Goal: Information Seeking & Learning: Check status

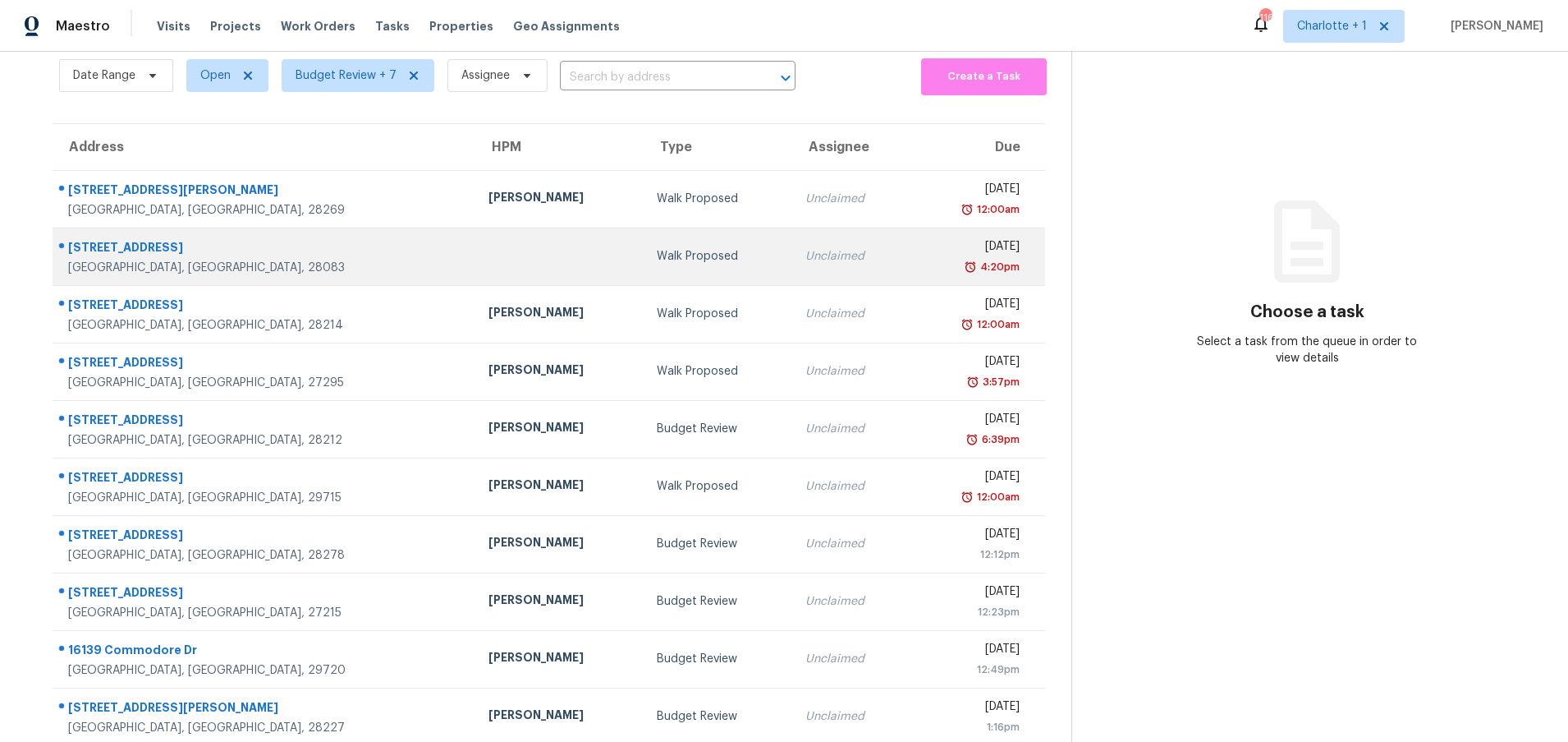
scroll to position [70, 0]
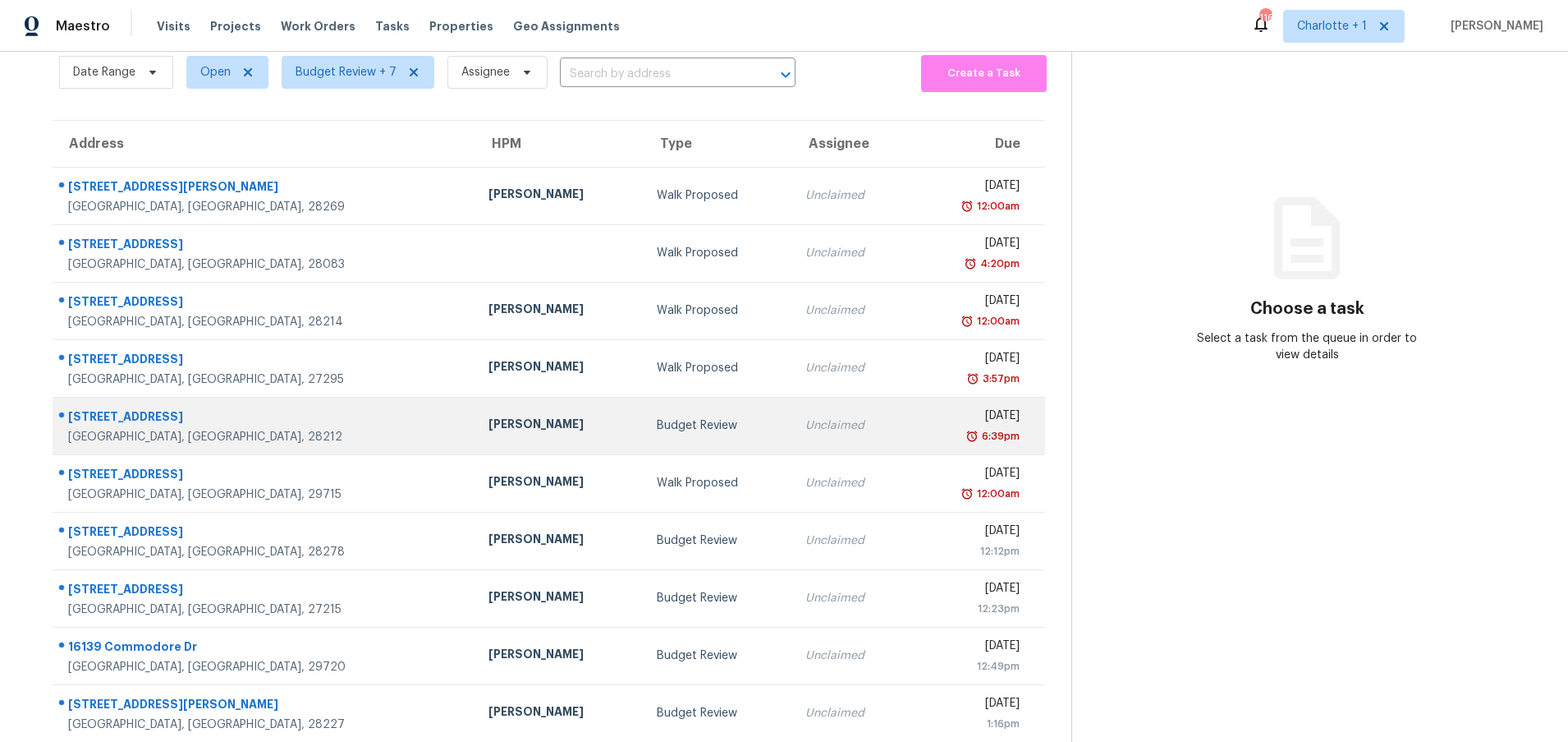
click at [657, 430] on div "Budget Review" at bounding box center [718, 425] width 122 height 16
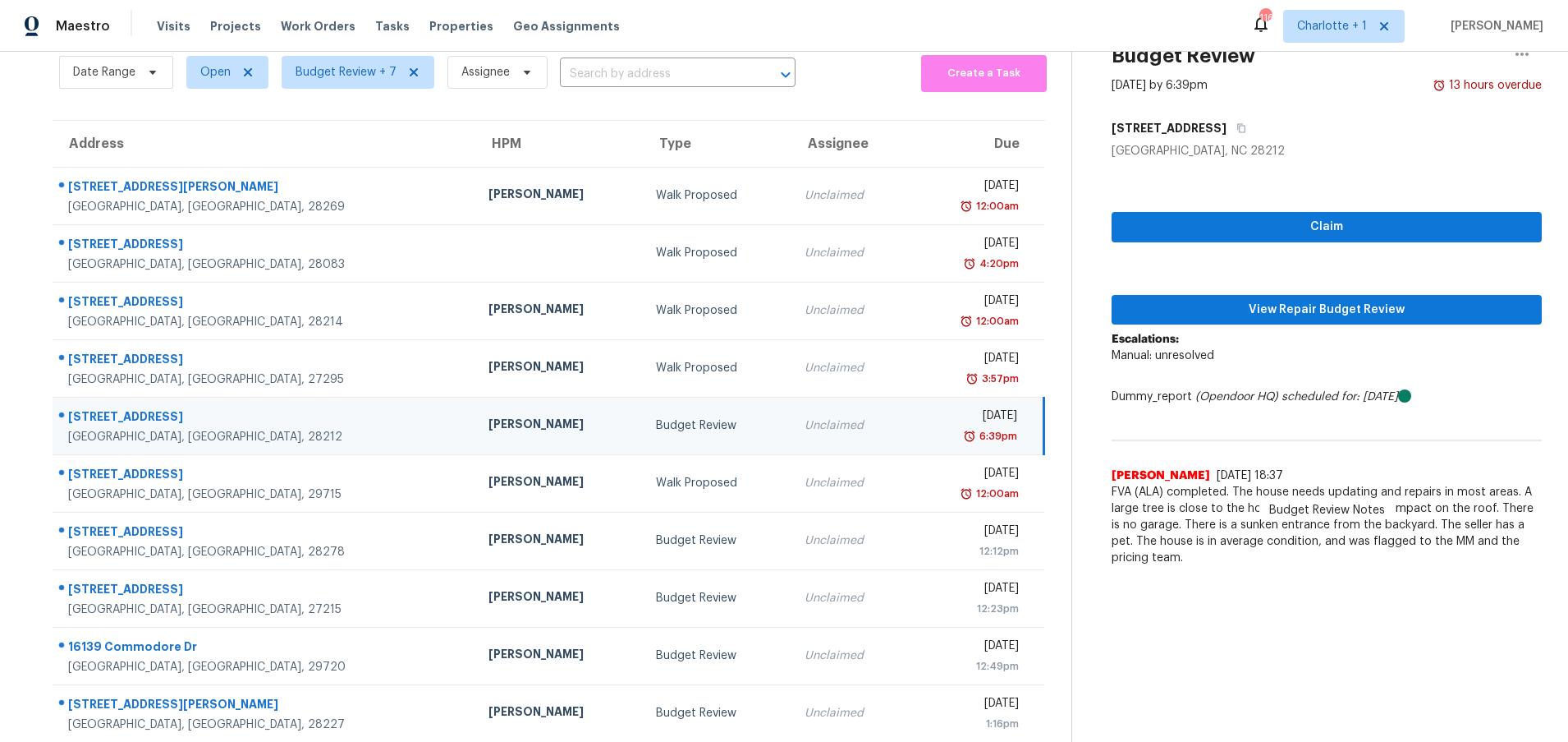
scroll to position [126, 0]
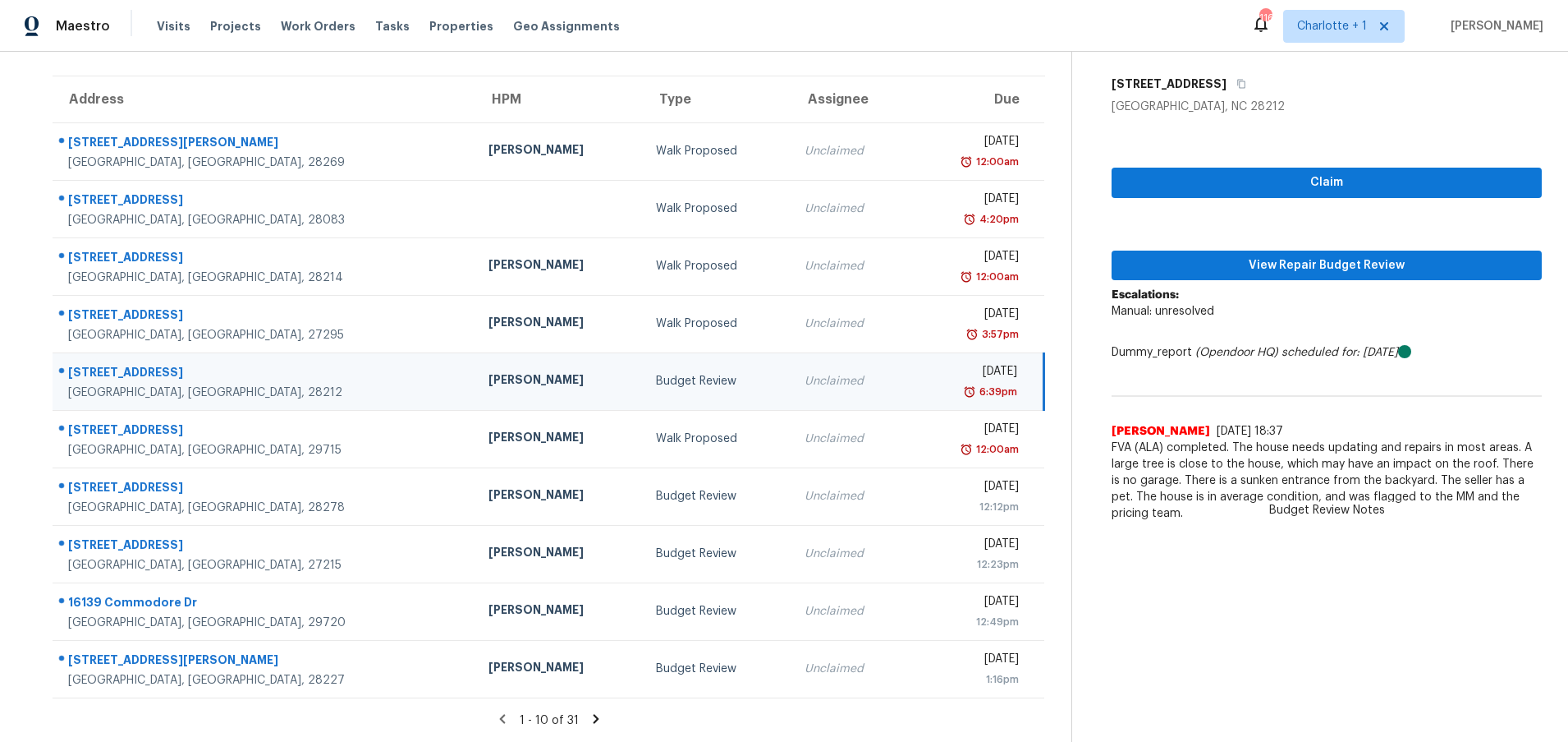
click at [593, 714] on icon at bounding box center [595, 718] width 6 height 9
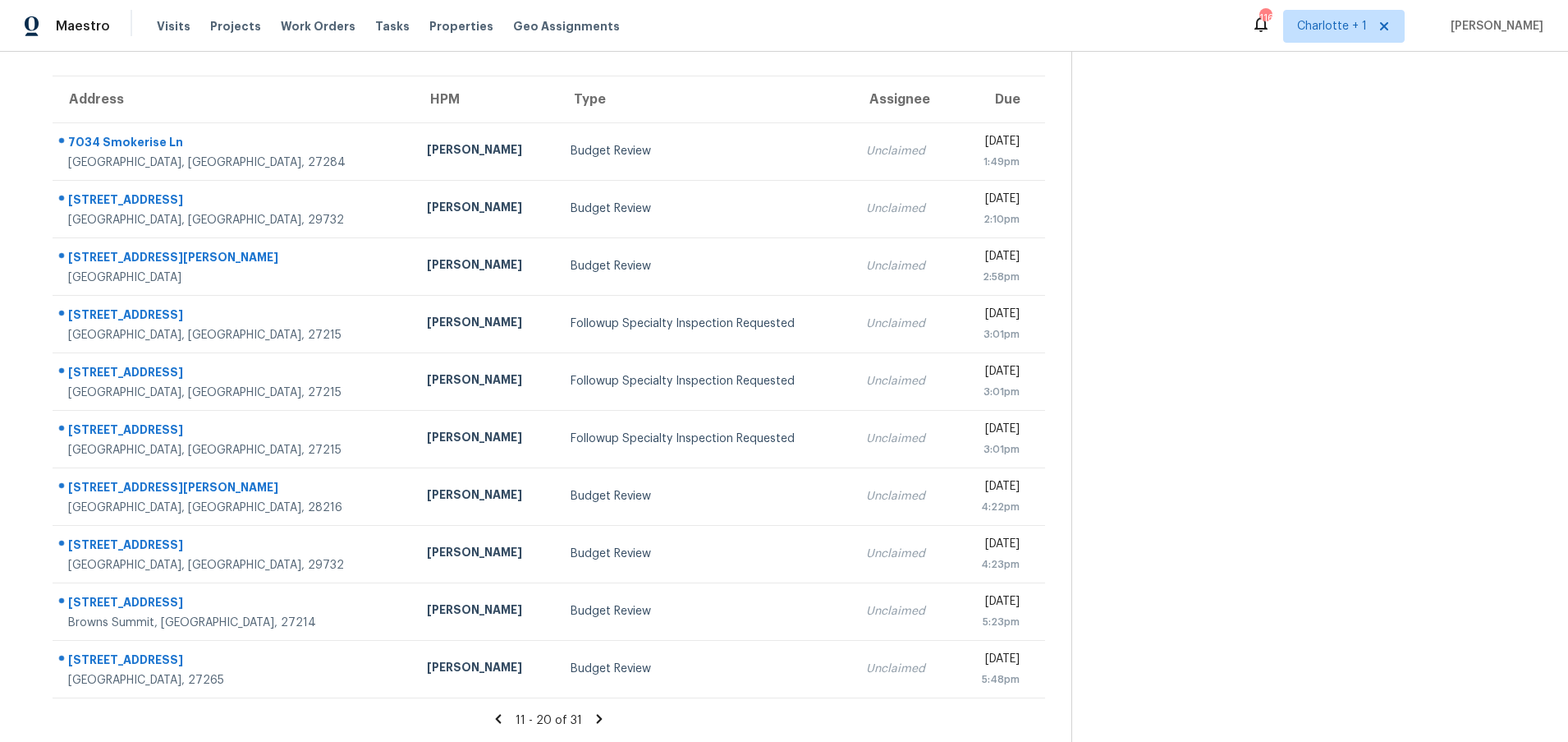
click at [592, 711] on icon at bounding box center [599, 718] width 14 height 14
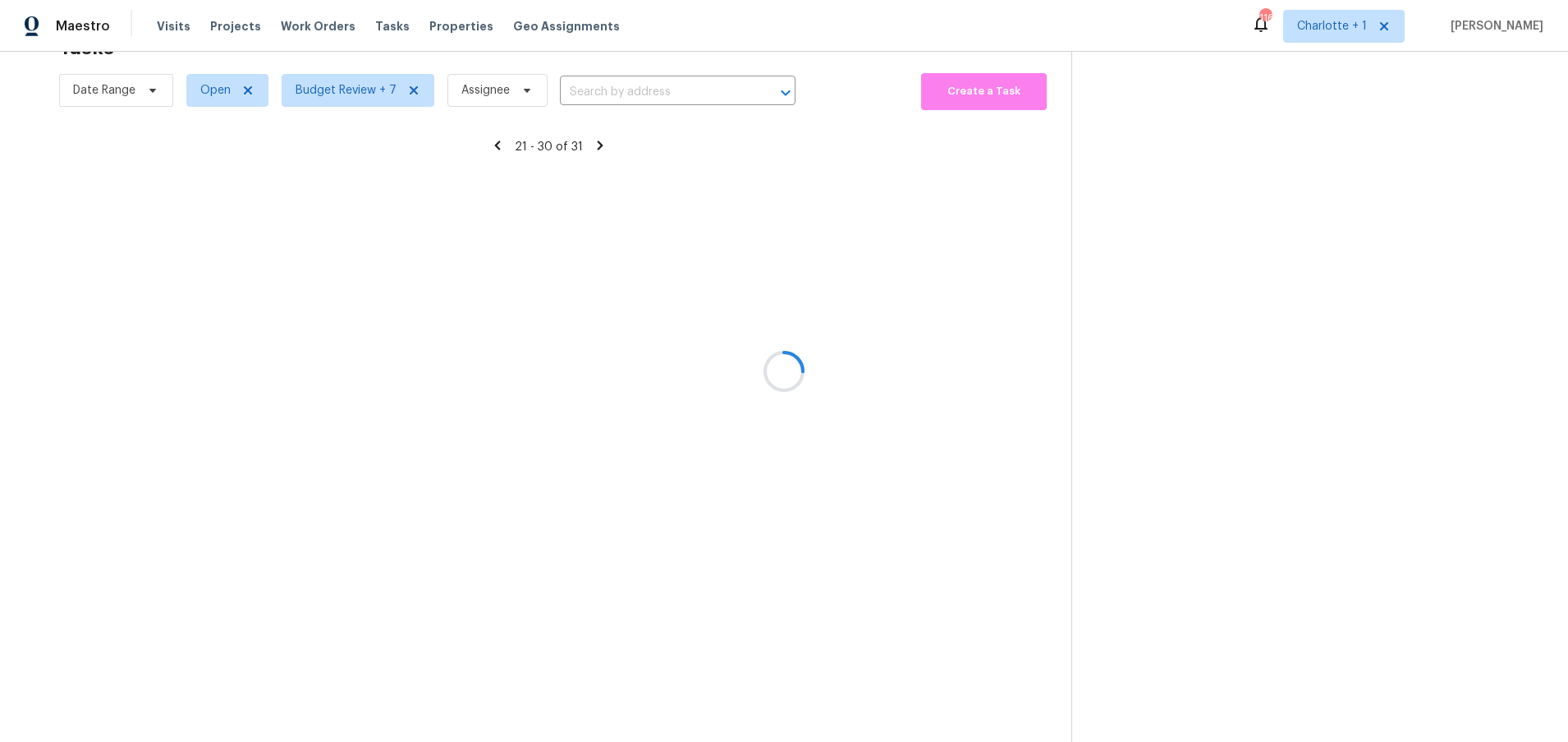
scroll to position [124, 0]
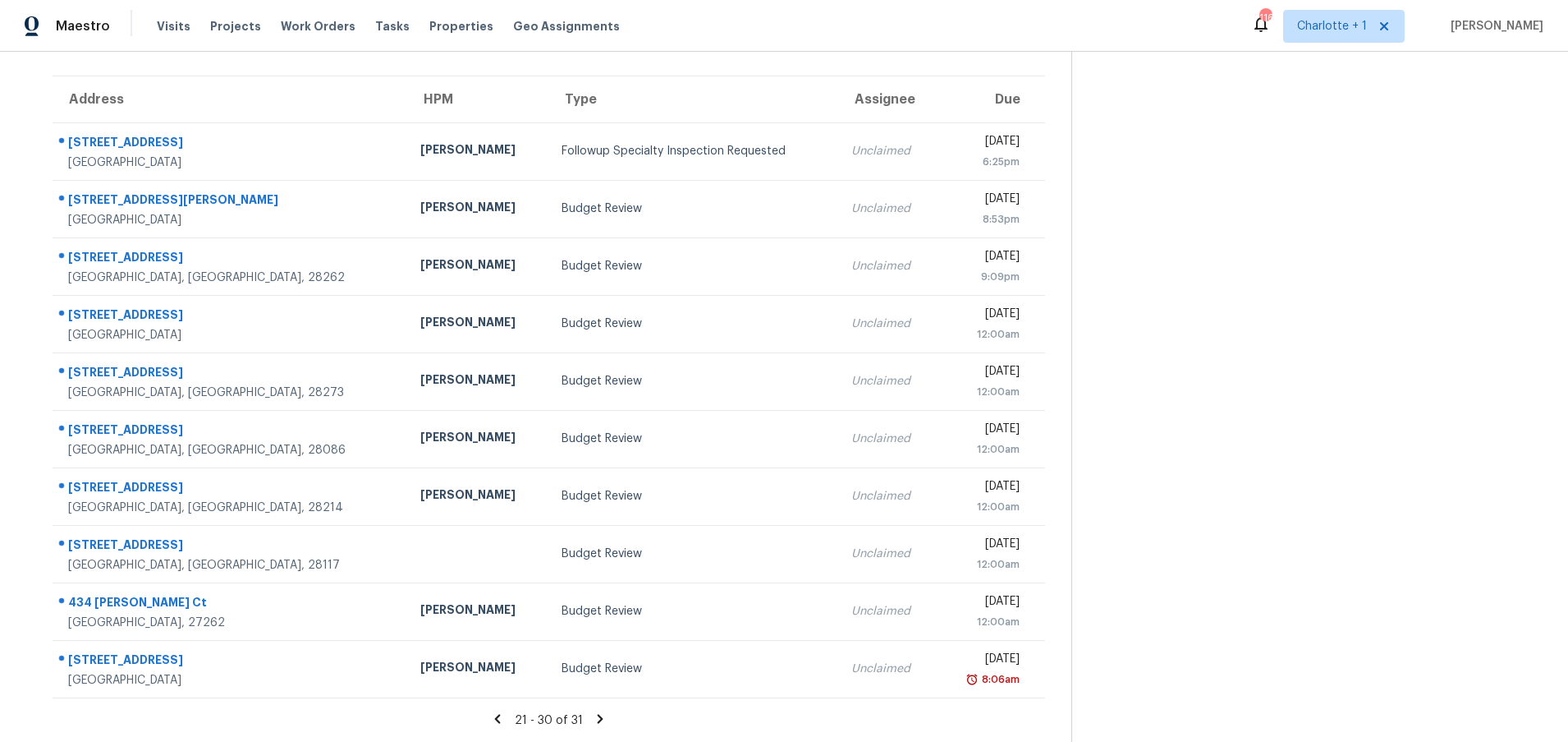
click at [593, 713] on icon at bounding box center [600, 718] width 14 height 14
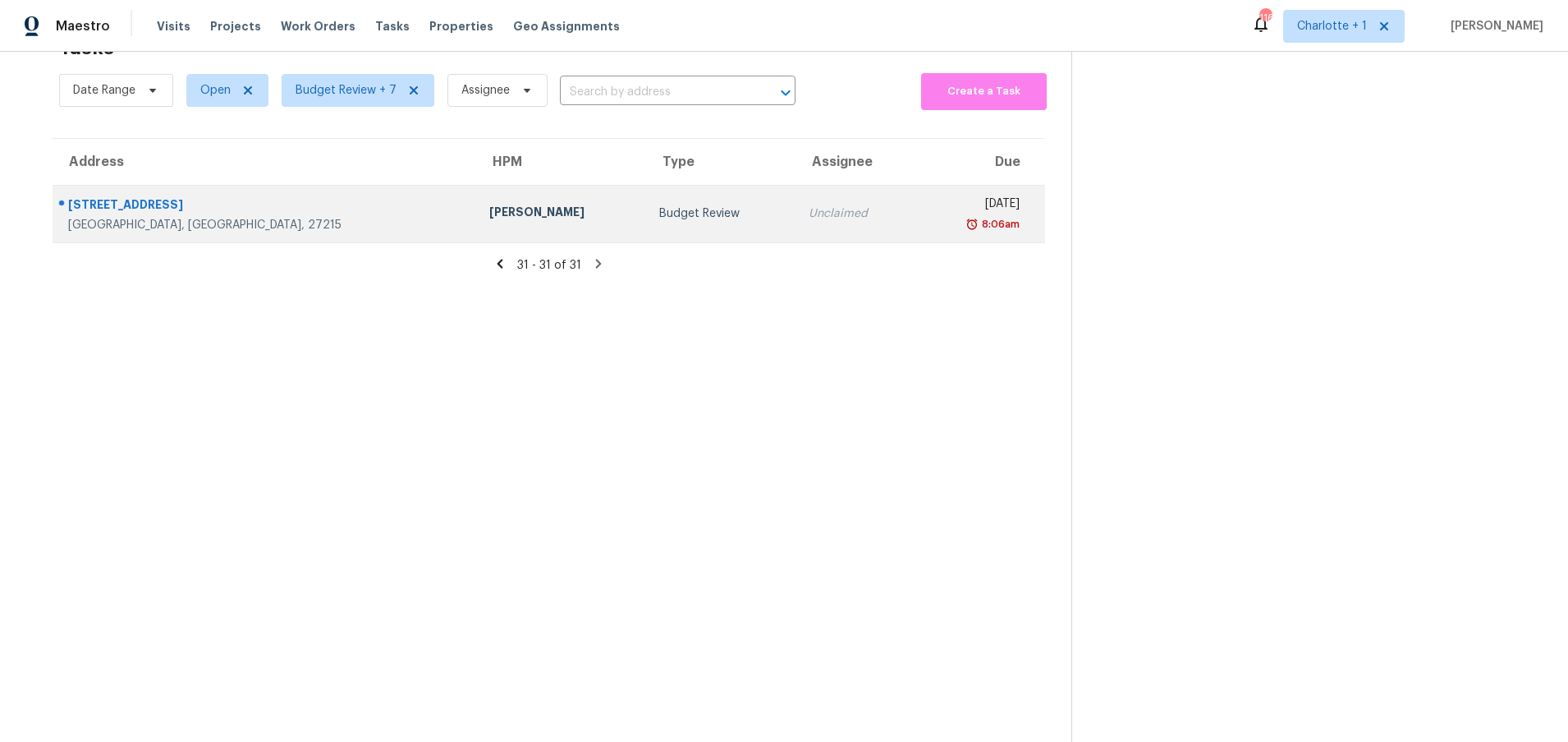
click at [259, 201] on div "2297 Lakeview Ter" at bounding box center [265, 207] width 395 height 20
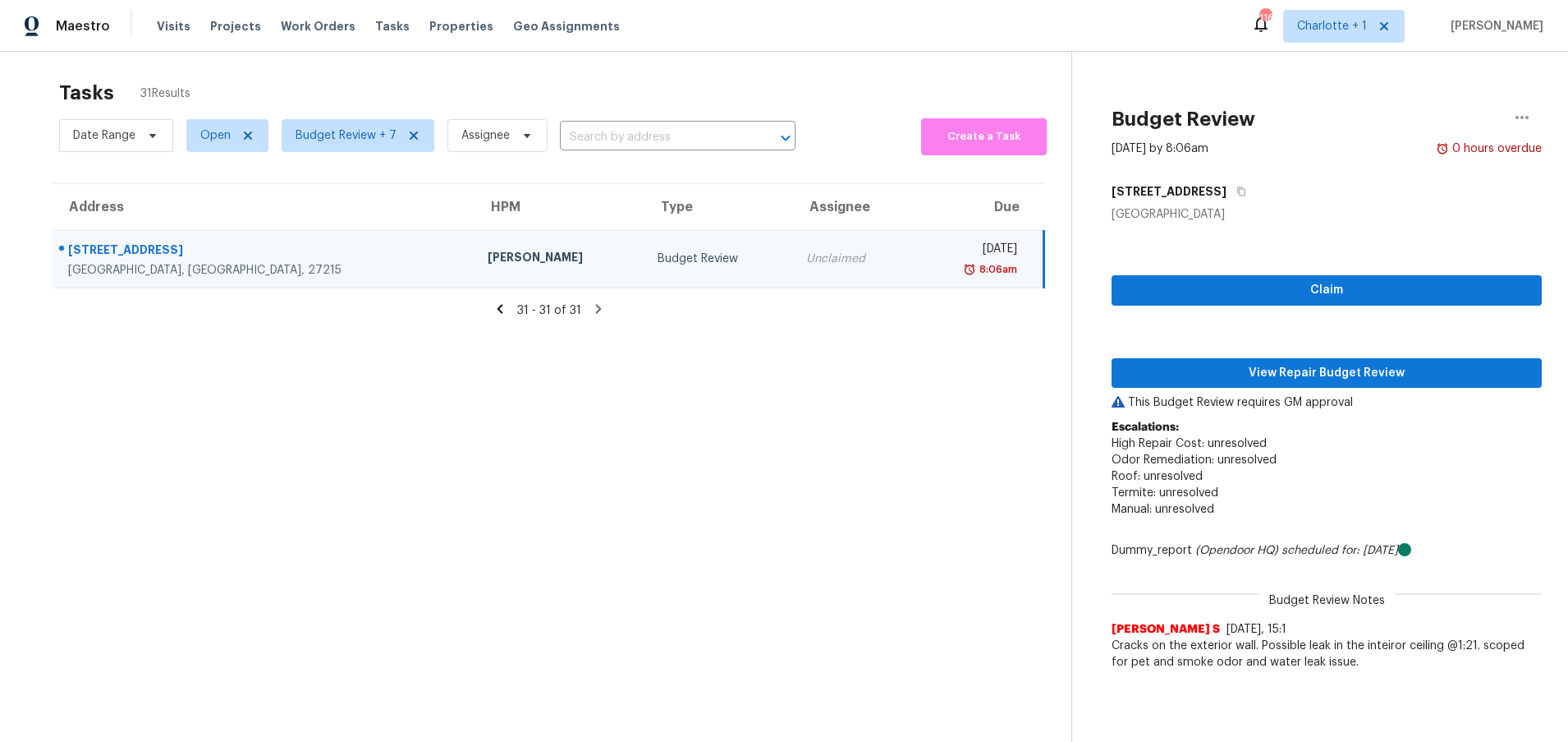
scroll to position [0, 0]
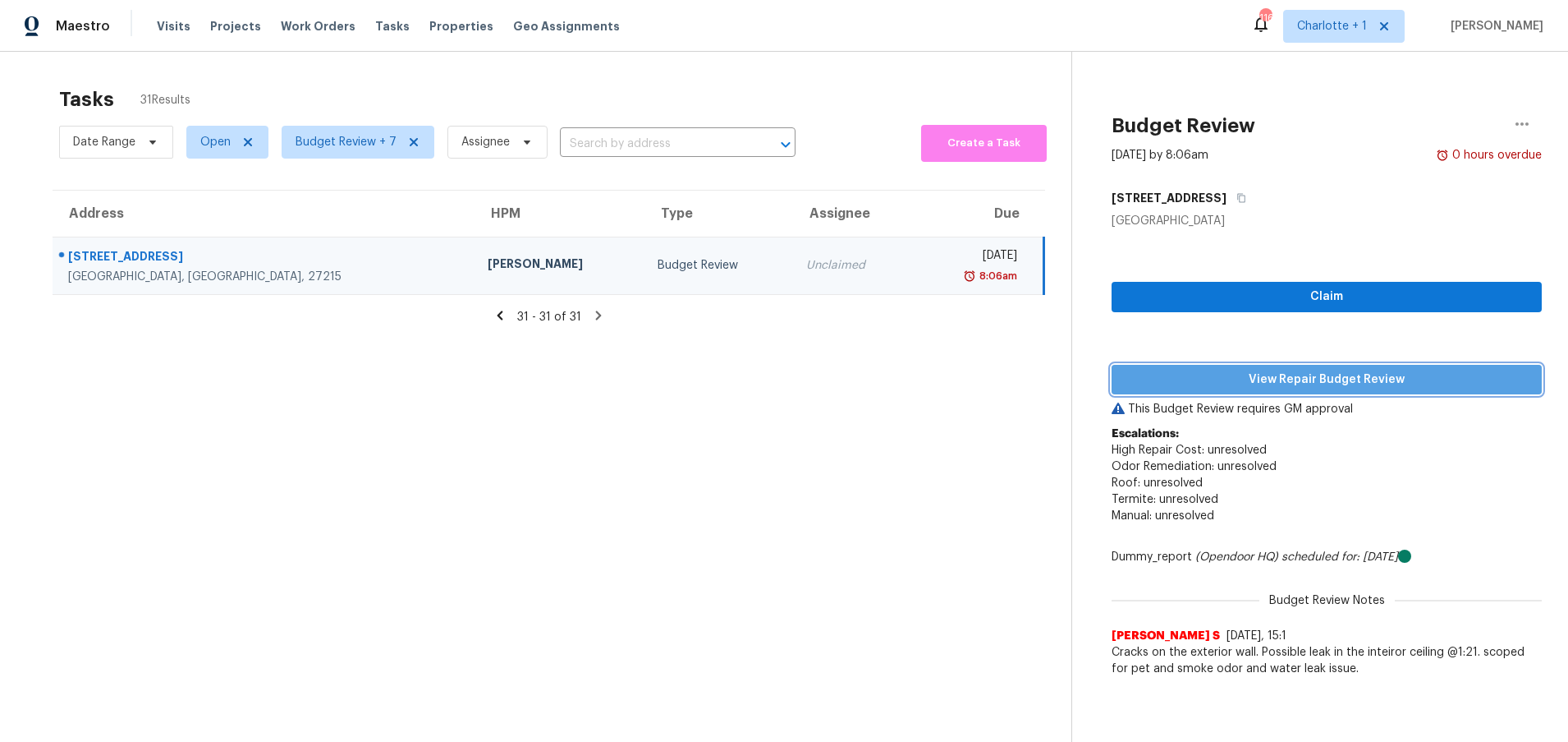
click at [1291, 381] on span "View Repair Budget Review" at bounding box center [1326, 380] width 403 height 20
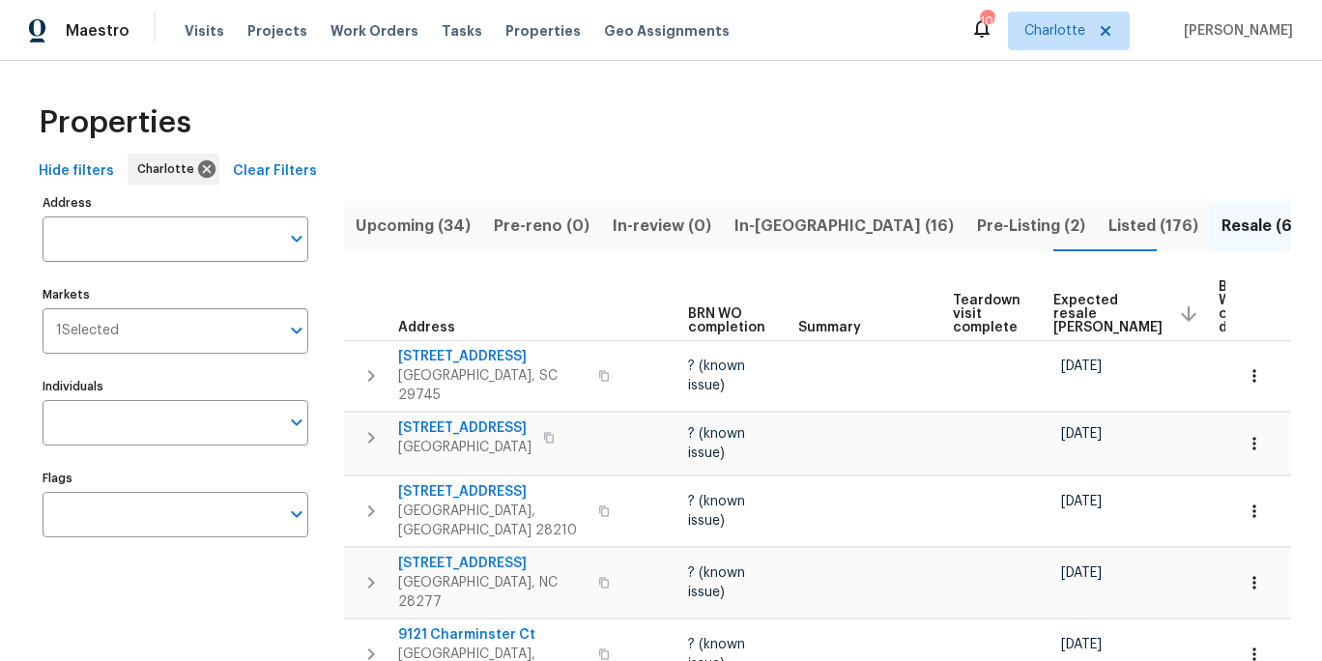
scroll to position [0, 216]
click at [1082, 316] on span "Expected resale [PERSON_NAME]" at bounding box center [1106, 314] width 109 height 41
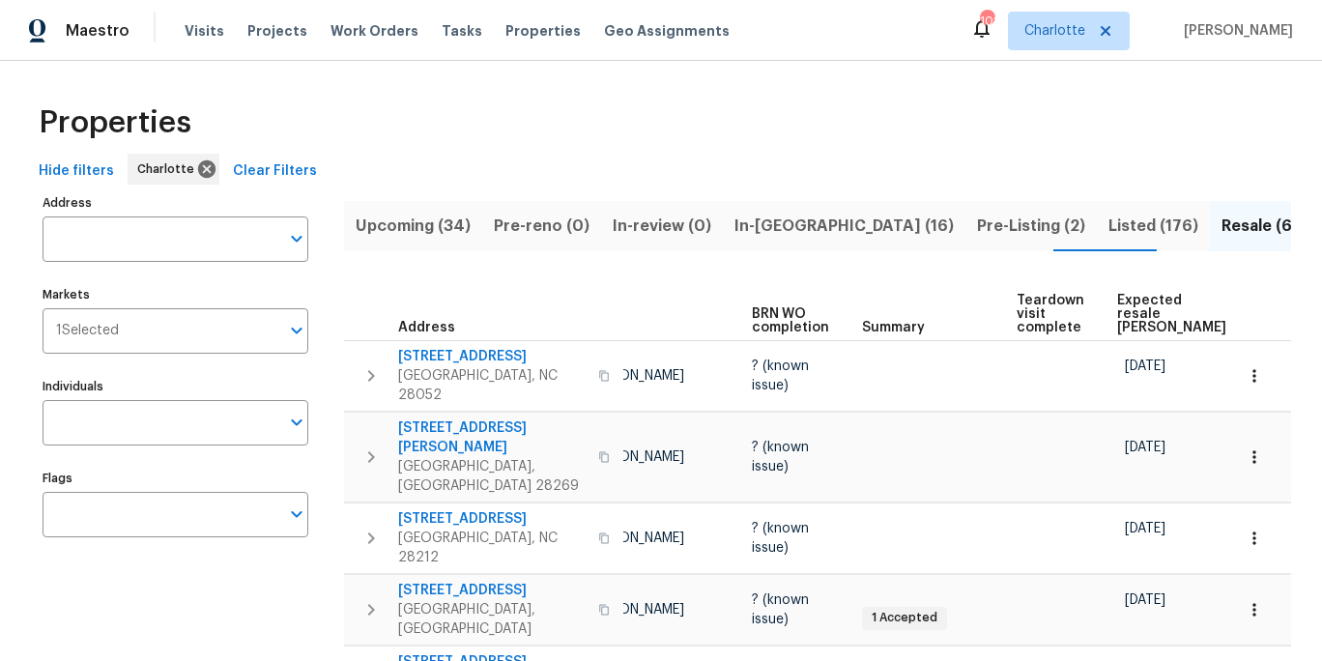
scroll to position [0, 148]
click at [1148, 303] on span "Expected resale [PERSON_NAME]" at bounding box center [1174, 314] width 109 height 41
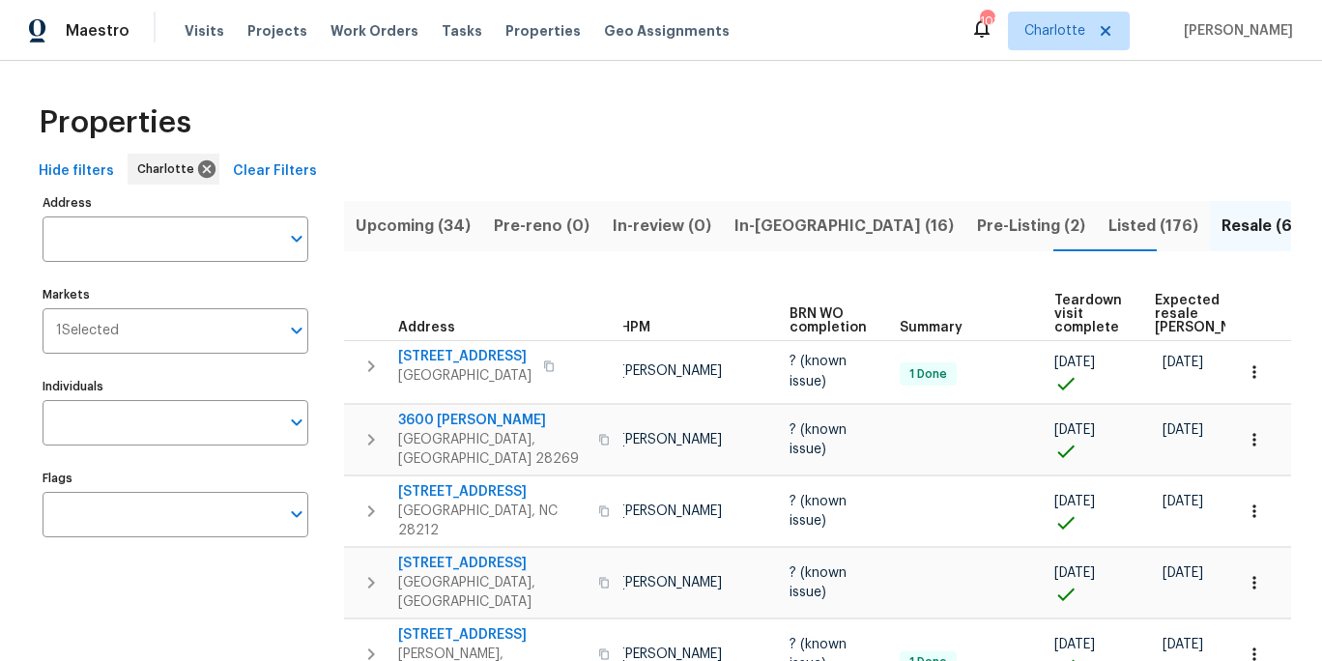
scroll to position [0, 136]
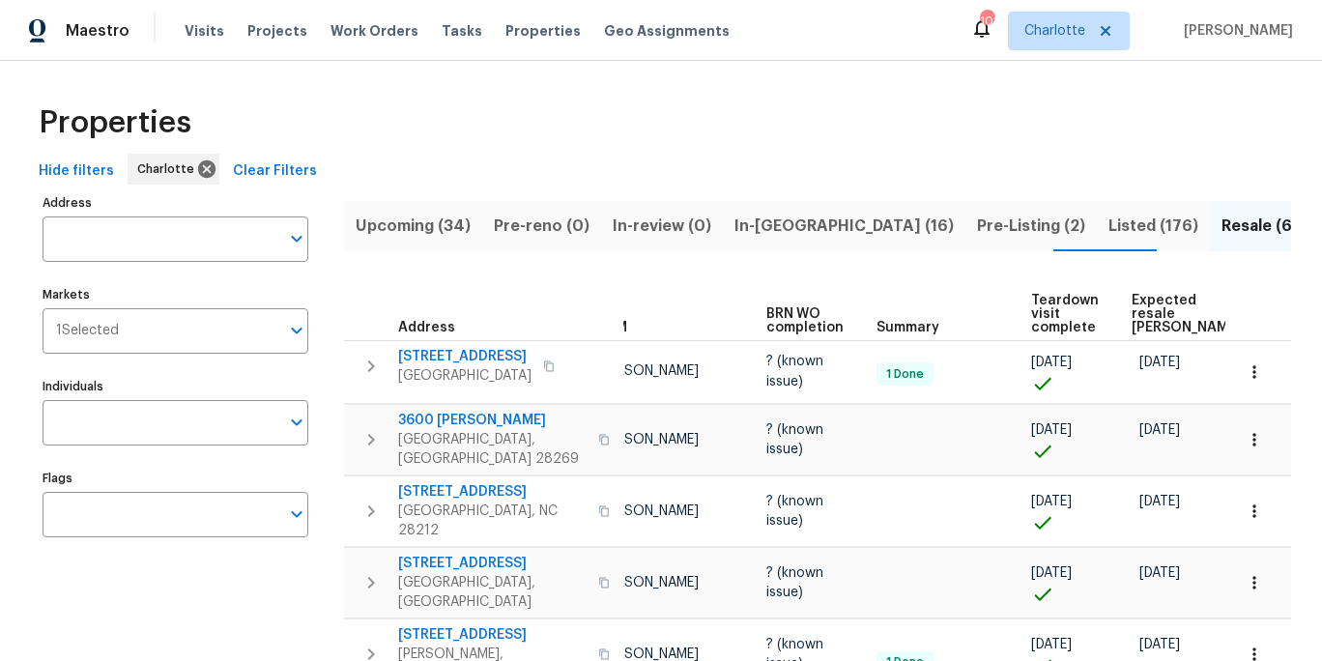
click at [1144, 319] on span "Expected resale COE" at bounding box center [1186, 314] width 109 height 41
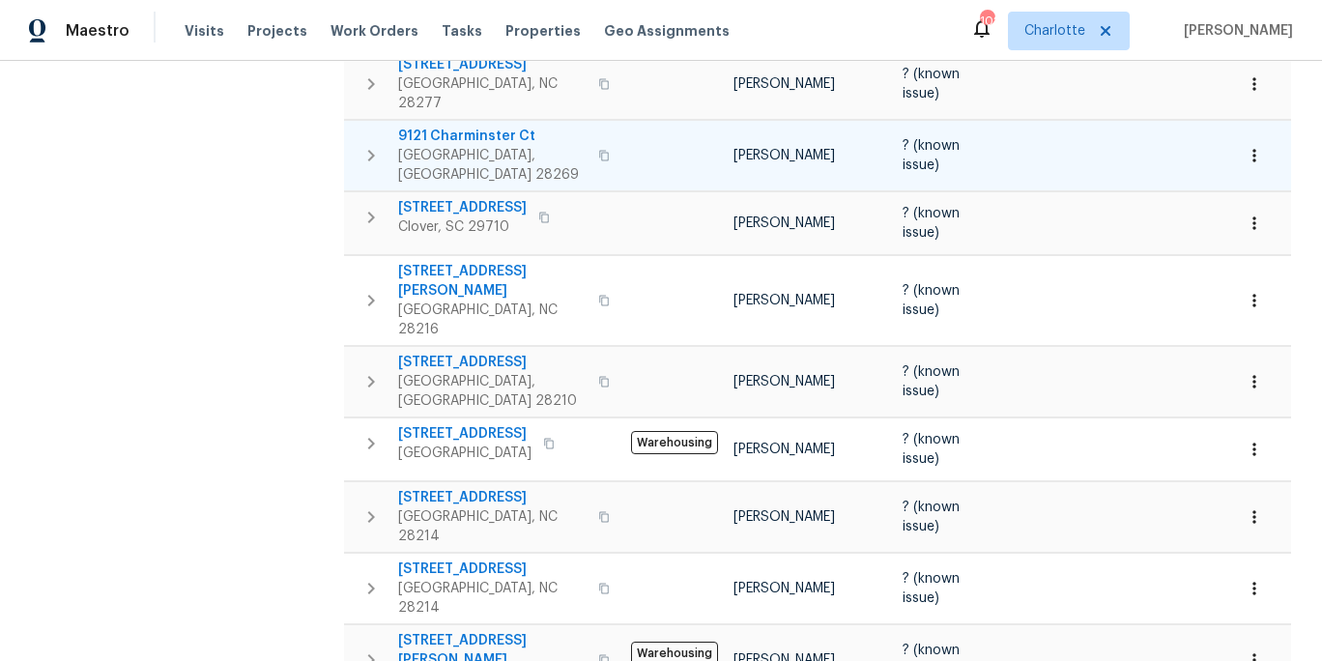
scroll to position [506, 0]
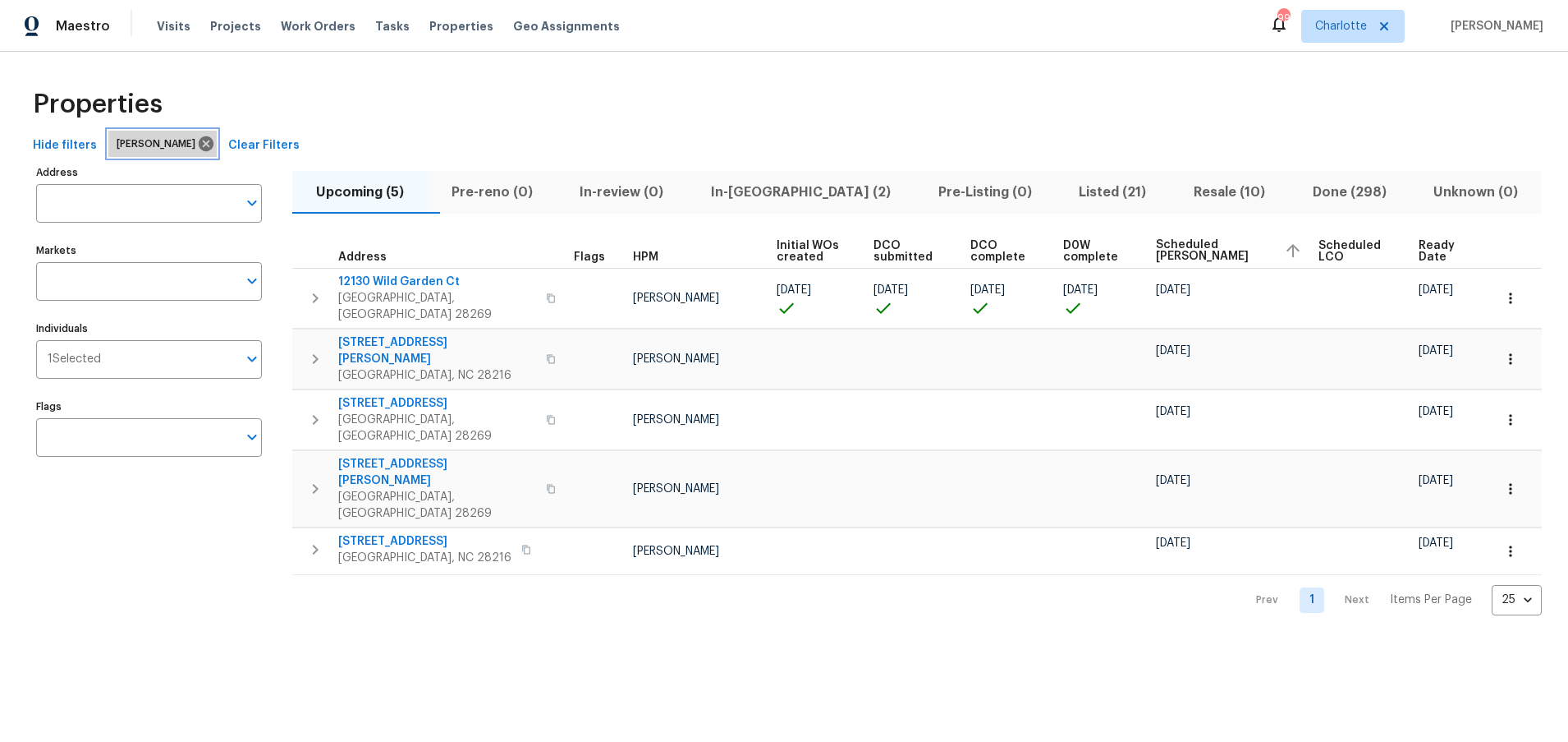
click at [172, 149] on span "[PERSON_NAME]" at bounding box center [159, 143] width 86 height 16
click at [197, 144] on icon at bounding box center [206, 143] width 18 height 18
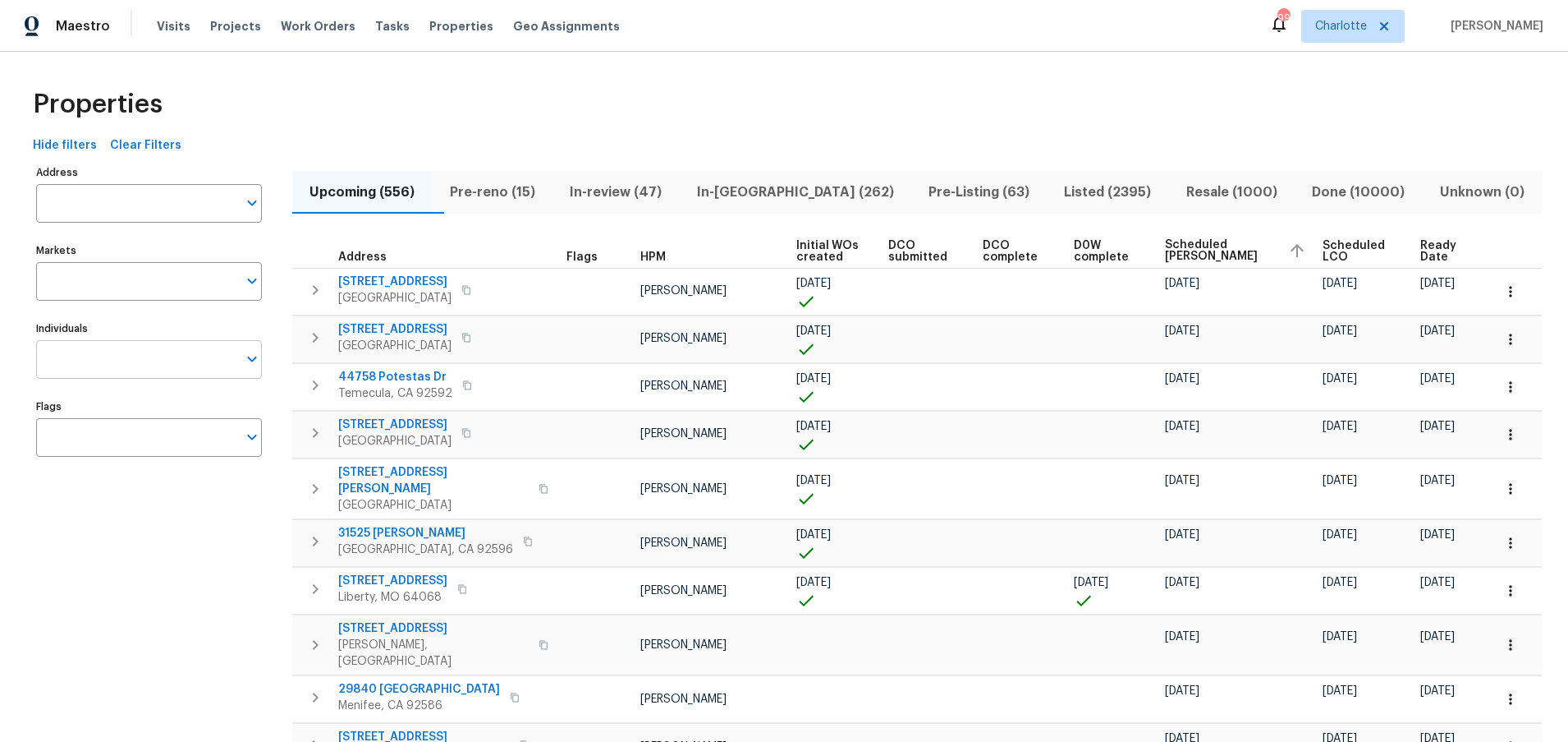
click at [144, 352] on input "Individuals" at bounding box center [137, 359] width 201 height 38
type input "jason bouque"
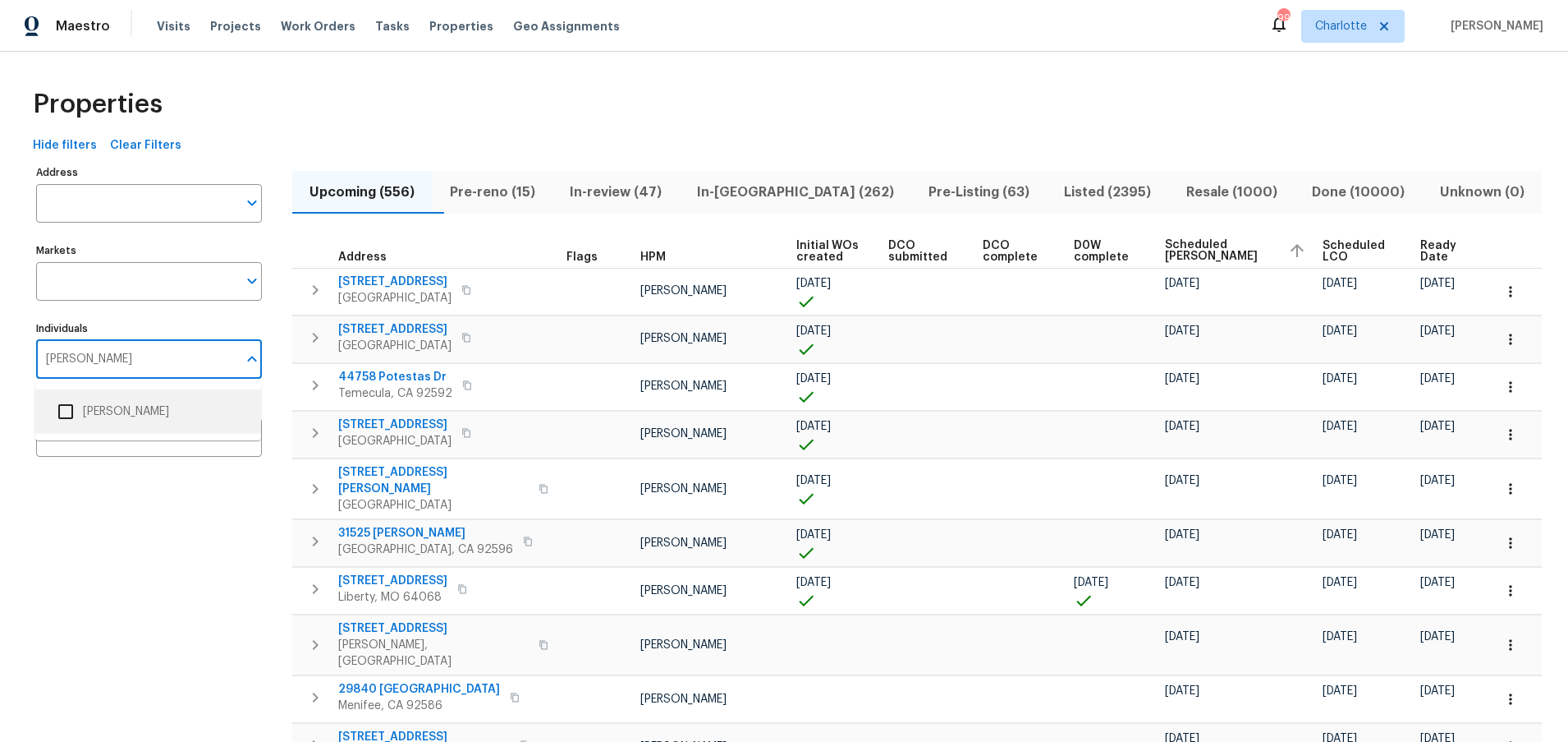
click at [142, 408] on li "[PERSON_NAME]" at bounding box center [148, 411] width 200 height 35
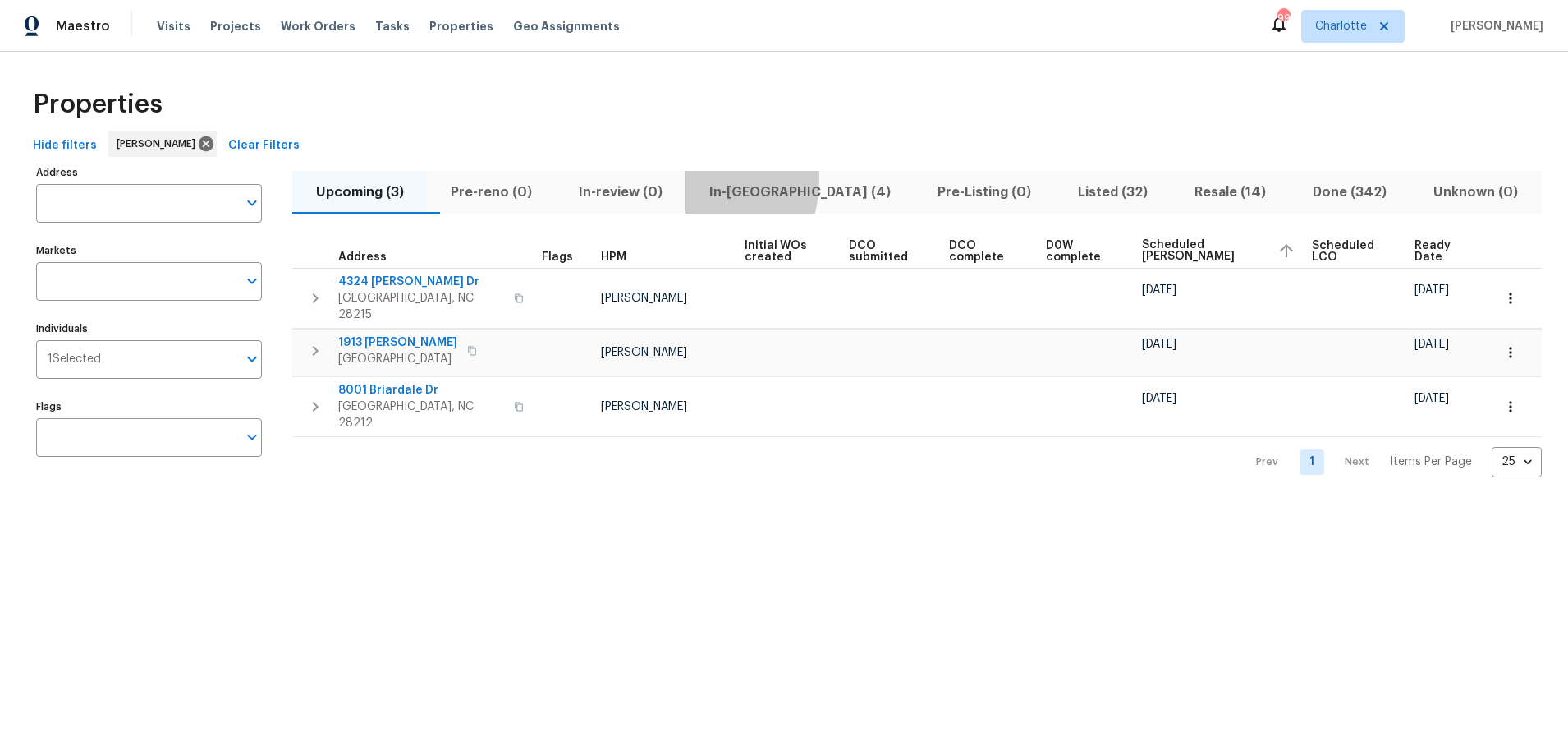
drag, startPoint x: 721, startPoint y: 179, endPoint x: 739, endPoint y: 184, distance: 18.7
click at [734, 183] on button "In-reno (4)" at bounding box center [799, 192] width 228 height 42
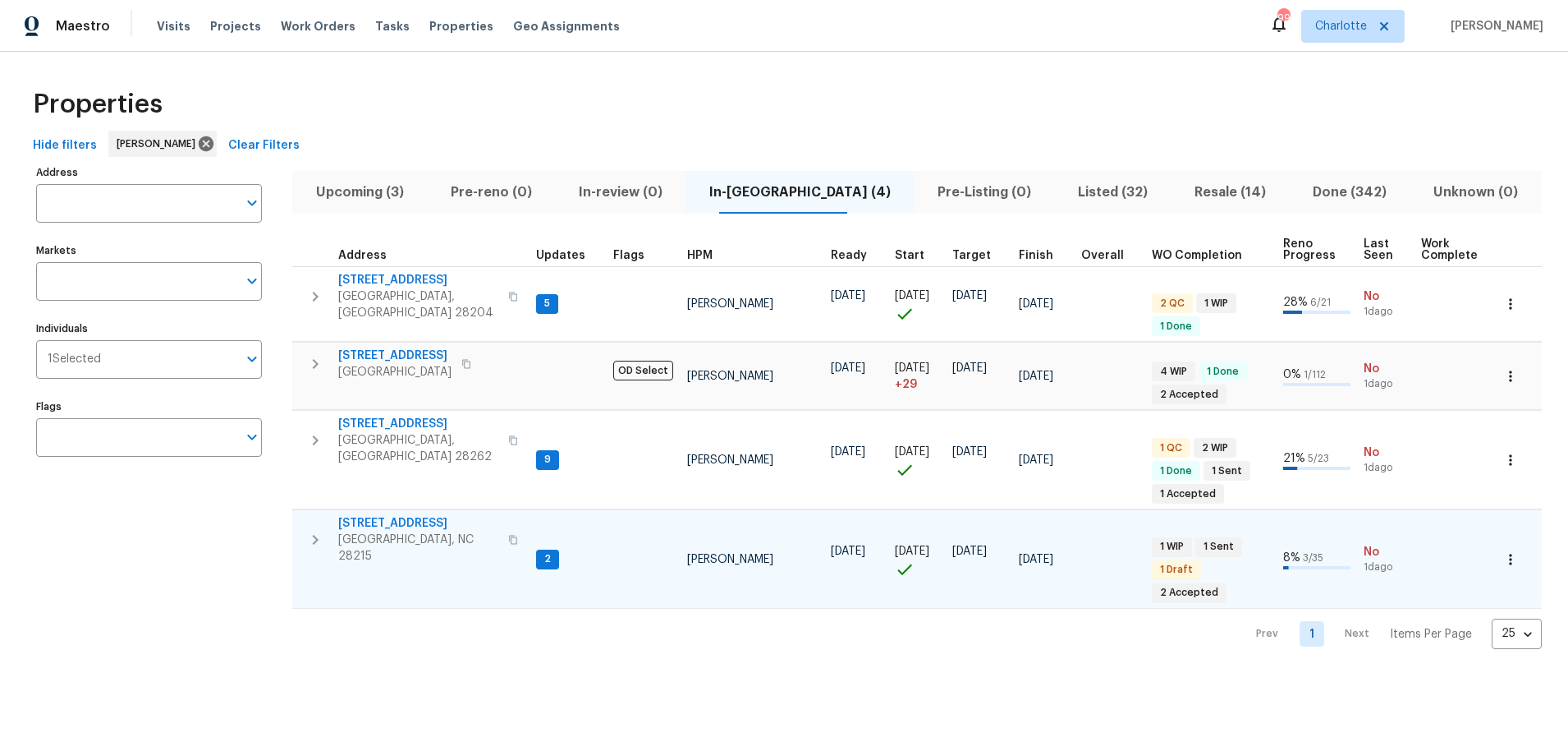
click at [387, 515] on span "5312 Great Wagon Rd" at bounding box center [418, 523] width 160 height 16
click at [599, 96] on div "Properties" at bounding box center [784, 105] width 1515 height 53
click at [716, 54] on div "Properties Hide filters Jason Bouque Clear Filters Address Address Markets Mark…" at bounding box center [784, 364] width 1568 height 624
click at [778, 104] on div "Properties" at bounding box center [784, 105] width 1515 height 53
click at [610, 88] on div "Properties" at bounding box center [784, 105] width 1515 height 53
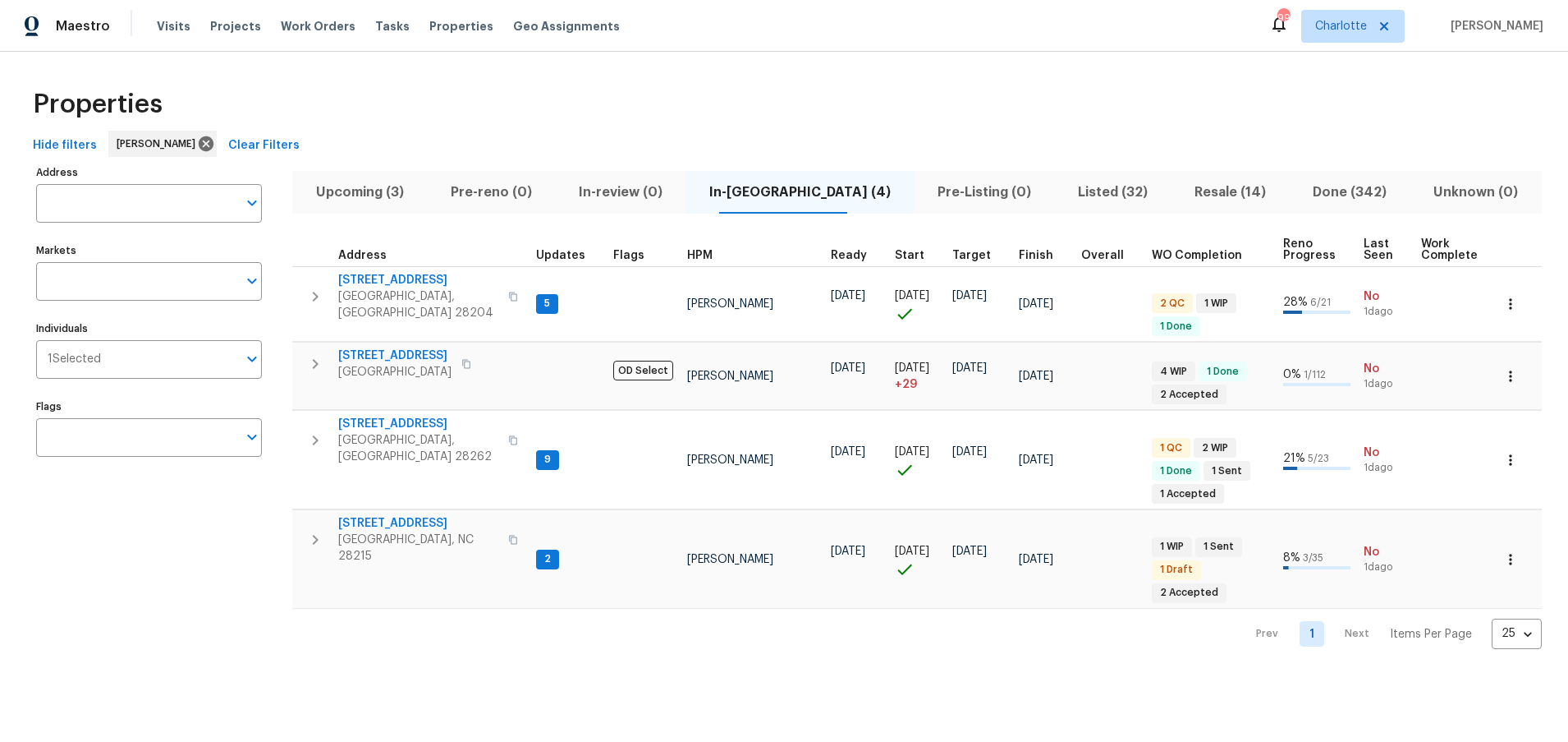
click at [469, 82] on div "Properties" at bounding box center [784, 105] width 1515 height 53
click at [511, 143] on div "Hide filters Jason Bouque Clear Filters" at bounding box center [784, 146] width 1515 height 31
click at [477, 100] on div "Properties" at bounding box center [784, 105] width 1515 height 53
click at [769, 105] on div "Properties" at bounding box center [784, 105] width 1515 height 53
click at [751, 116] on div "Properties" at bounding box center [784, 105] width 1515 height 53
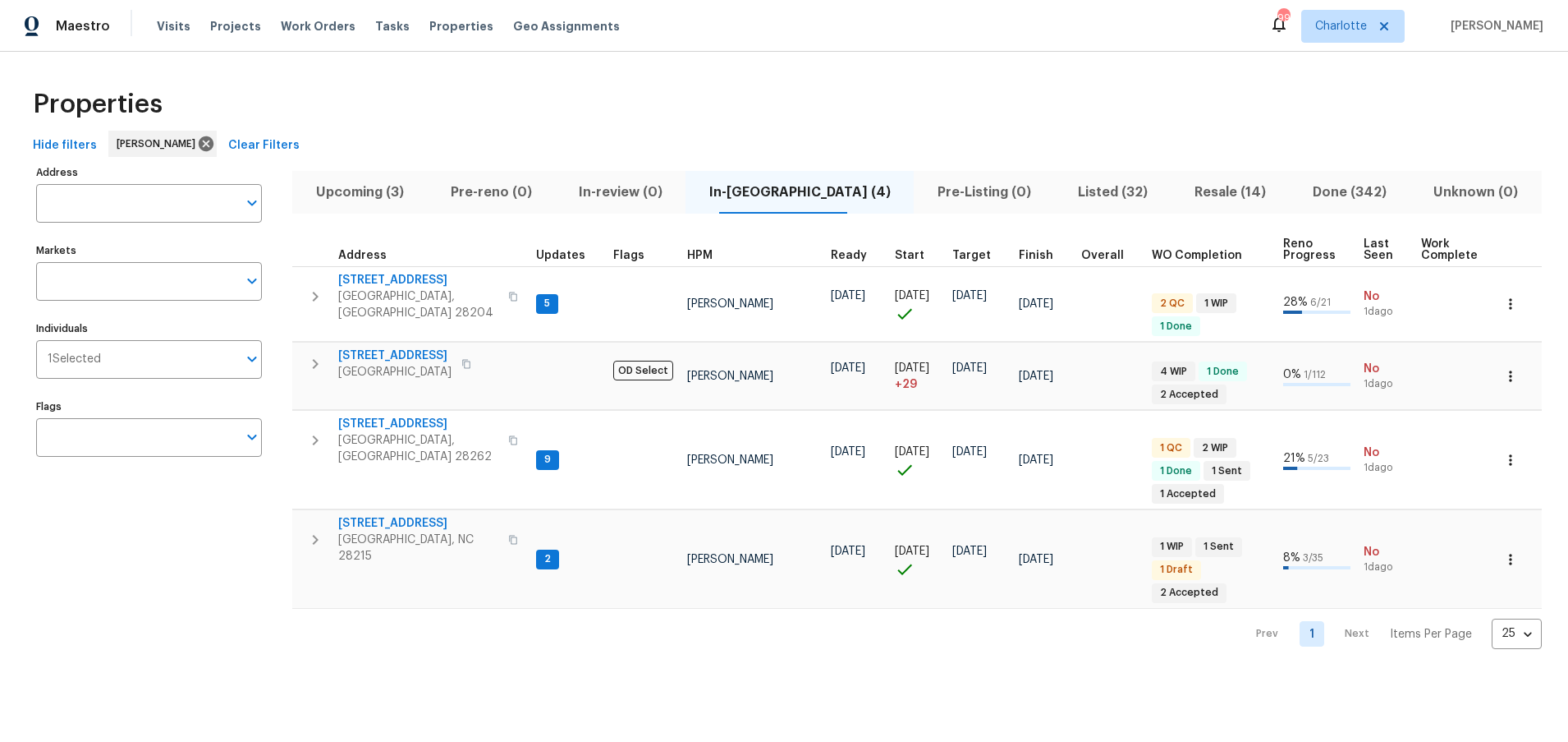
click at [519, 125] on div "Properties" at bounding box center [784, 105] width 1515 height 53
drag, startPoint x: 710, startPoint y: 105, endPoint x: 662, endPoint y: 111, distance: 48.4
click at [710, 105] on div "Properties" at bounding box center [784, 105] width 1515 height 53
click at [1075, 81] on div "Properties" at bounding box center [784, 105] width 1515 height 53
click at [564, 86] on div "Properties" at bounding box center [784, 105] width 1515 height 53
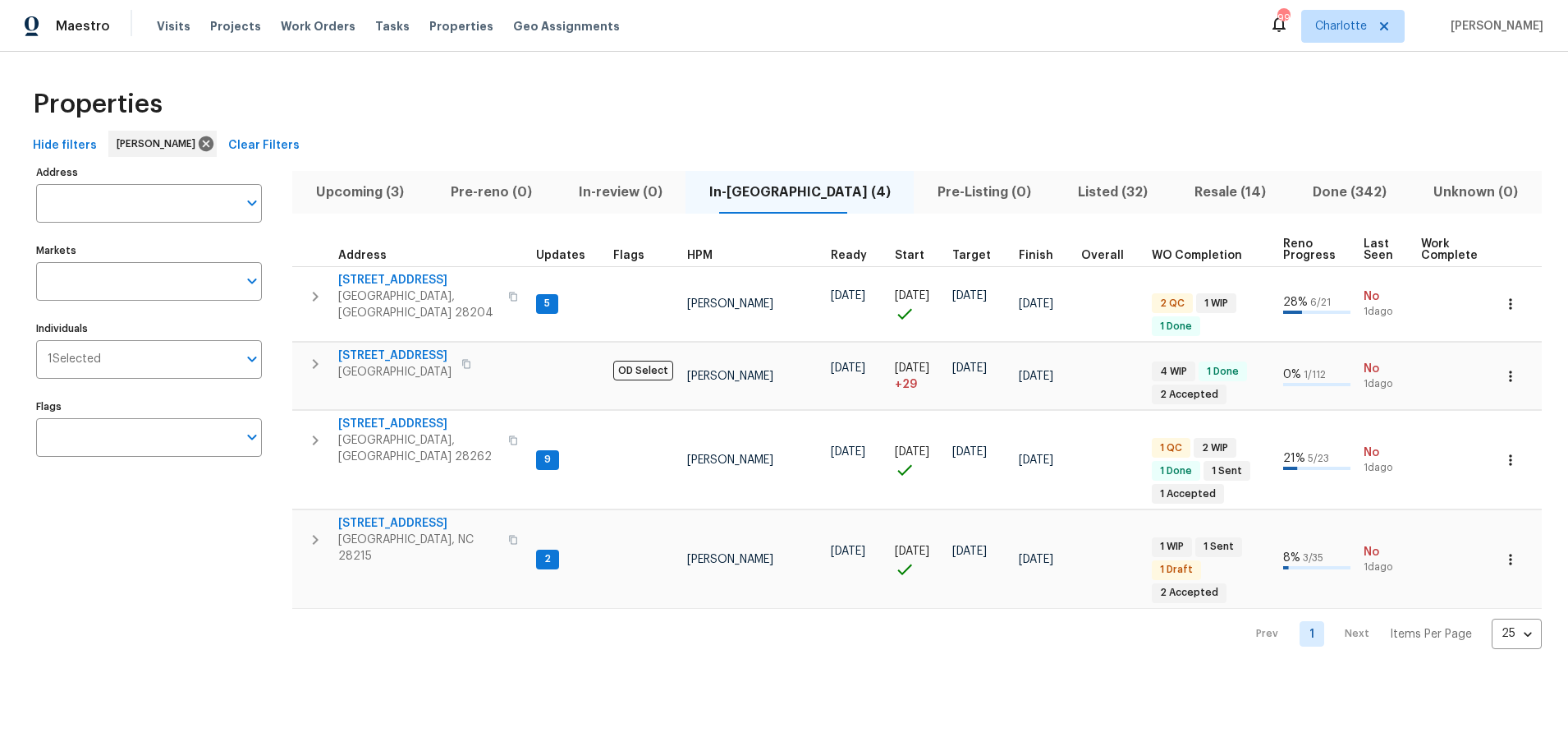
click at [584, 110] on div "Properties" at bounding box center [784, 105] width 1515 height 53
click at [977, 161] on div "Upcoming (3) Pre-reno (0) In-review (0) In-reno (4) Pre-Listing (0) Listed (32)…" at bounding box center [917, 405] width 1249 height 489
click at [770, 112] on div "Properties" at bounding box center [784, 105] width 1515 height 53
click at [463, 114] on div "Properties" at bounding box center [784, 105] width 1515 height 53
click at [356, 196] on span "Upcoming (3)" at bounding box center [359, 192] width 115 height 23
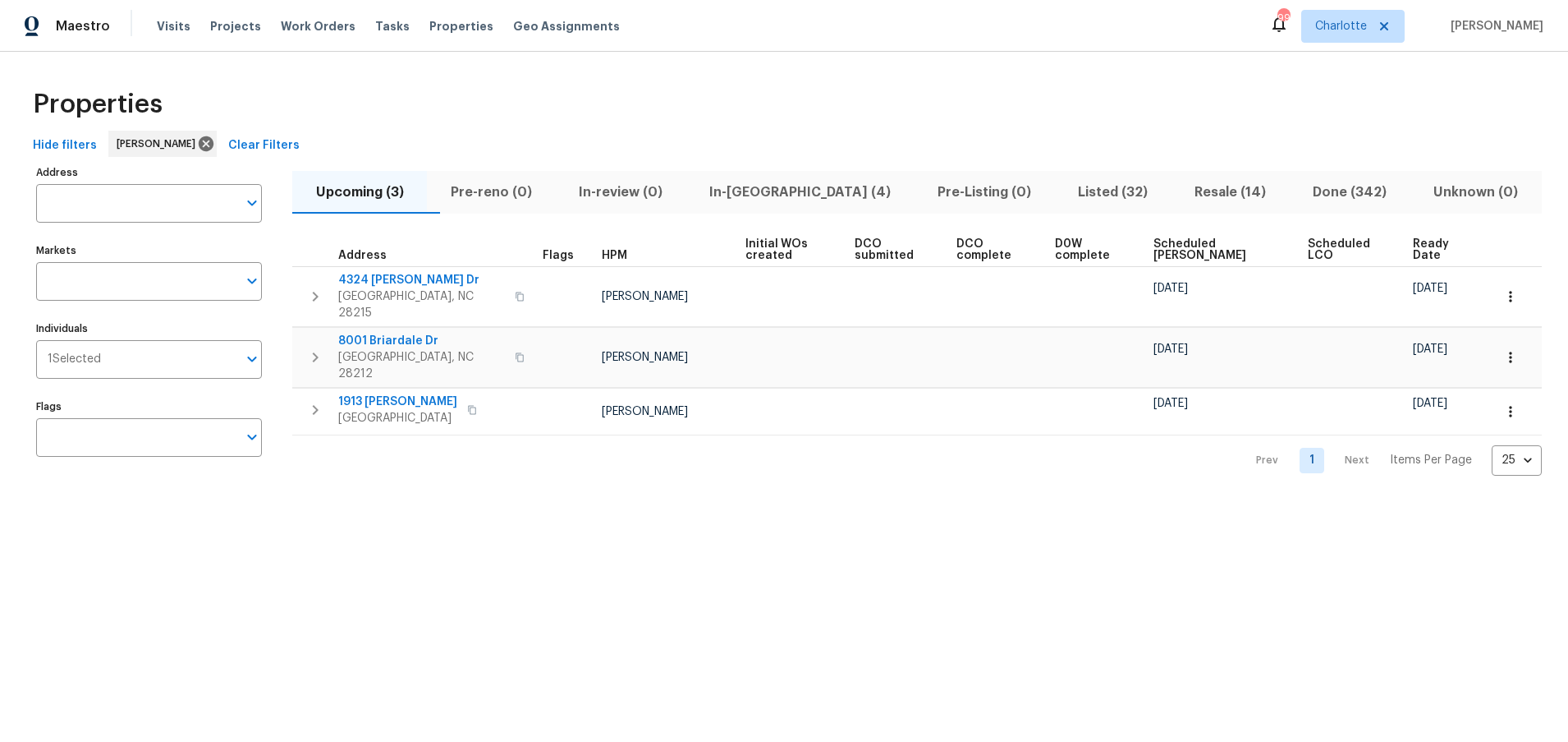
click at [1188, 251] on span "Scheduled COE" at bounding box center [1216, 249] width 127 height 23
click at [1182, 184] on span "Resale (14)" at bounding box center [1231, 192] width 99 height 23
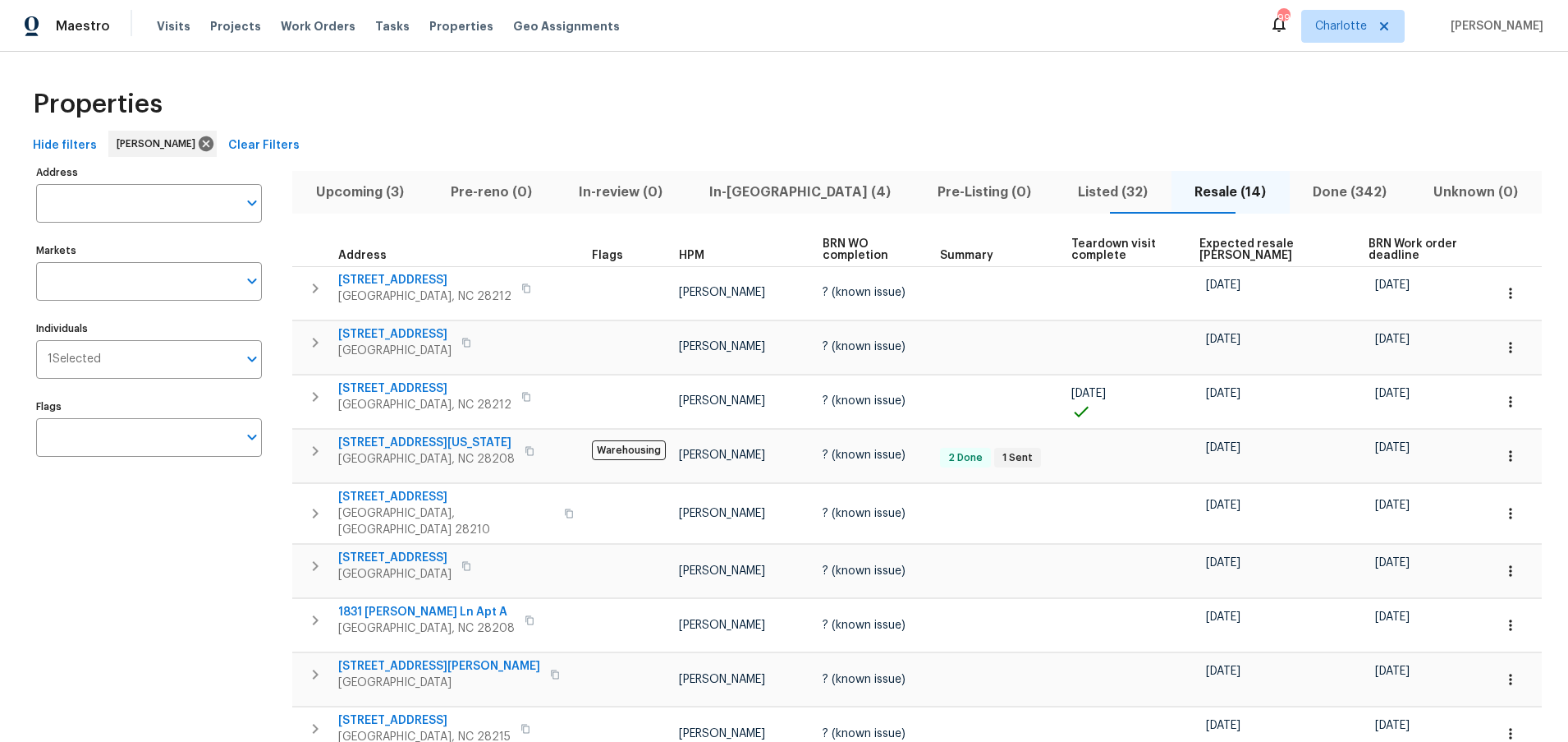
click at [1221, 247] on span "Expected resale COE" at bounding box center [1270, 249] width 141 height 23
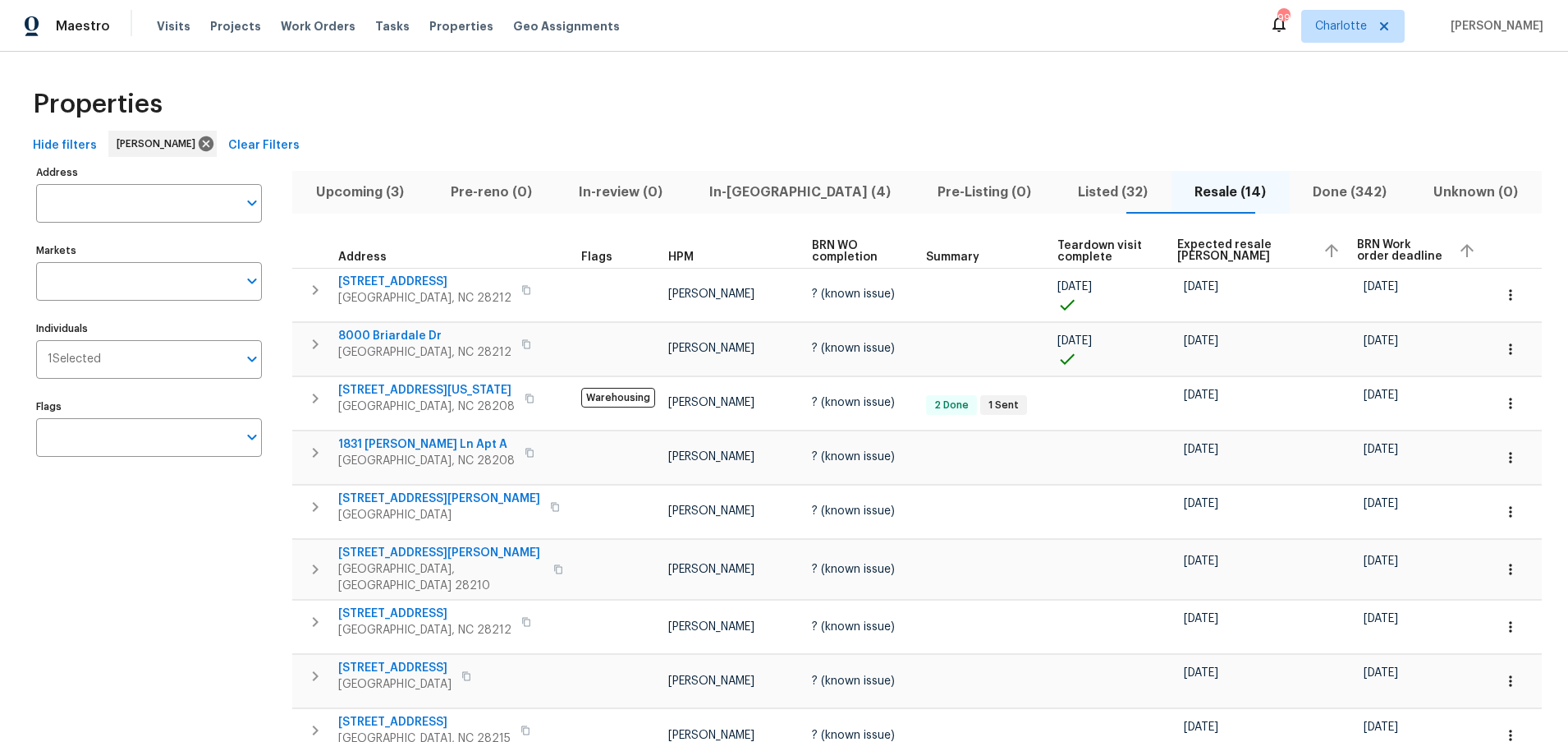
click at [1220, 246] on span "Expected resale COE" at bounding box center [1244, 250] width 133 height 23
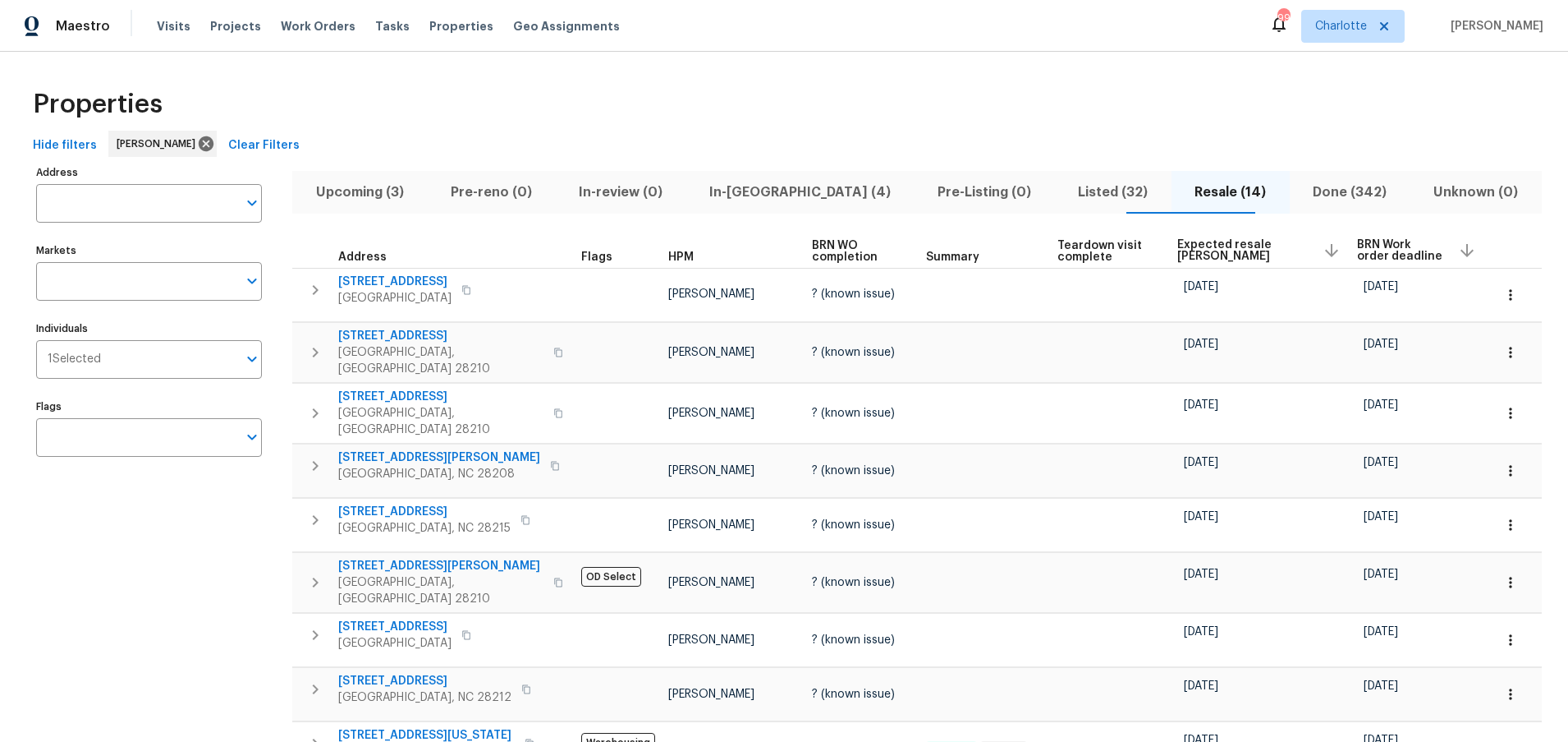
click at [634, 81] on div "Properties" at bounding box center [784, 105] width 1515 height 53
click at [613, 65] on div "Properties Hide filters Jason Bouque Clear Filters Address Address Markets Mark…" at bounding box center [784, 586] width 1568 height 1068
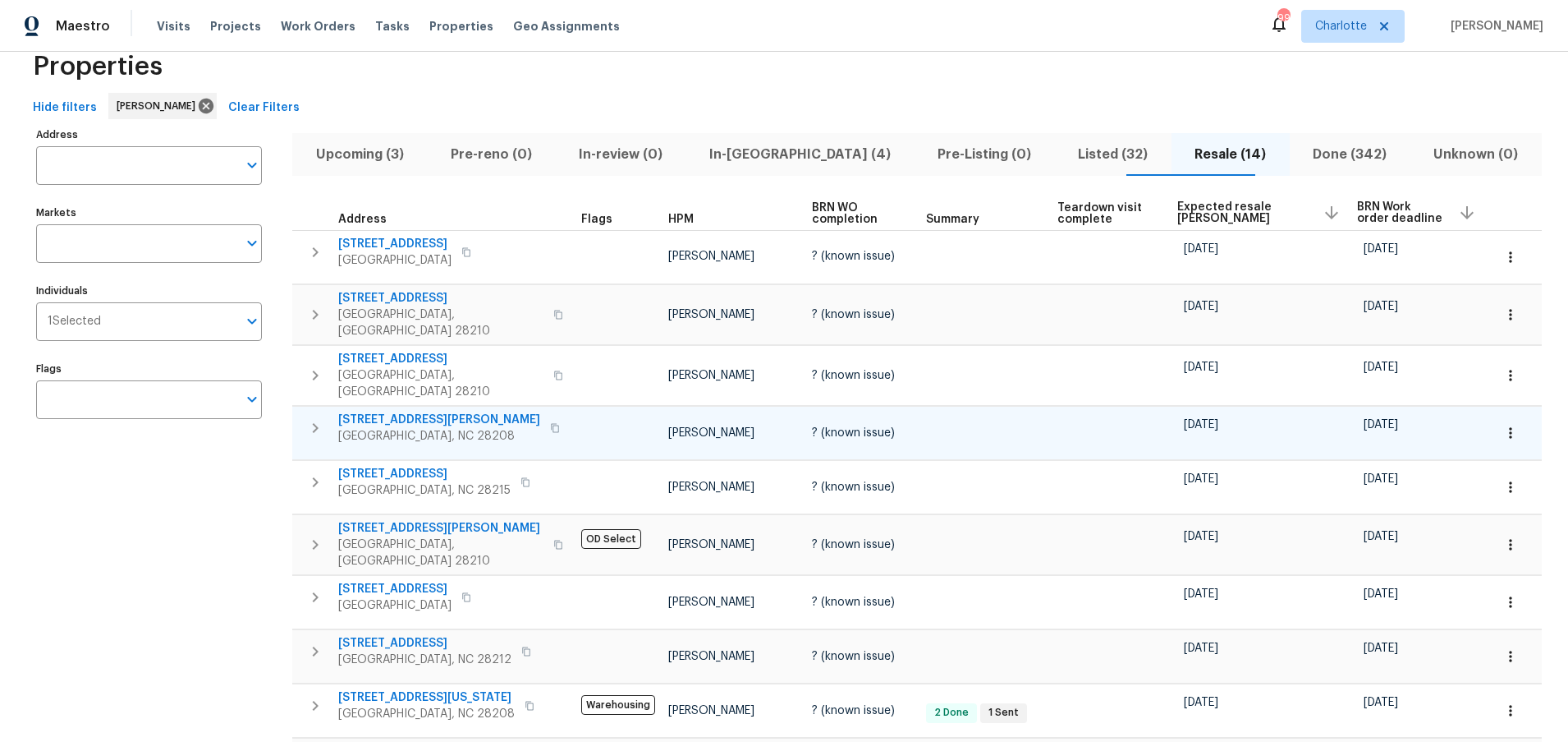
scroll to position [31, 0]
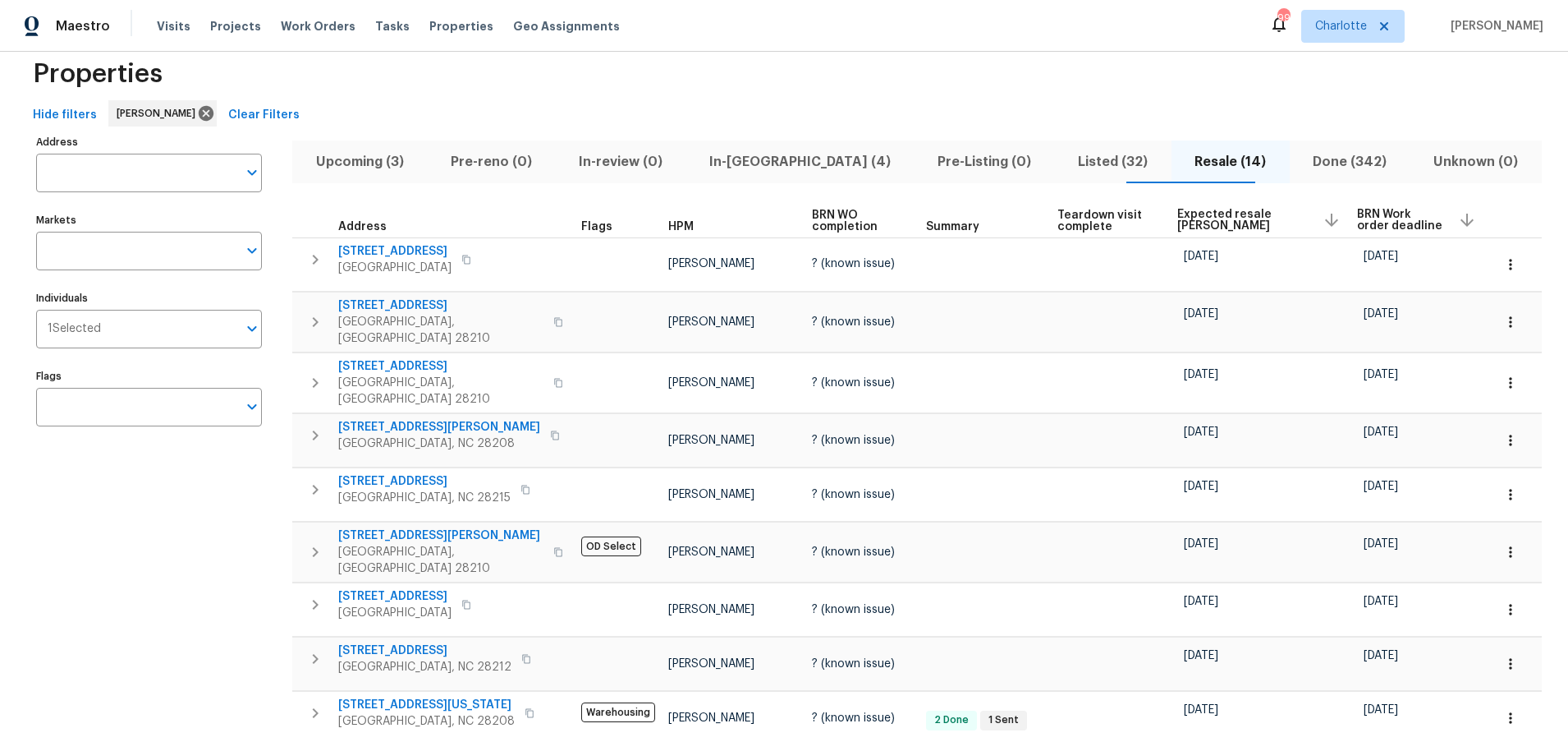
click at [221, 517] on div "Address Address Markets Markets Individuals 1 Selected Individuals Flags Flags" at bounding box center [160, 597] width 246 height 932
click at [911, 90] on div "Properties" at bounding box center [784, 74] width 1515 height 53
click at [358, 164] on span "Upcoming (3)" at bounding box center [359, 161] width 115 height 23
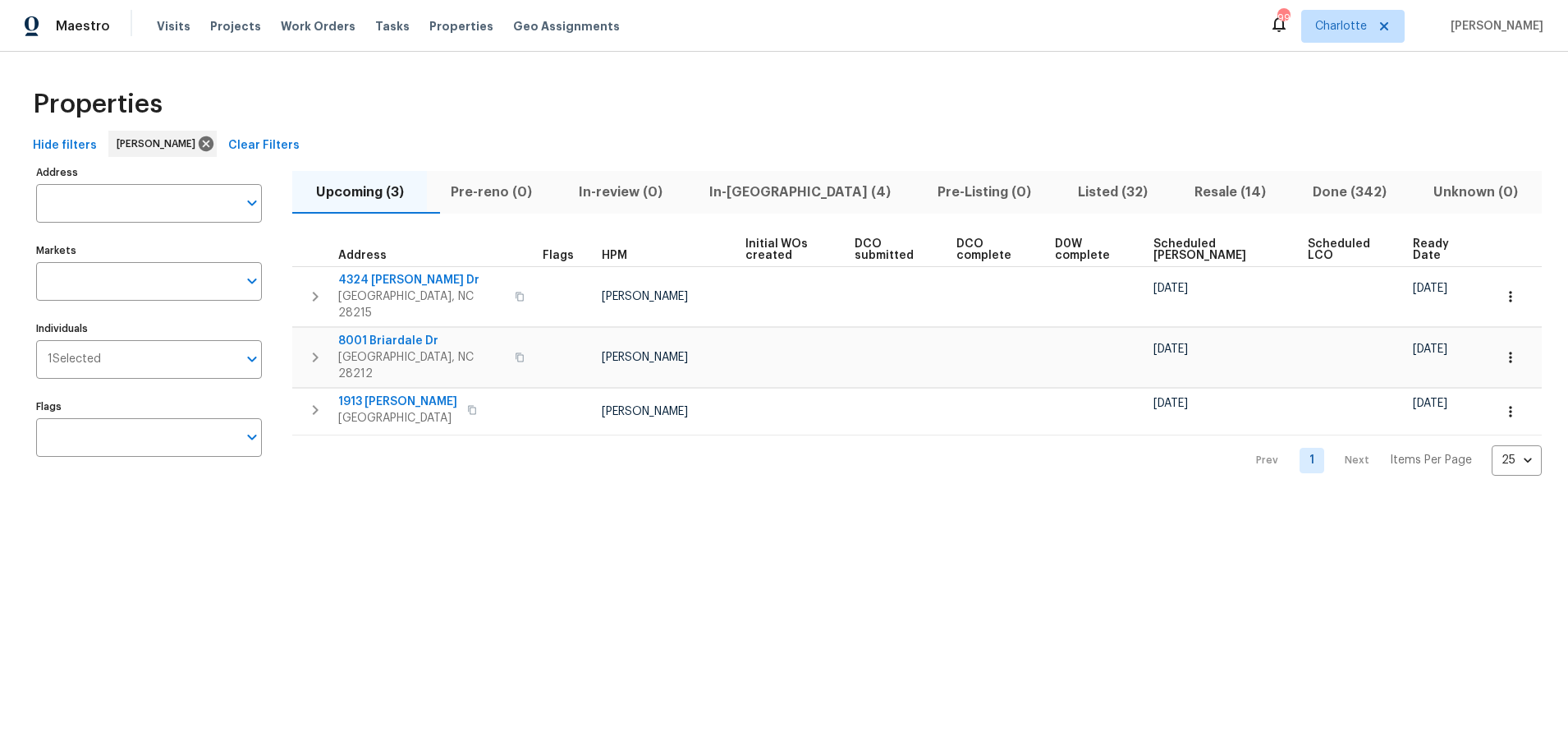
click at [768, 136] on div "Hide filters Jason Bouque Clear Filters" at bounding box center [784, 146] width 1515 height 31
click at [199, 141] on icon at bounding box center [206, 143] width 14 height 14
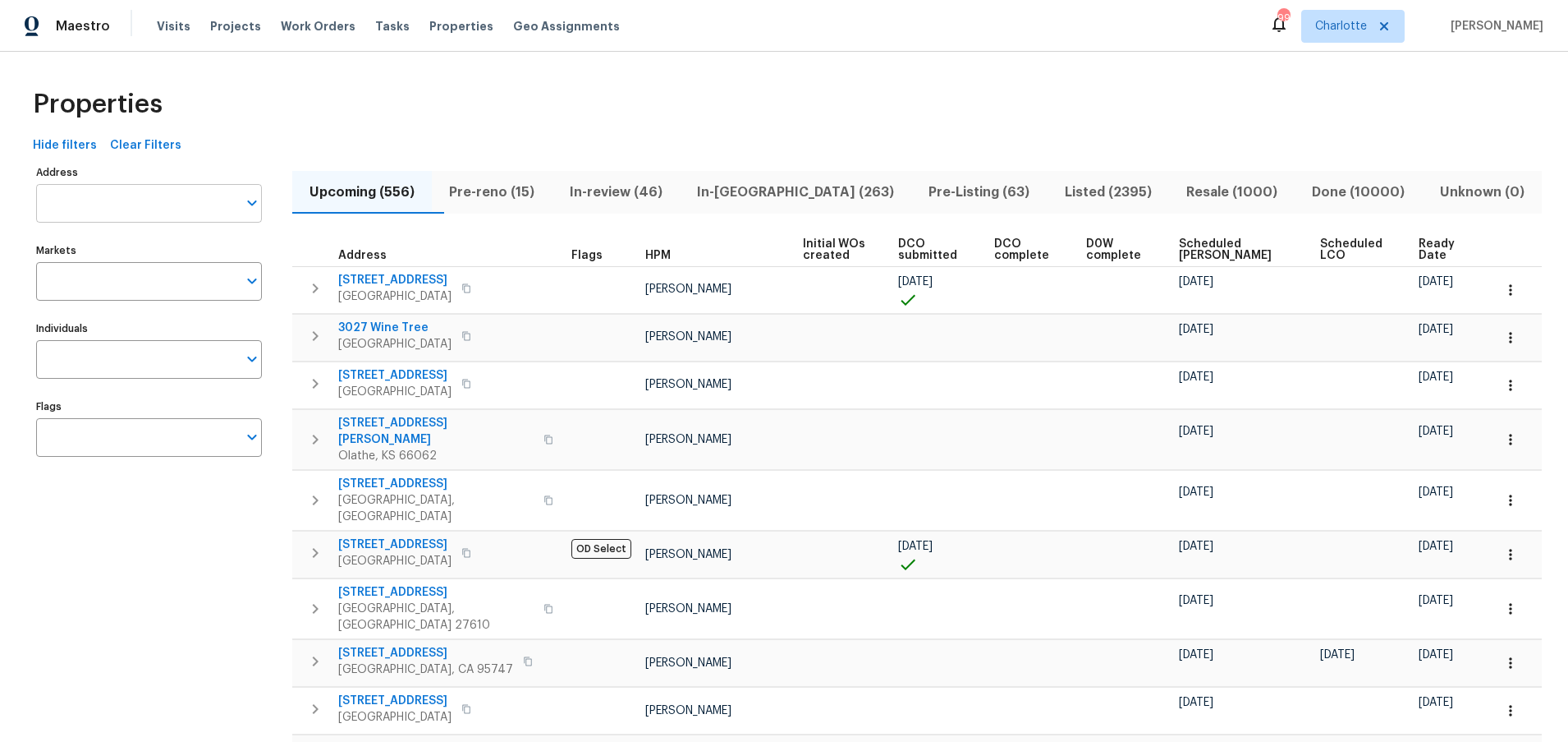
click at [183, 209] on input "Address" at bounding box center [137, 202] width 201 height 38
click at [234, 146] on div "Hide filters Clear Filters" at bounding box center [784, 146] width 1515 height 31
click at [119, 275] on input "Markets" at bounding box center [137, 280] width 201 height 38
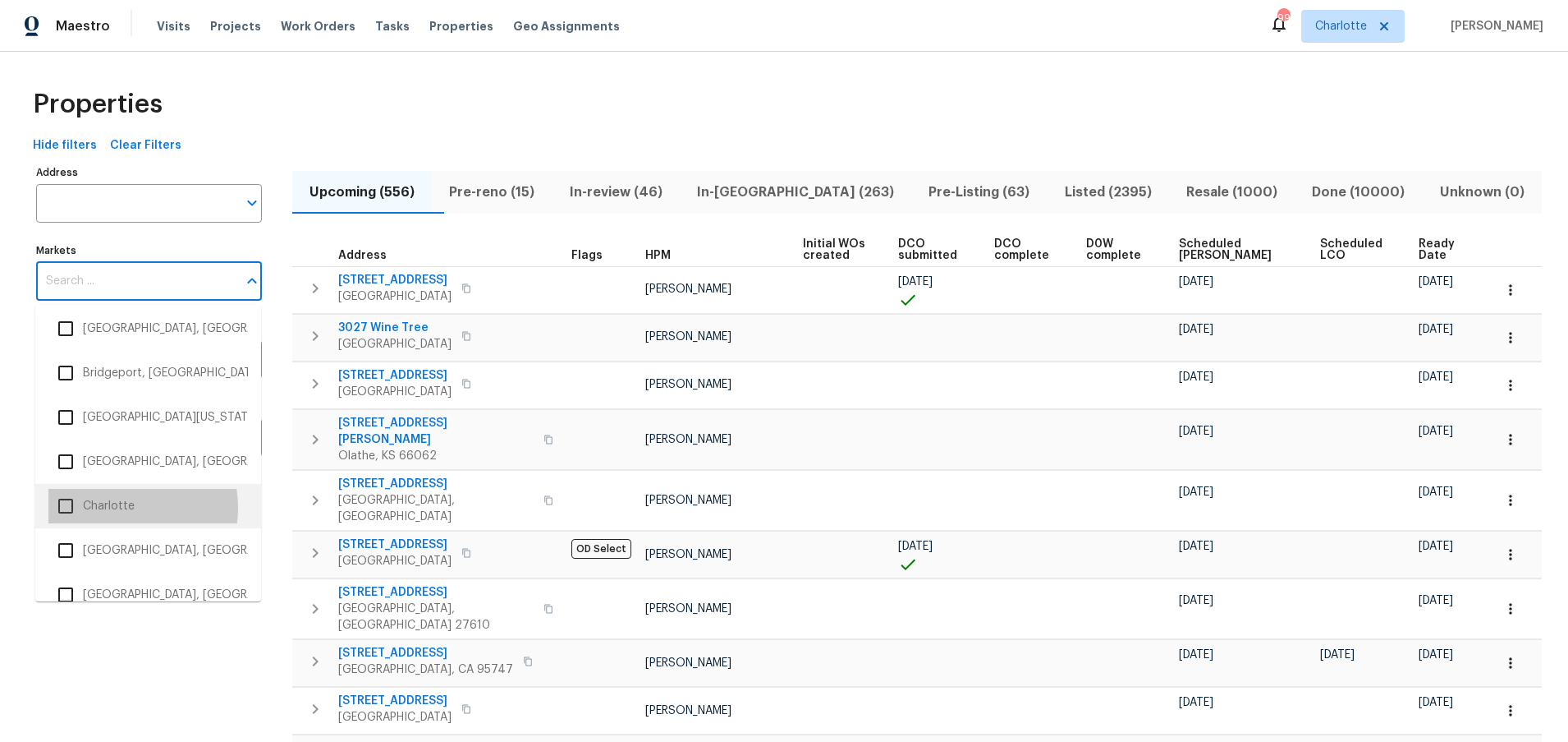
scroll to position [411, 0]
click at [116, 502] on li "Charlotte" at bounding box center [148, 499] width 200 height 35
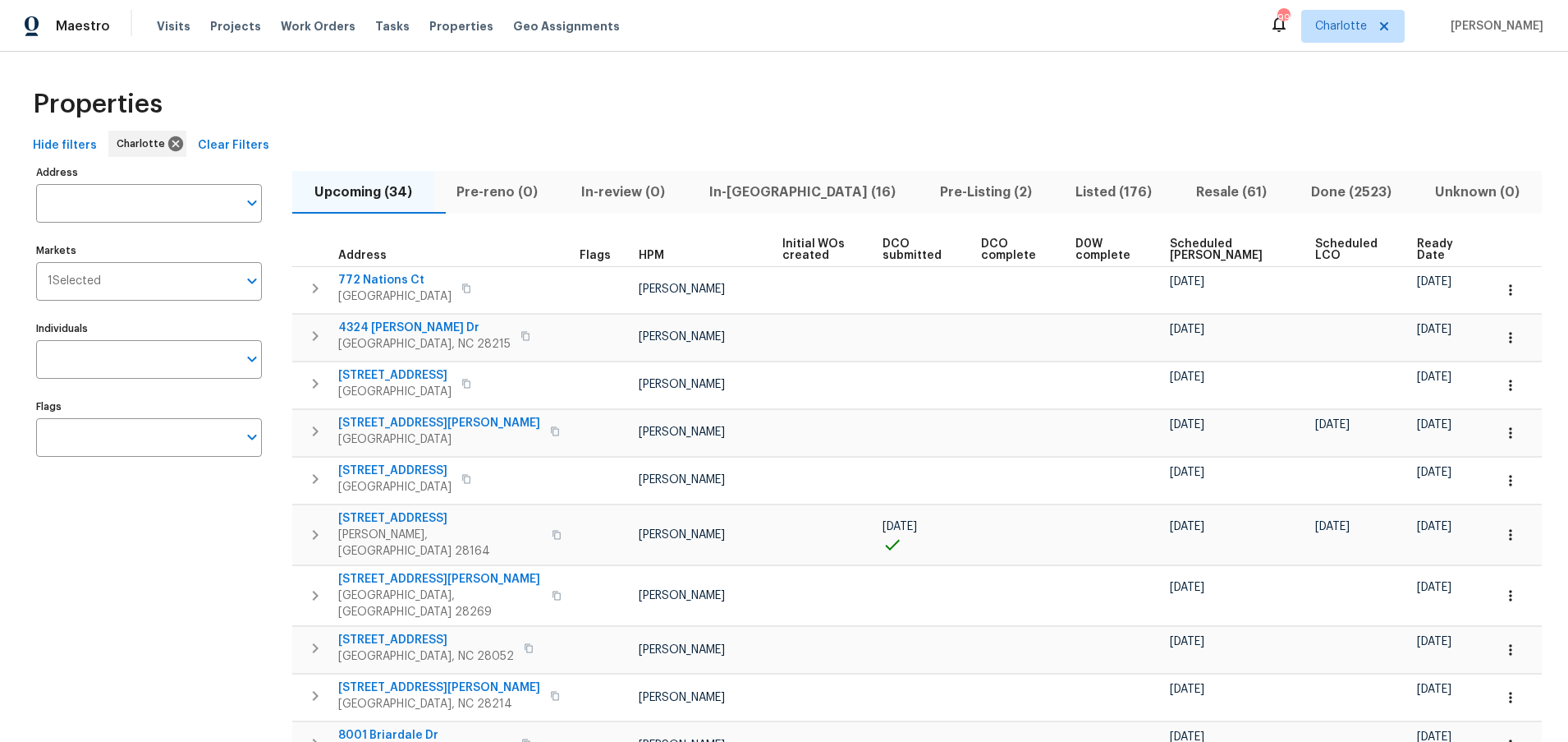
click at [638, 104] on div "Properties" at bounding box center [784, 105] width 1515 height 53
click at [1093, 194] on span "Listed (176)" at bounding box center [1114, 192] width 101 height 23
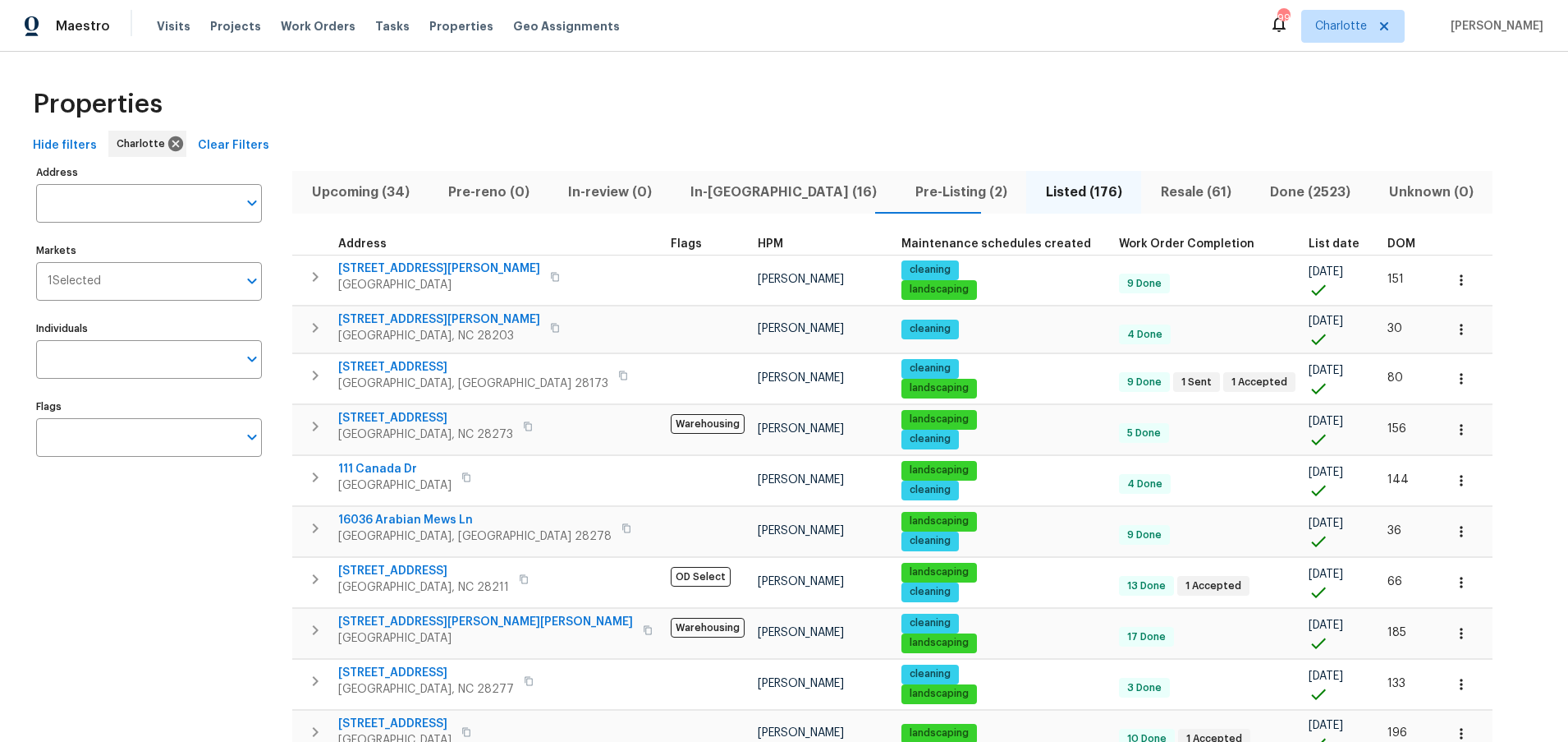
click at [1387, 238] on span "DOM" at bounding box center [1401, 244] width 28 height 12
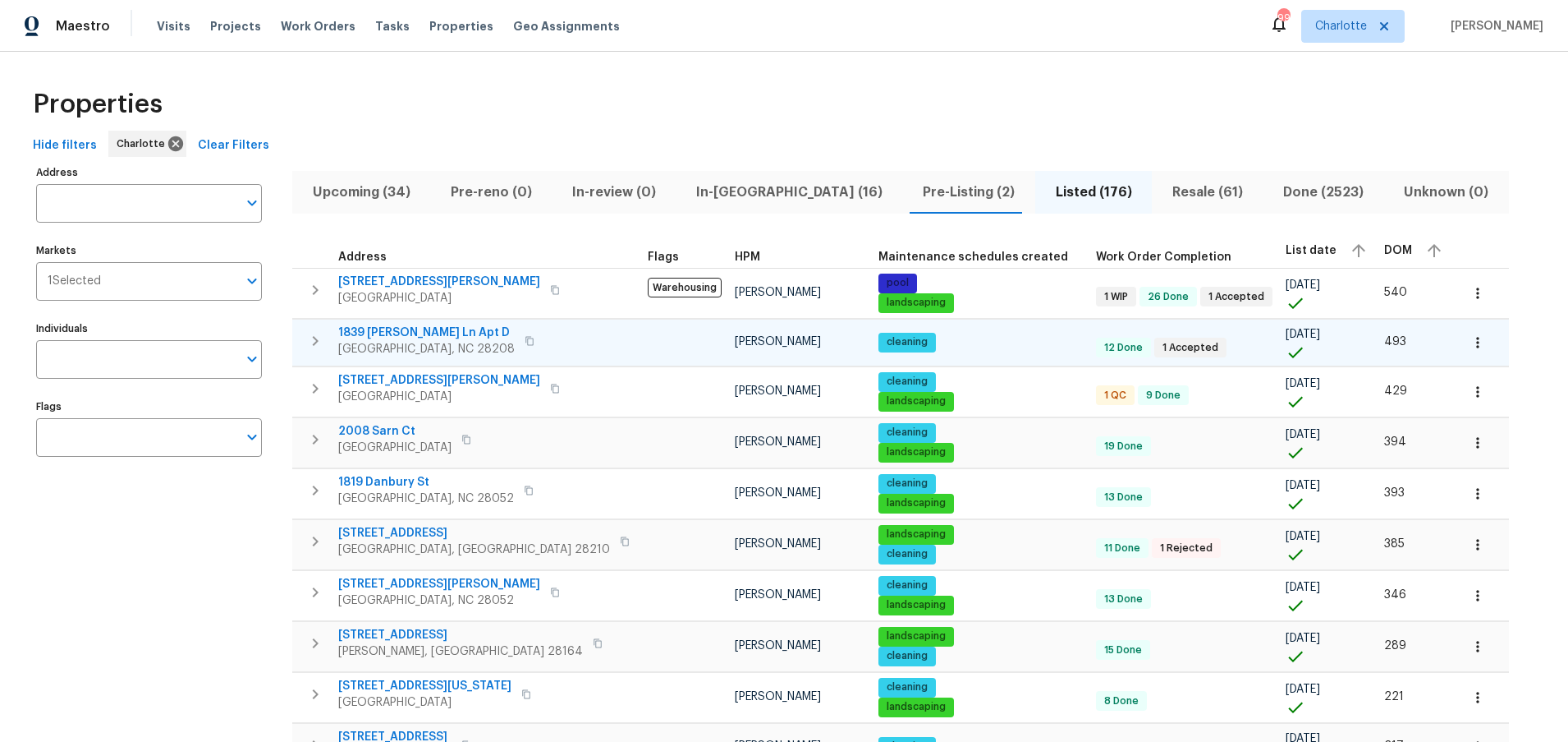
click at [410, 332] on span "1839 J Julian Ln Apt D" at bounding box center [426, 332] width 177 height 16
click at [133, 349] on input "Individuals" at bounding box center [137, 359] width 201 height 38
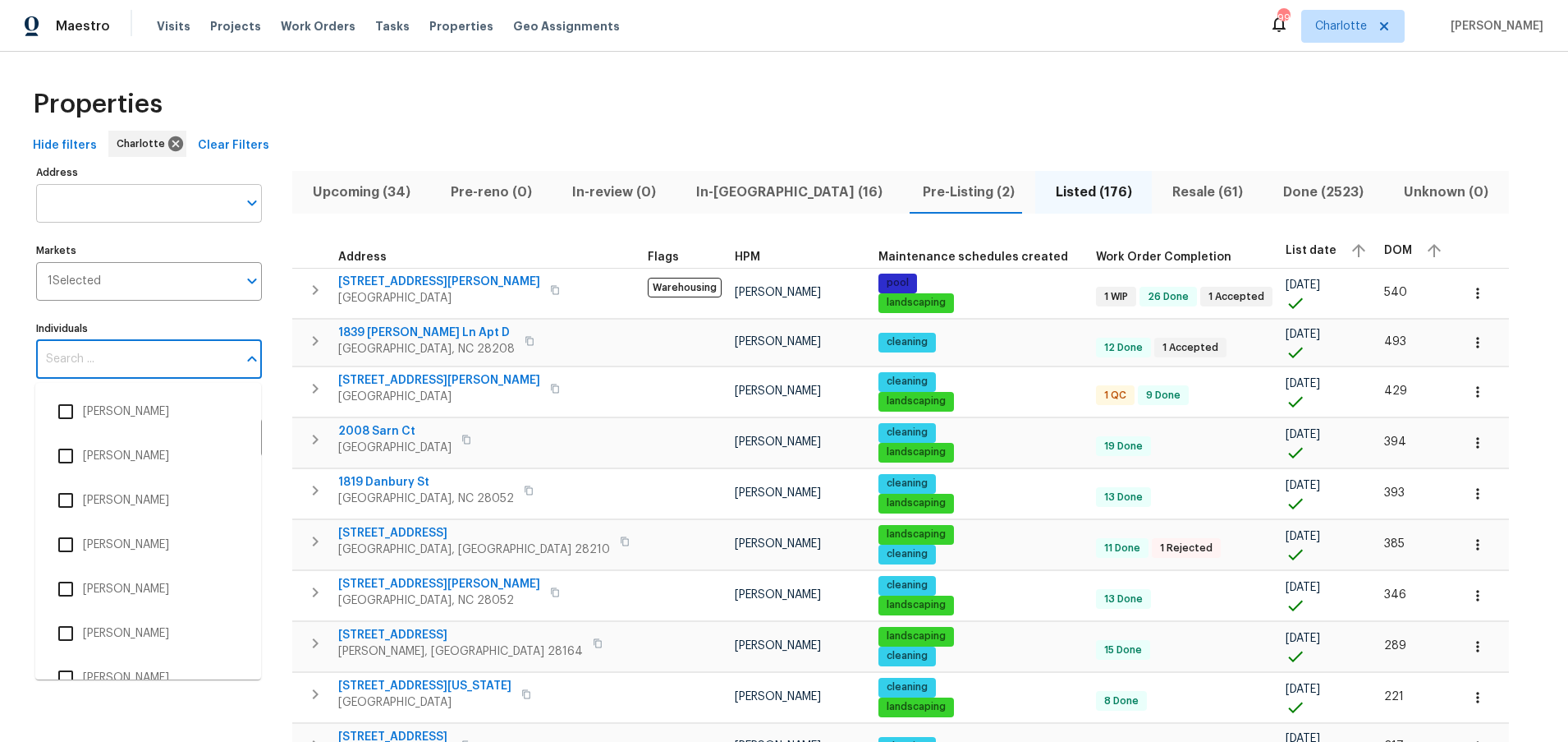
click at [110, 187] on input "Address" at bounding box center [137, 202] width 201 height 38
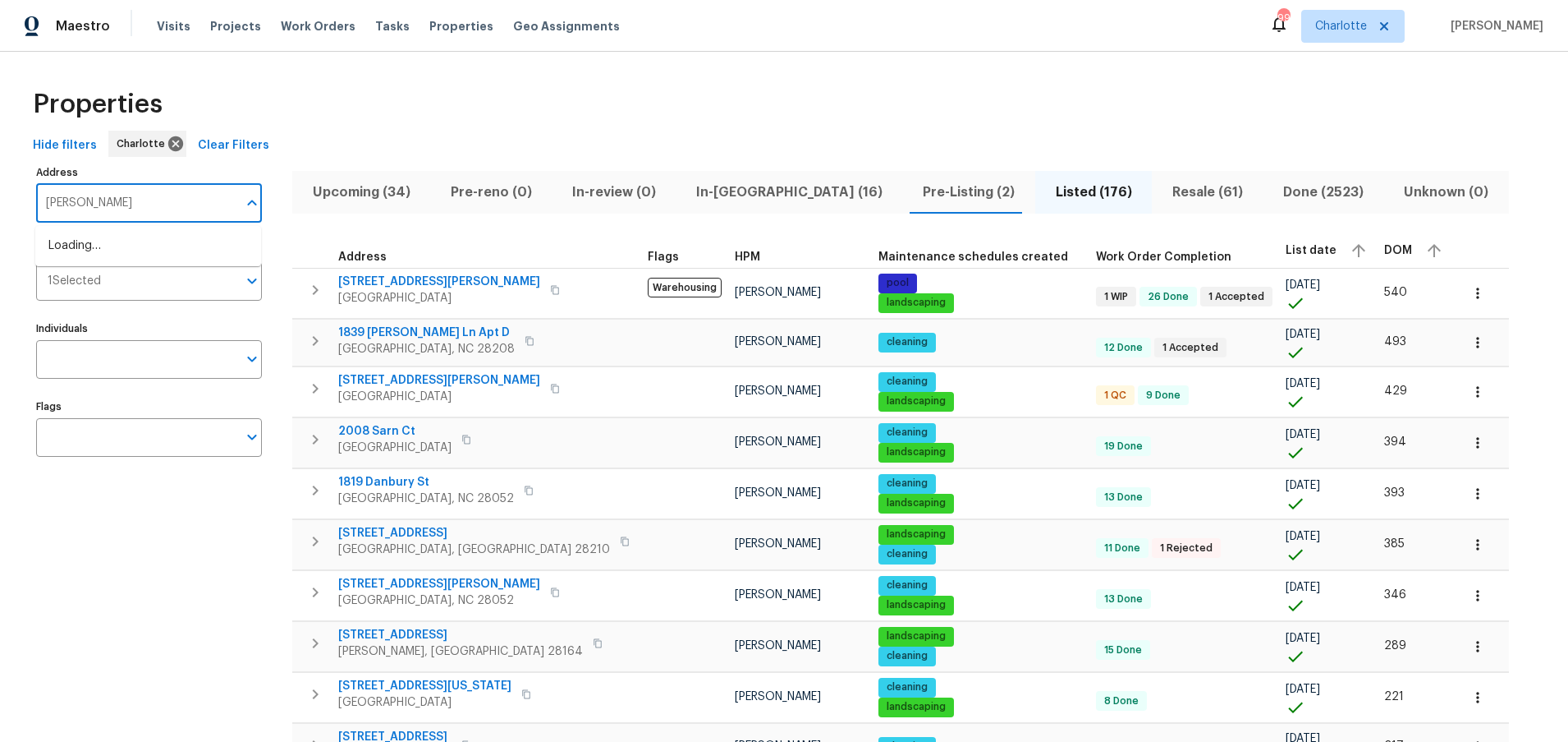
type input "j julian"
click at [93, 243] on li "1831 J Julian Ln Apt A Charlotte NC 28208" at bounding box center [149, 246] width 226 height 27
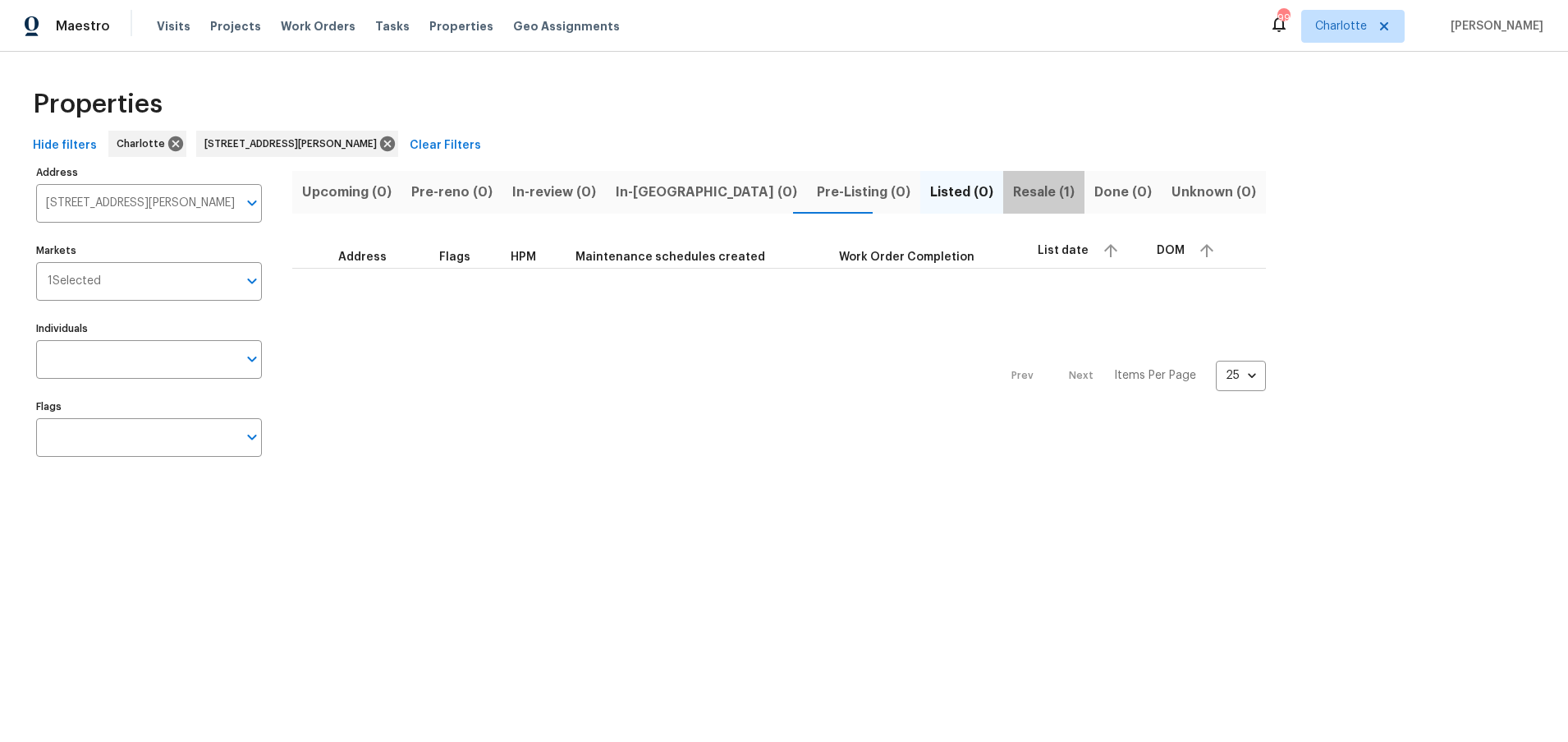
click at [1013, 192] on span "Resale (1)" at bounding box center [1044, 192] width 61 height 23
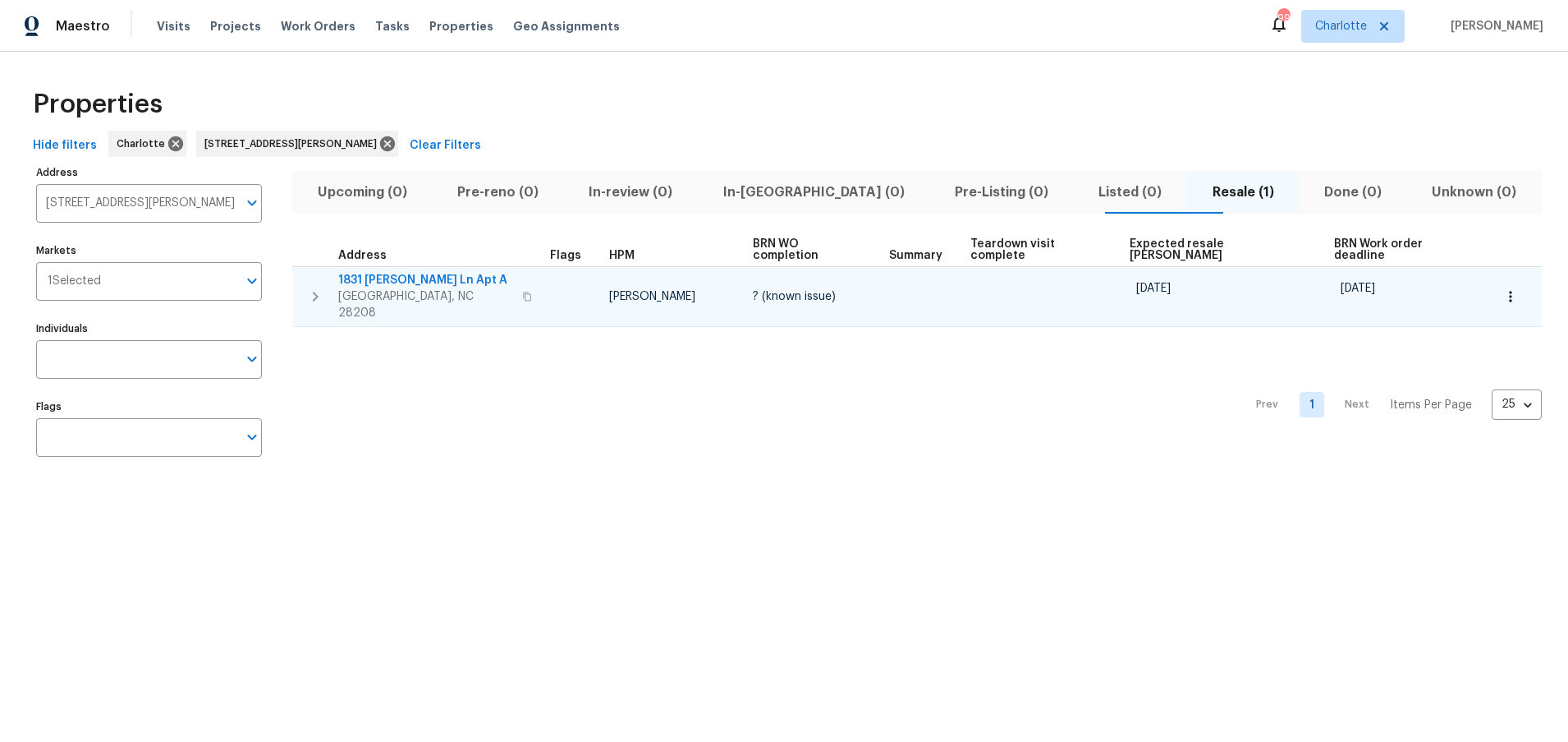
click at [381, 272] on span "1831 J Julian Ln Apt A" at bounding box center [425, 280] width 174 height 16
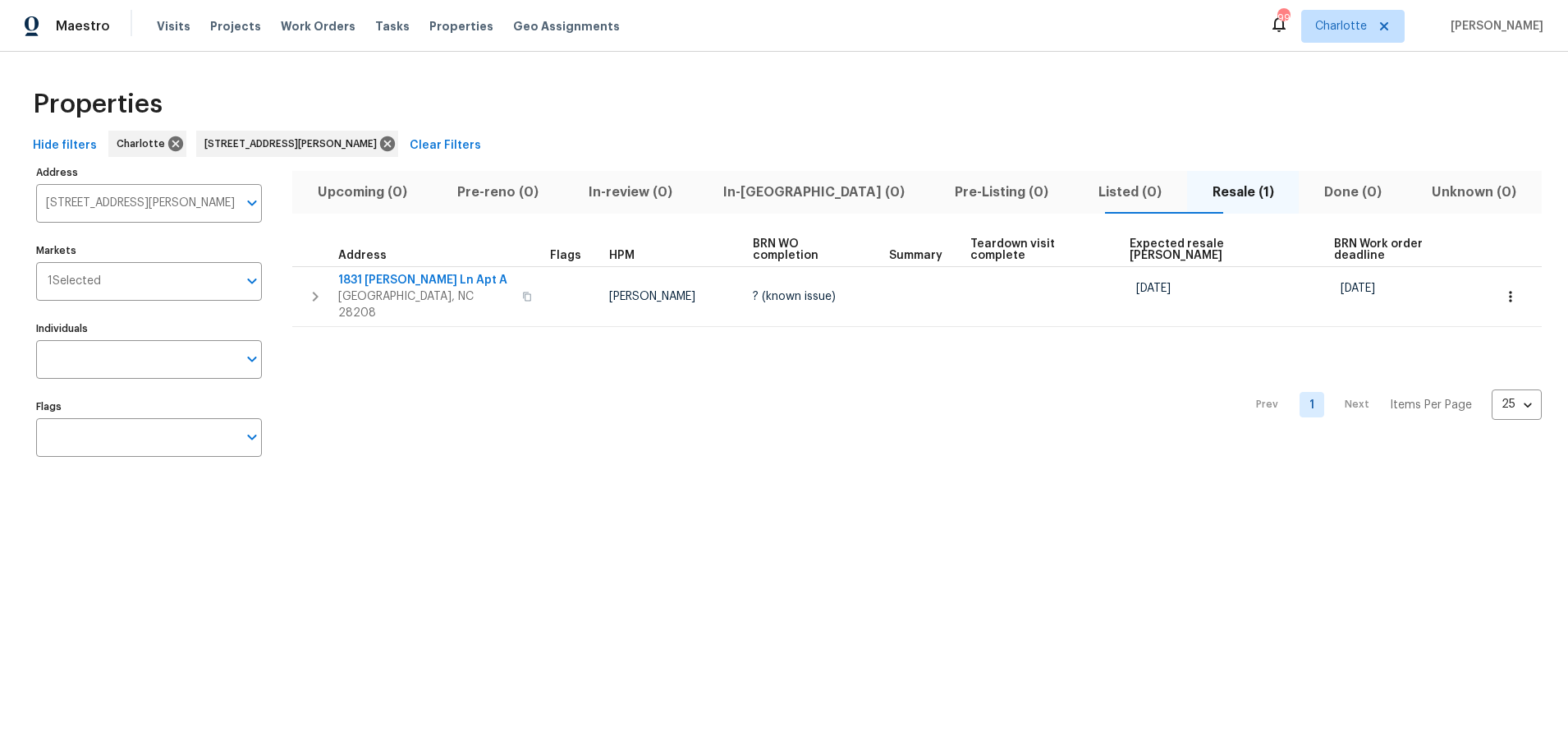
click at [1015, 114] on div "Properties" at bounding box center [784, 105] width 1515 height 53
click at [395, 140] on icon at bounding box center [386, 143] width 14 height 14
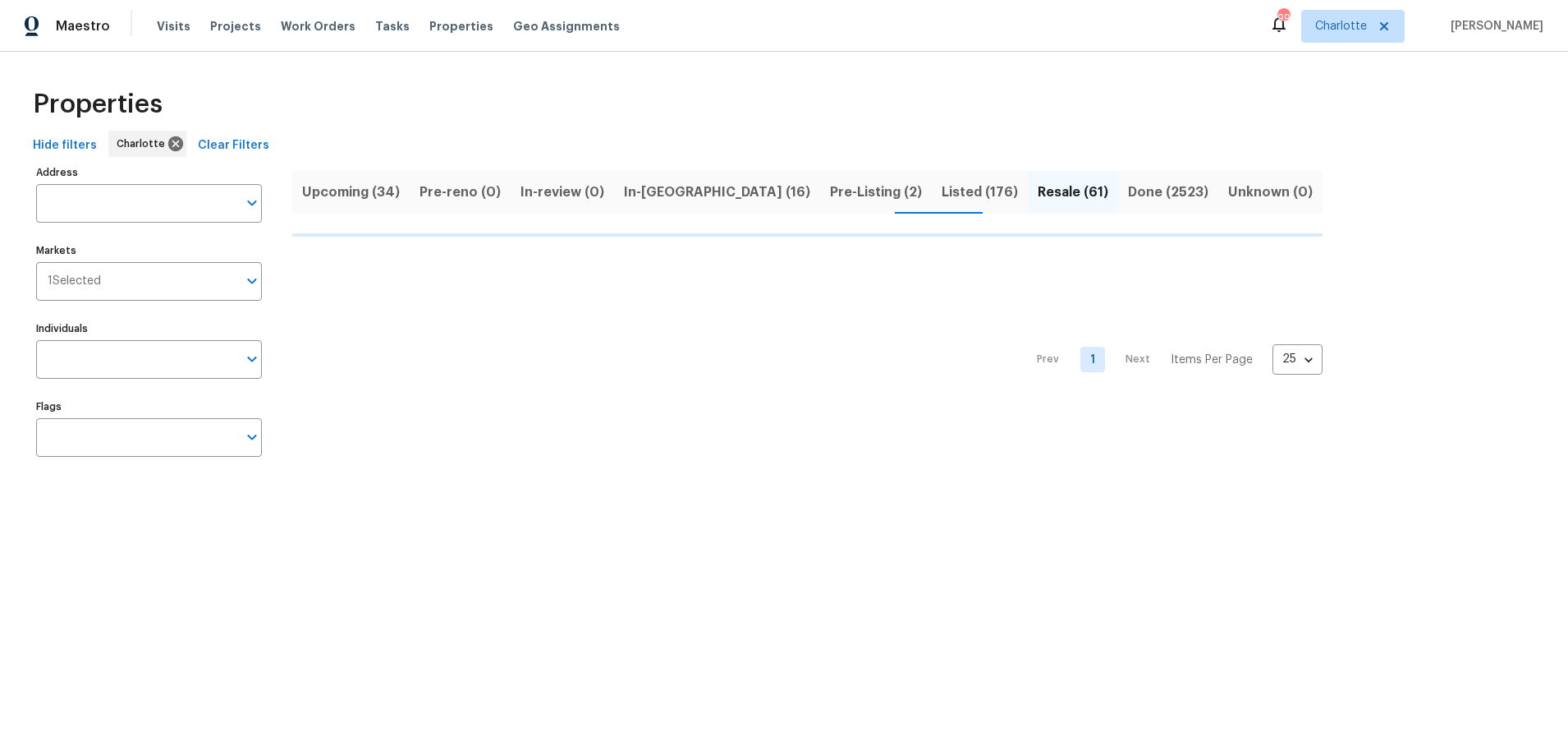
click at [976, 76] on div "Properties Hide filters Charlotte Clear Filters Address Address Markets 1 Selec…" at bounding box center [784, 275] width 1568 height 448
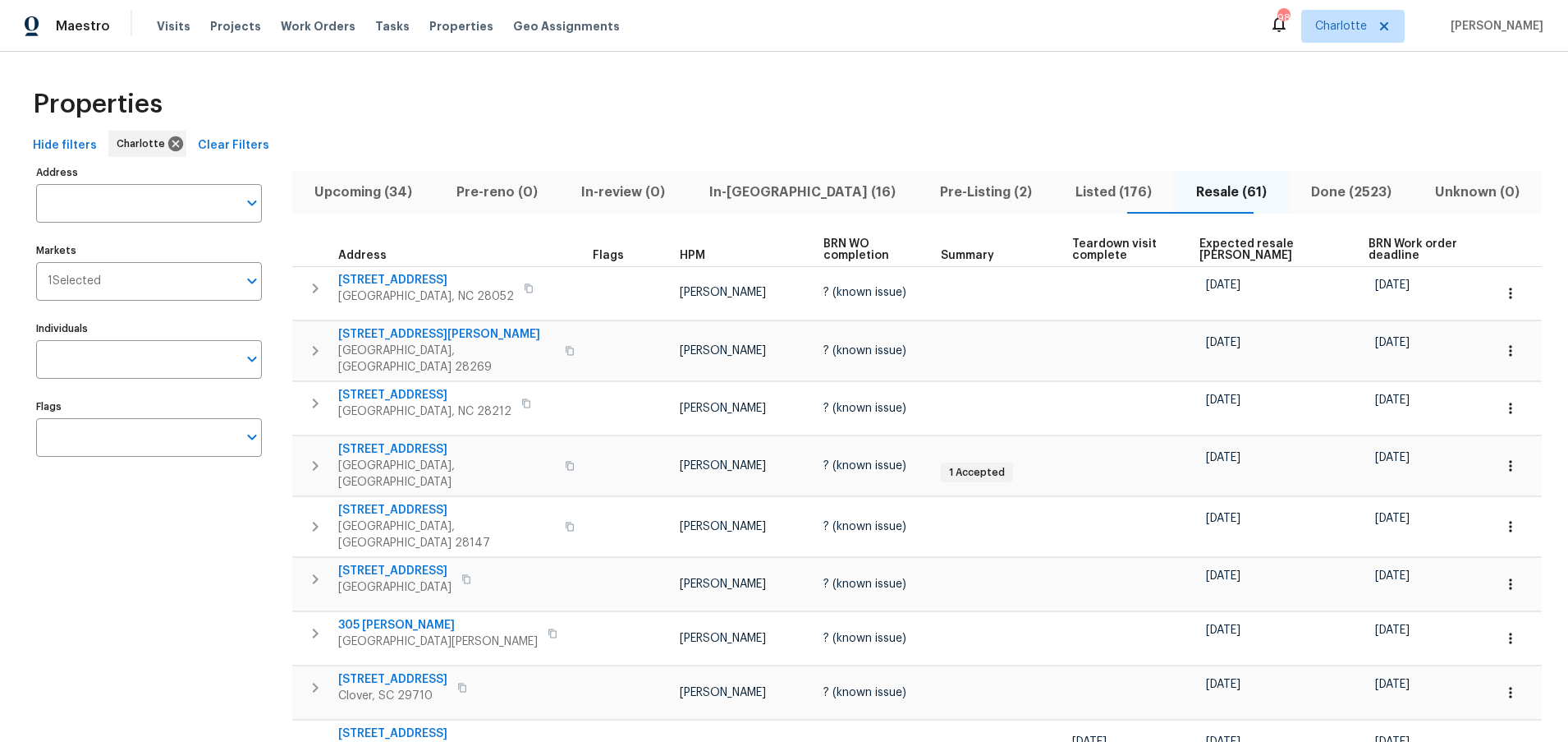
click at [691, 134] on div "Hide filters Charlotte Clear Filters" at bounding box center [784, 146] width 1515 height 31
click at [995, 129] on div "Properties" at bounding box center [784, 105] width 1515 height 53
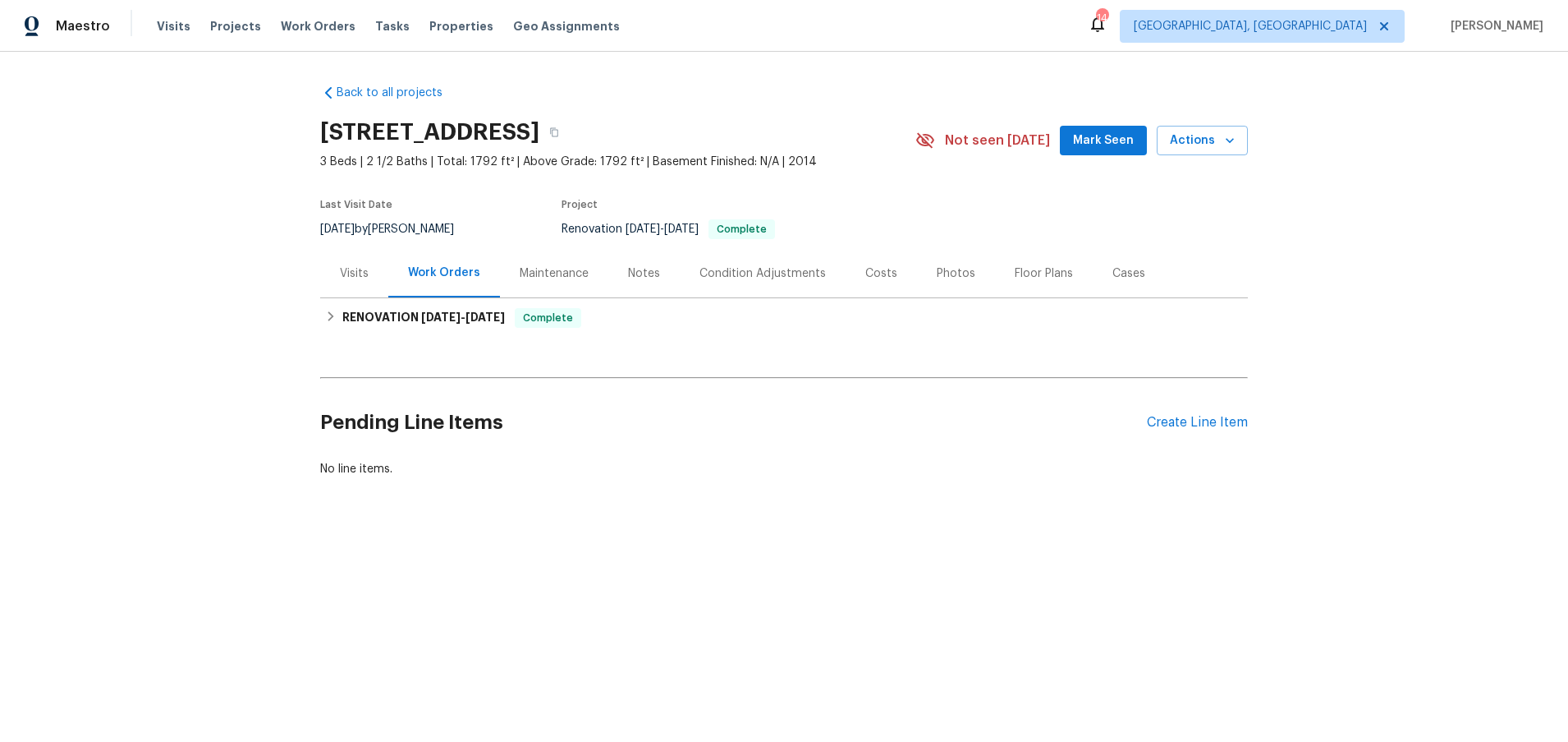
click at [265, 122] on div "Back to all projects 7027 Woodsbay Ln, Rock Hill, SC 29732 3 Beds | 2 1/2 Baths…" at bounding box center [784, 320] width 1568 height 537
click at [866, 265] on div "Costs" at bounding box center [882, 273] width 32 height 16
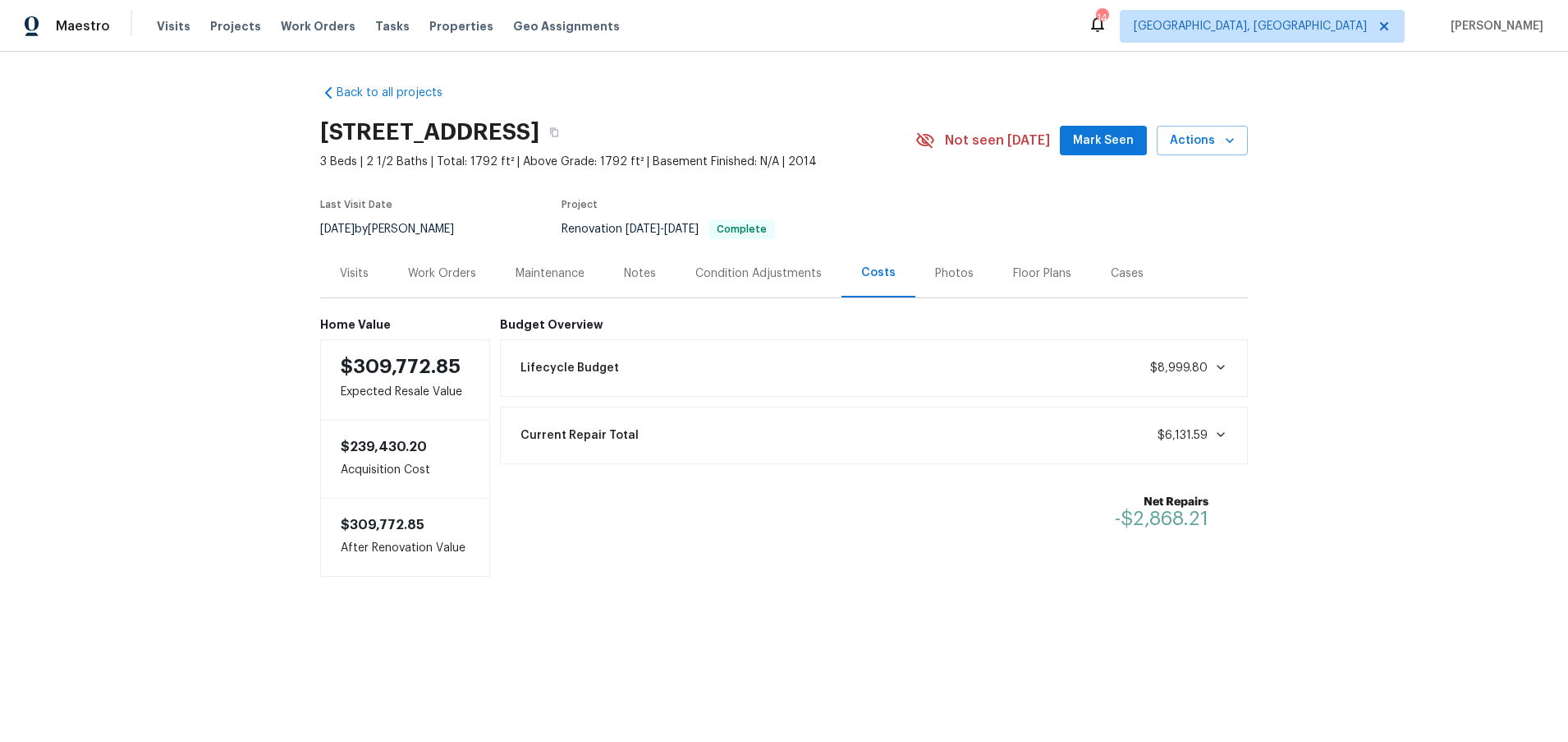
click at [935, 269] on div "Photos" at bounding box center [954, 273] width 38 height 16
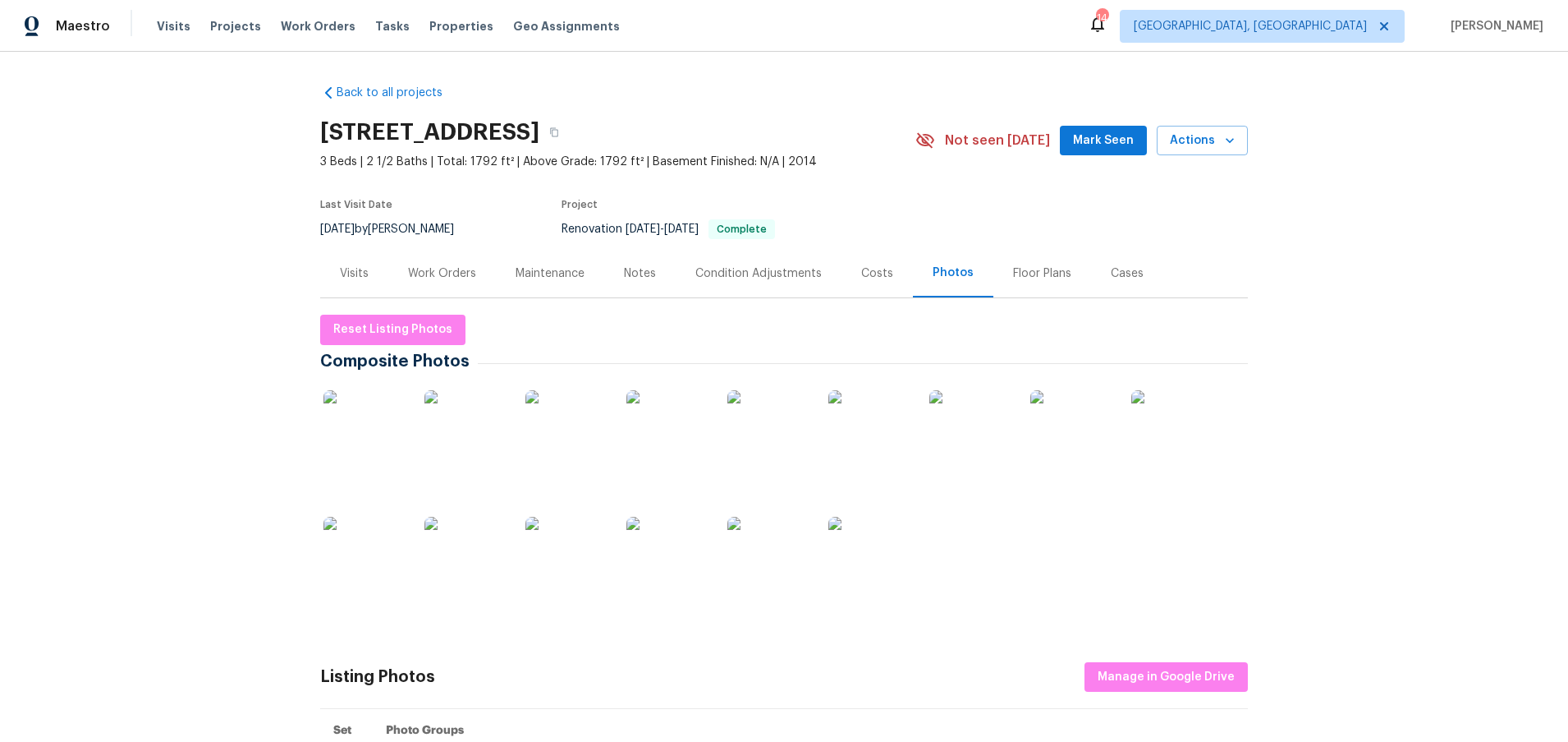
click at [370, 414] on img at bounding box center [364, 431] width 82 height 82
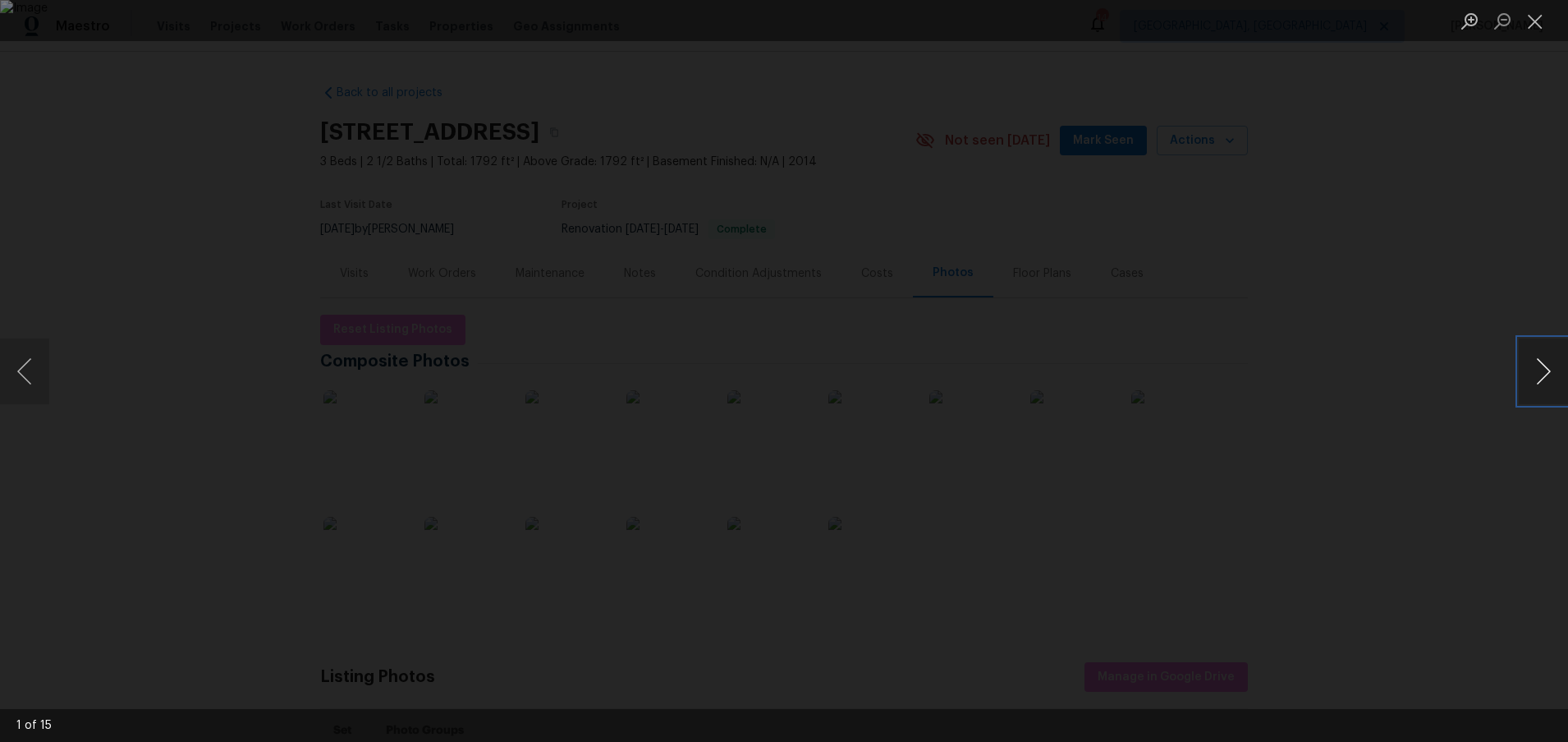
click at [1545, 367] on button "Next image" at bounding box center [1543, 371] width 49 height 65
click at [1486, 101] on div "Lightbox" at bounding box center [784, 371] width 1568 height 742
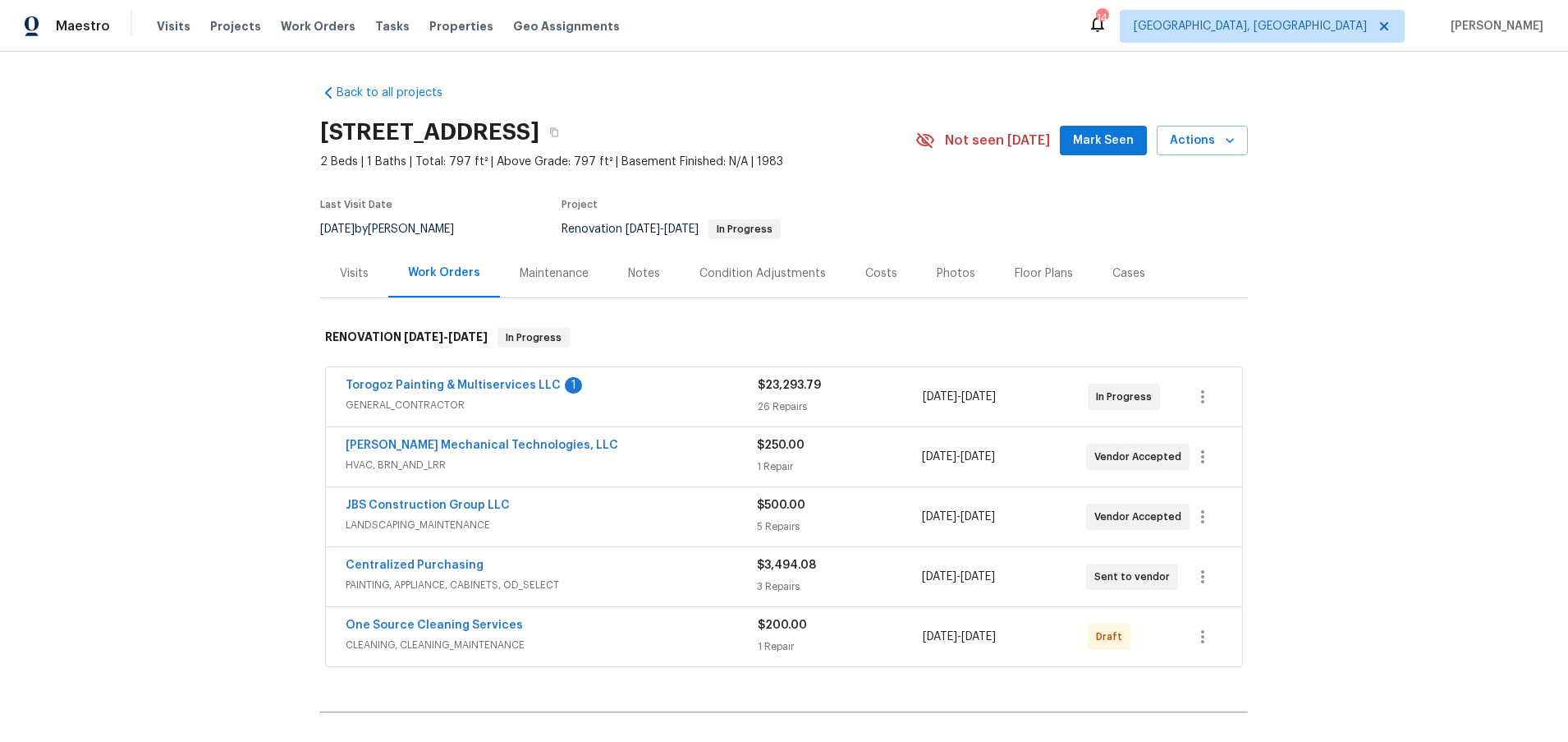
click at [847, 272] on div "Costs" at bounding box center [881, 273] width 71 height 48
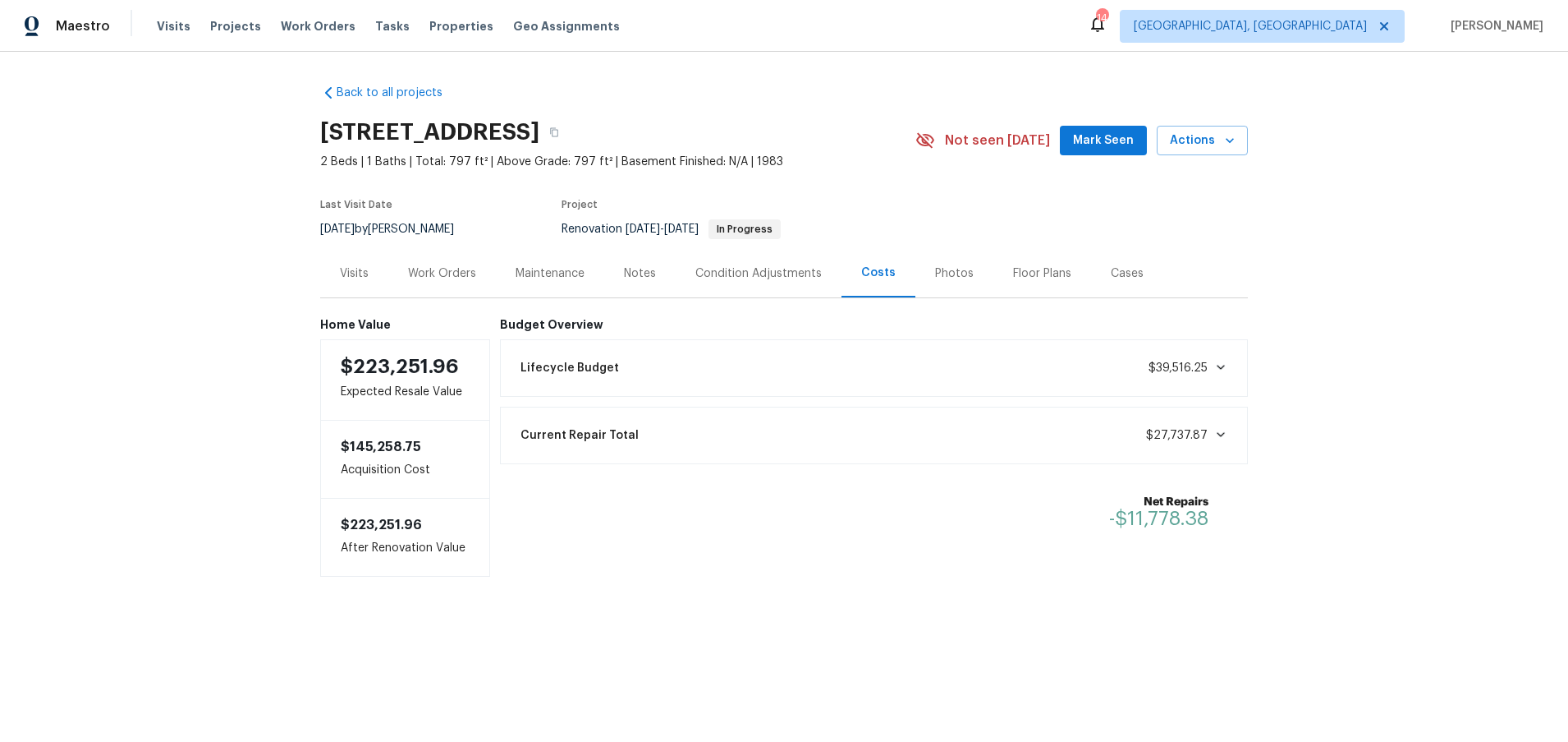
click at [449, 291] on div "Work Orders" at bounding box center [442, 273] width 108 height 48
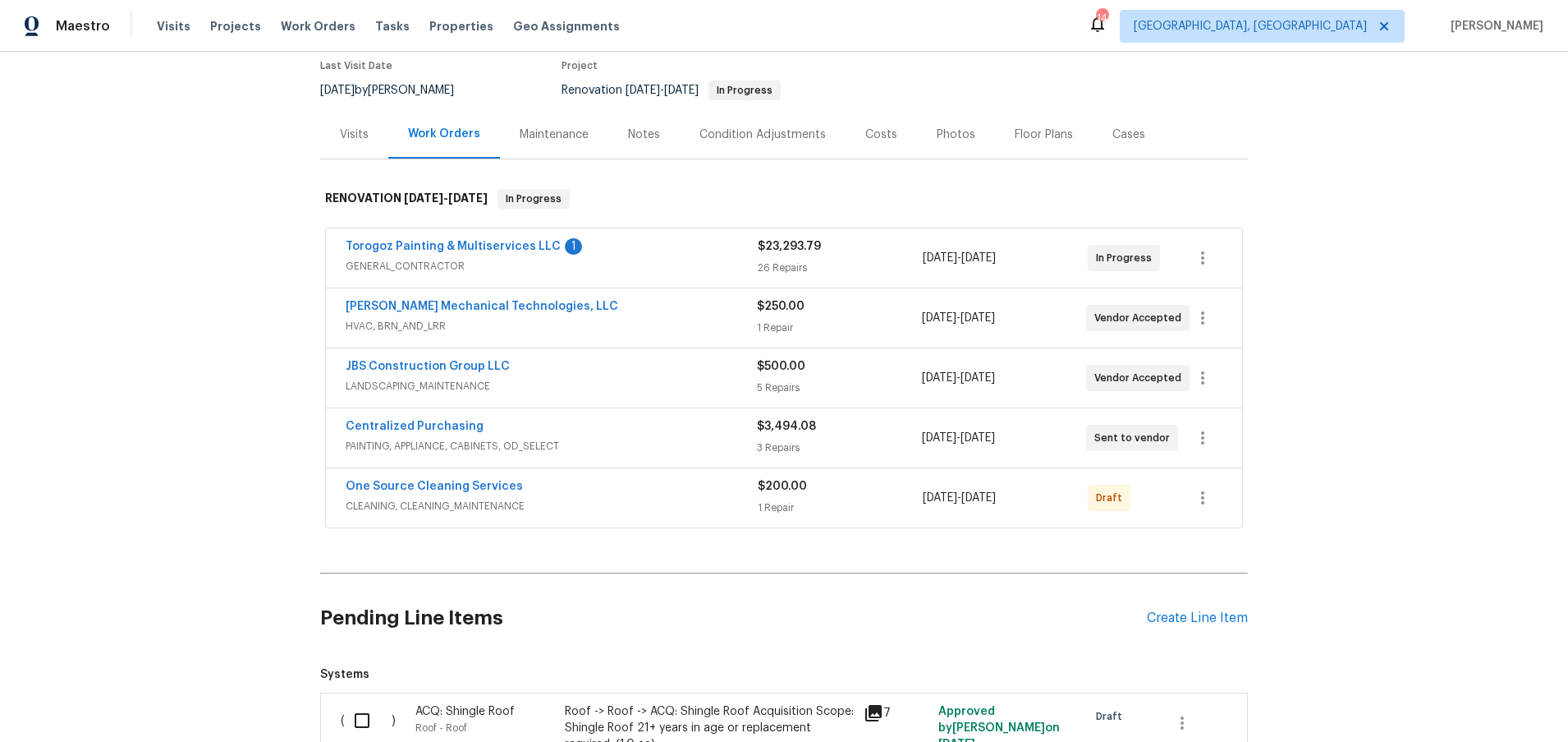
scroll to position [129, 0]
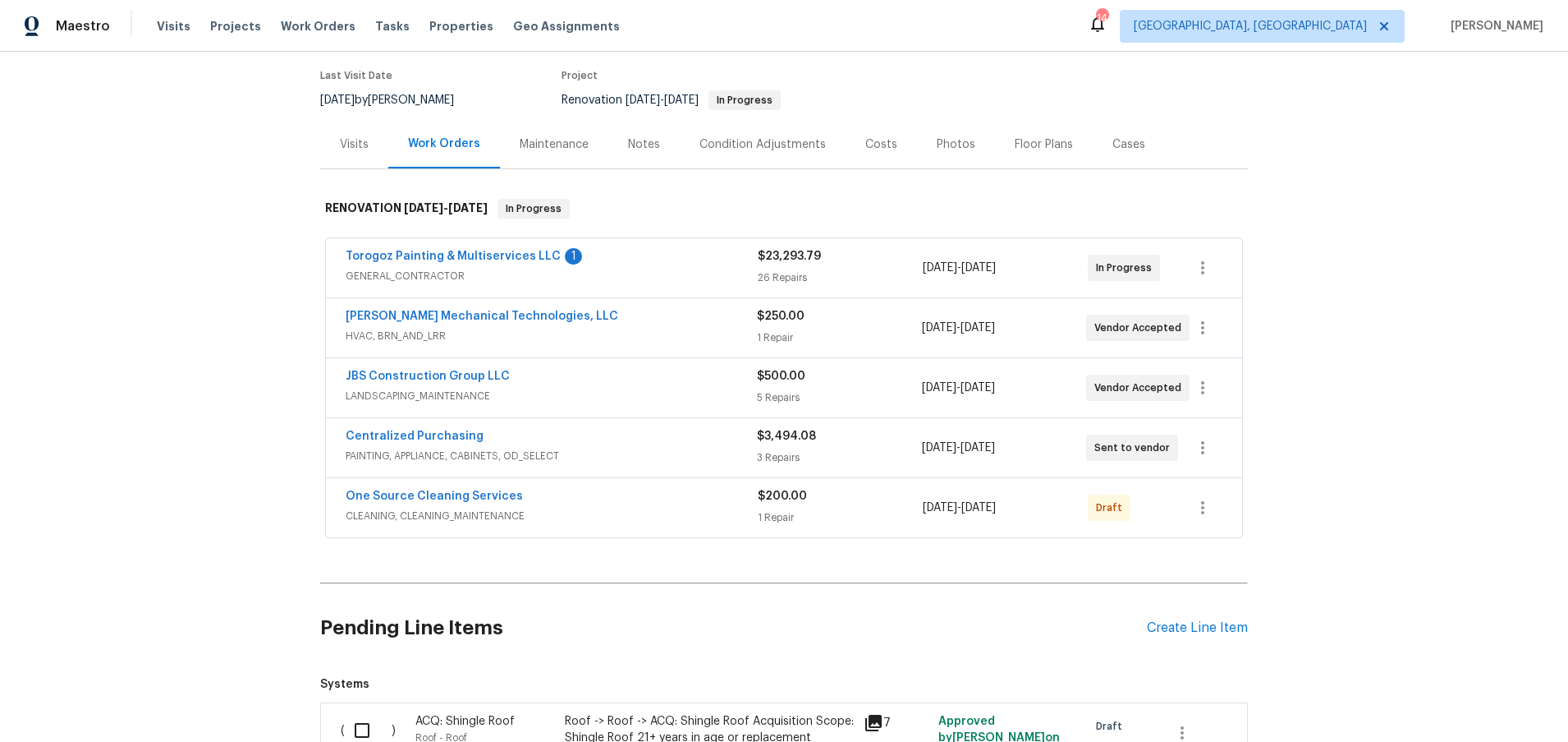
click at [1320, 327] on div "Back to all projects 5312 Great Wagon Rd, Charlotte, NC 28215 2 Beds | 1 Baths …" at bounding box center [784, 397] width 1568 height 690
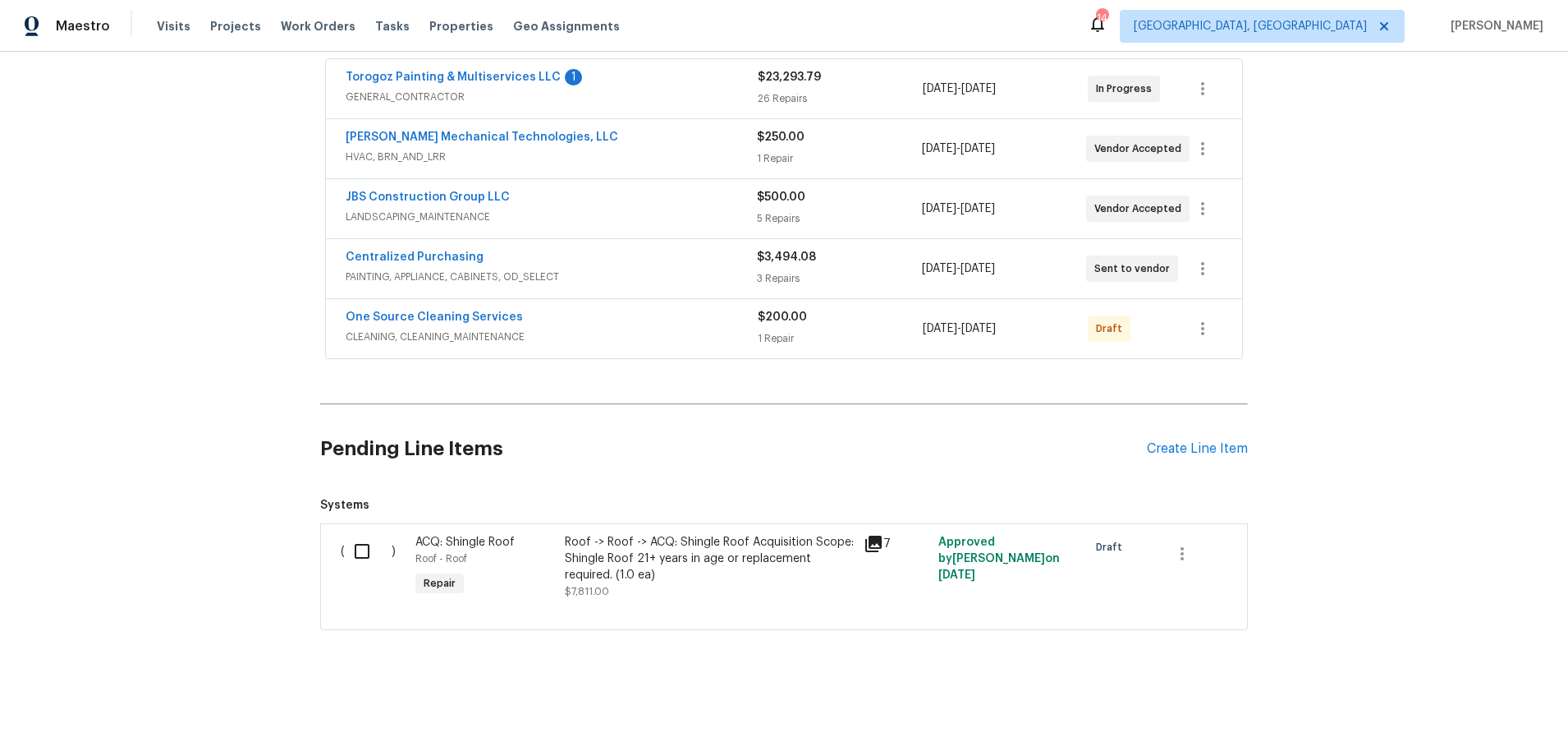
click at [868, 535] on icon at bounding box center [873, 543] width 16 height 16
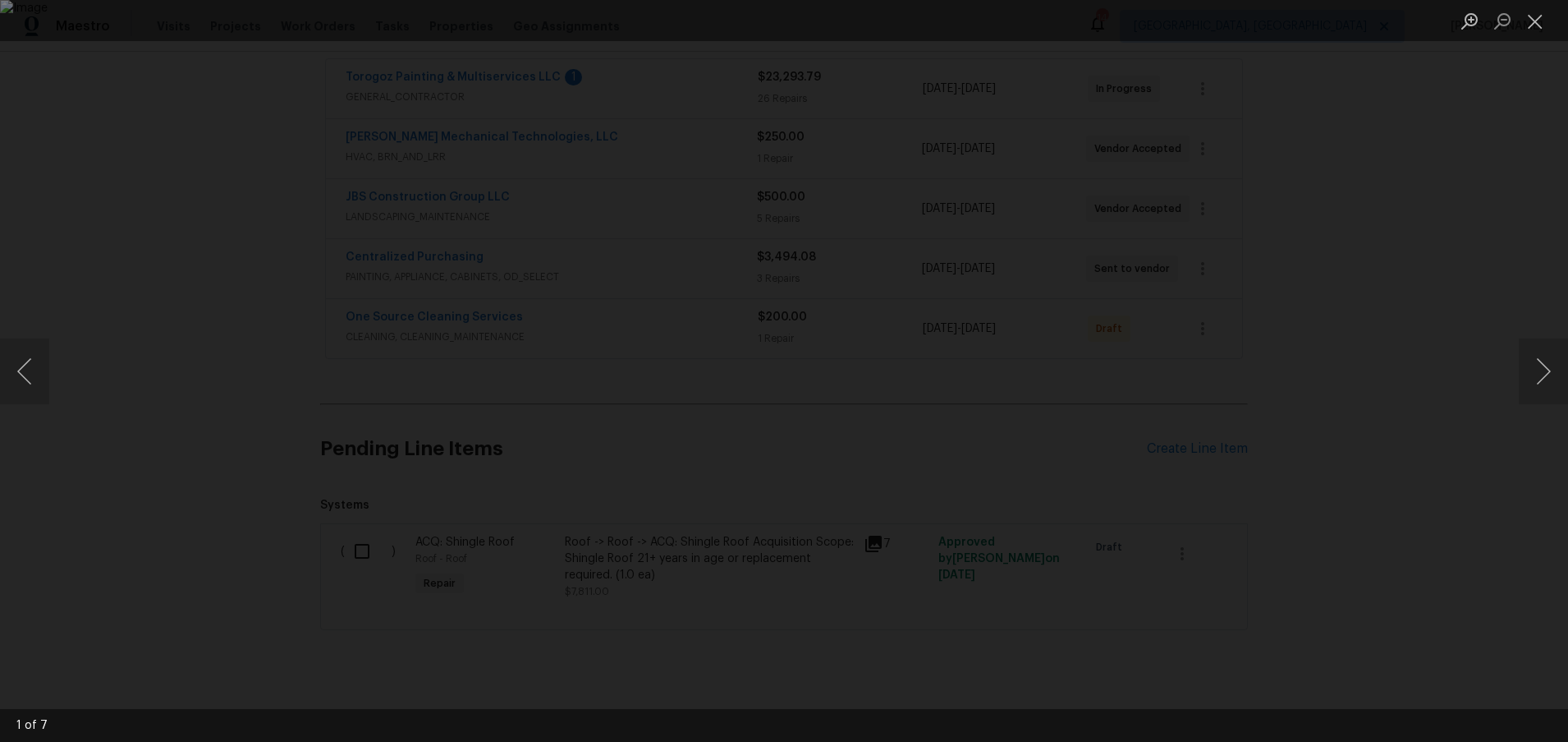
click at [1176, 373] on img "Lightbox" at bounding box center [784, 371] width 1568 height 742
click at [1162, 375] on img "Lightbox" at bounding box center [784, 371] width 1568 height 742
click at [1551, 383] on button "Next image" at bounding box center [1543, 371] width 49 height 65
click at [1549, 383] on button "Next image" at bounding box center [1543, 371] width 49 height 65
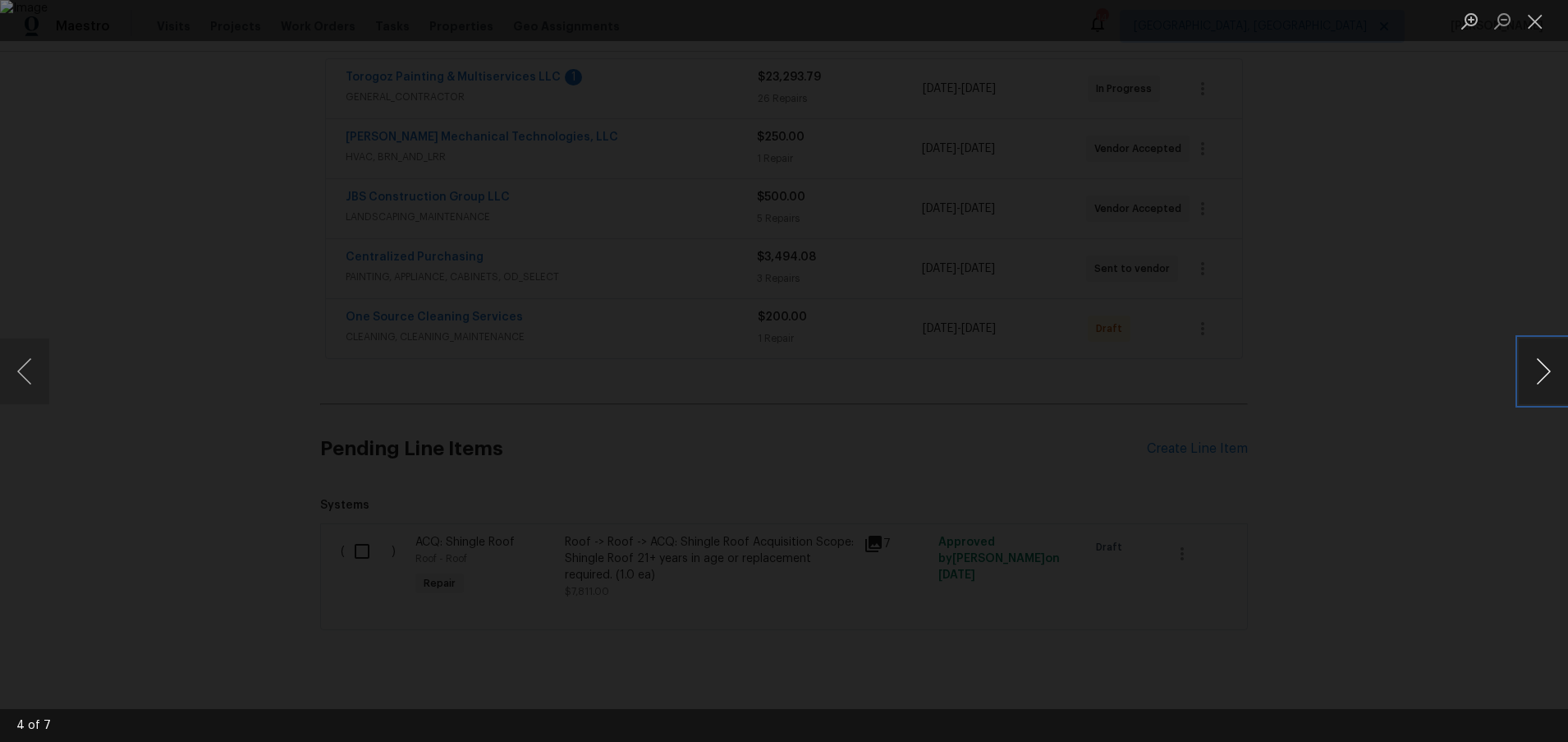
click at [1549, 383] on button "Next image" at bounding box center [1543, 371] width 49 height 65
click at [1503, 266] on div "Lightbox" at bounding box center [784, 371] width 1568 height 742
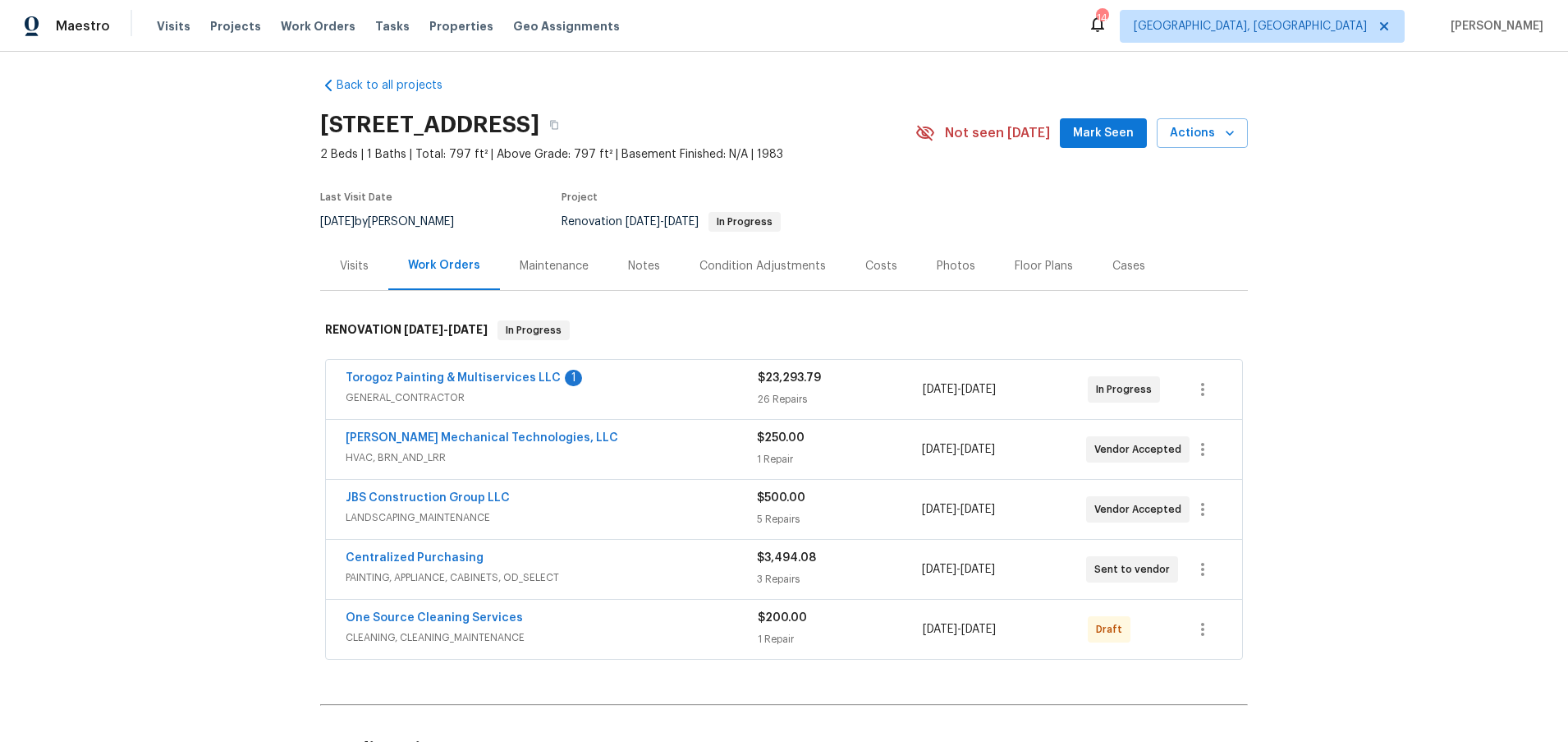
scroll to position [1, 0]
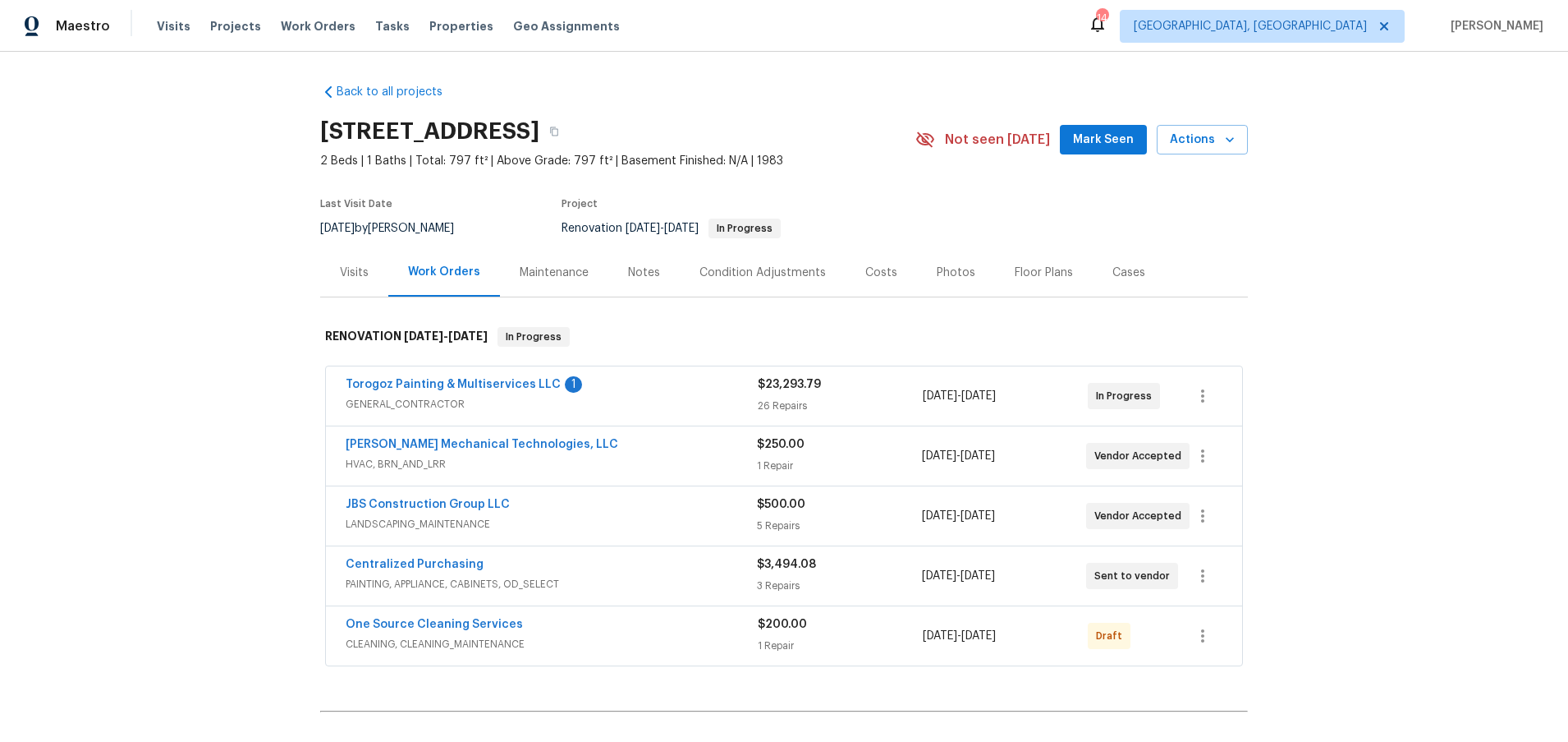
click at [867, 264] on div "Costs" at bounding box center [882, 272] width 32 height 16
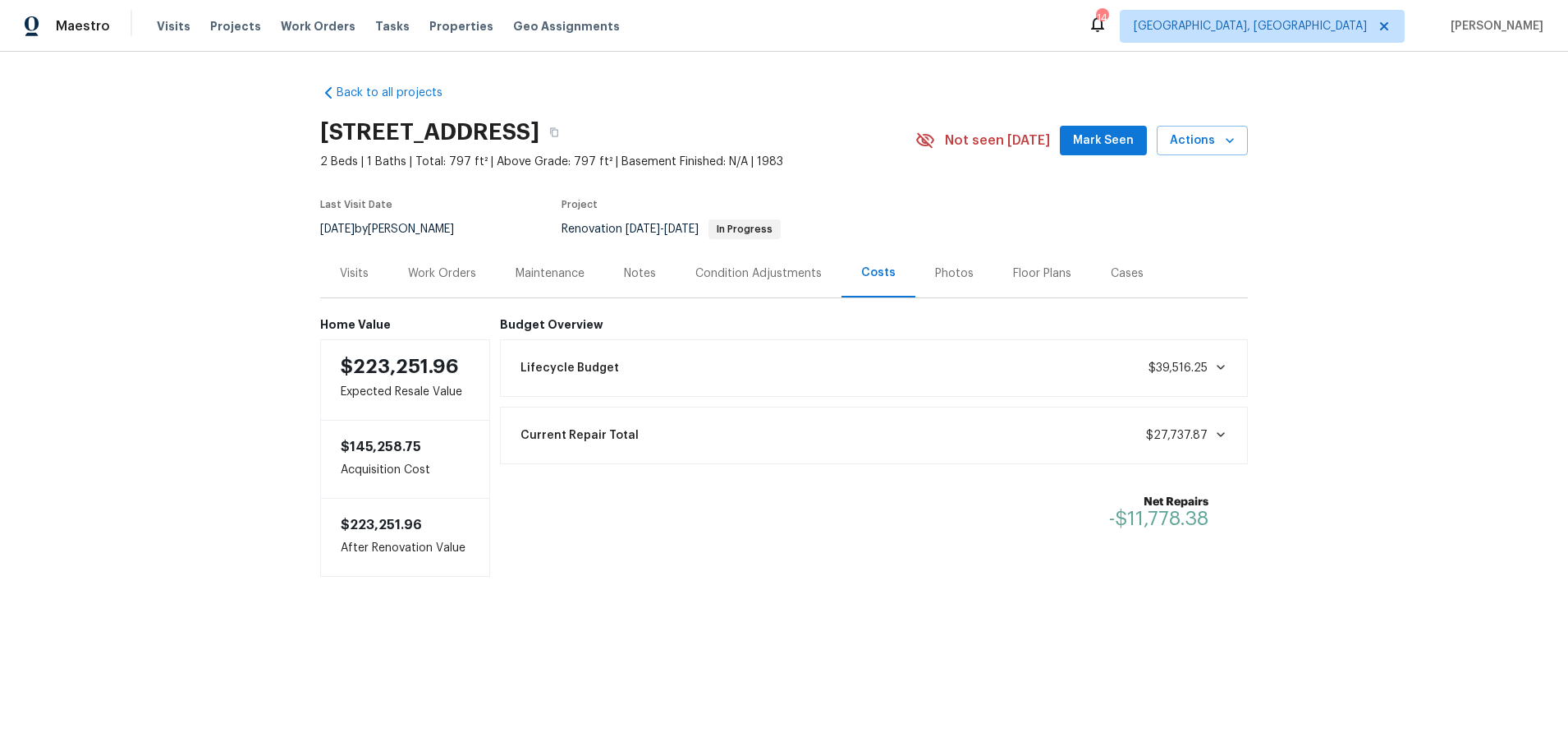
click at [1243, 255] on div "Back to all projects 5312 Great Wagon Rd, Charlotte, NC 28215 2 Beds | 1 Baths …" at bounding box center [784, 364] width 1568 height 624
click at [443, 270] on div "Work Orders" at bounding box center [442, 273] width 68 height 16
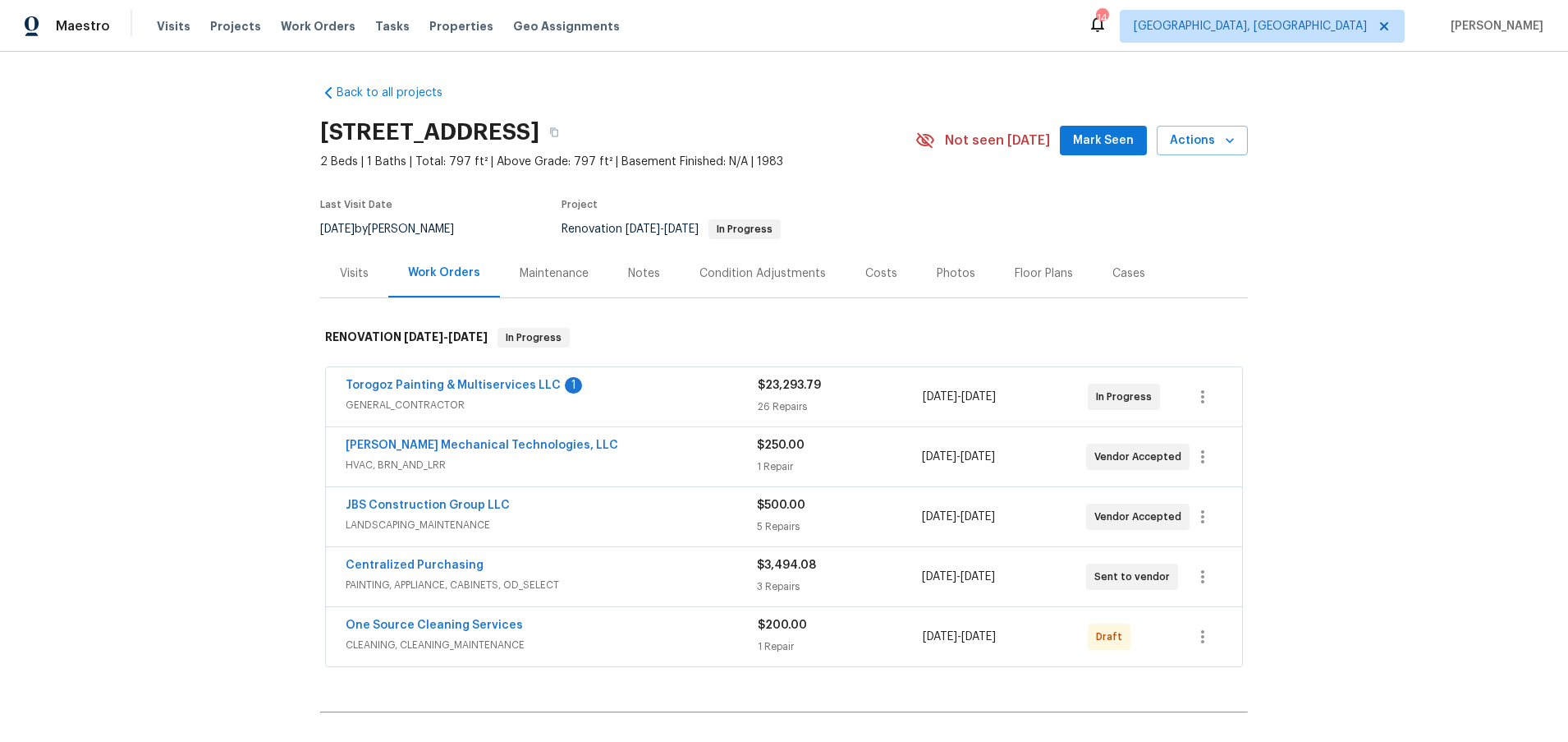
click at [1240, 277] on div "Visits Work Orders Maintenance Notes Condition Adjustments Costs Photos Floor P…" at bounding box center [784, 274] width 928 height 49
click at [635, 275] on div "Notes" at bounding box center [644, 273] width 32 height 16
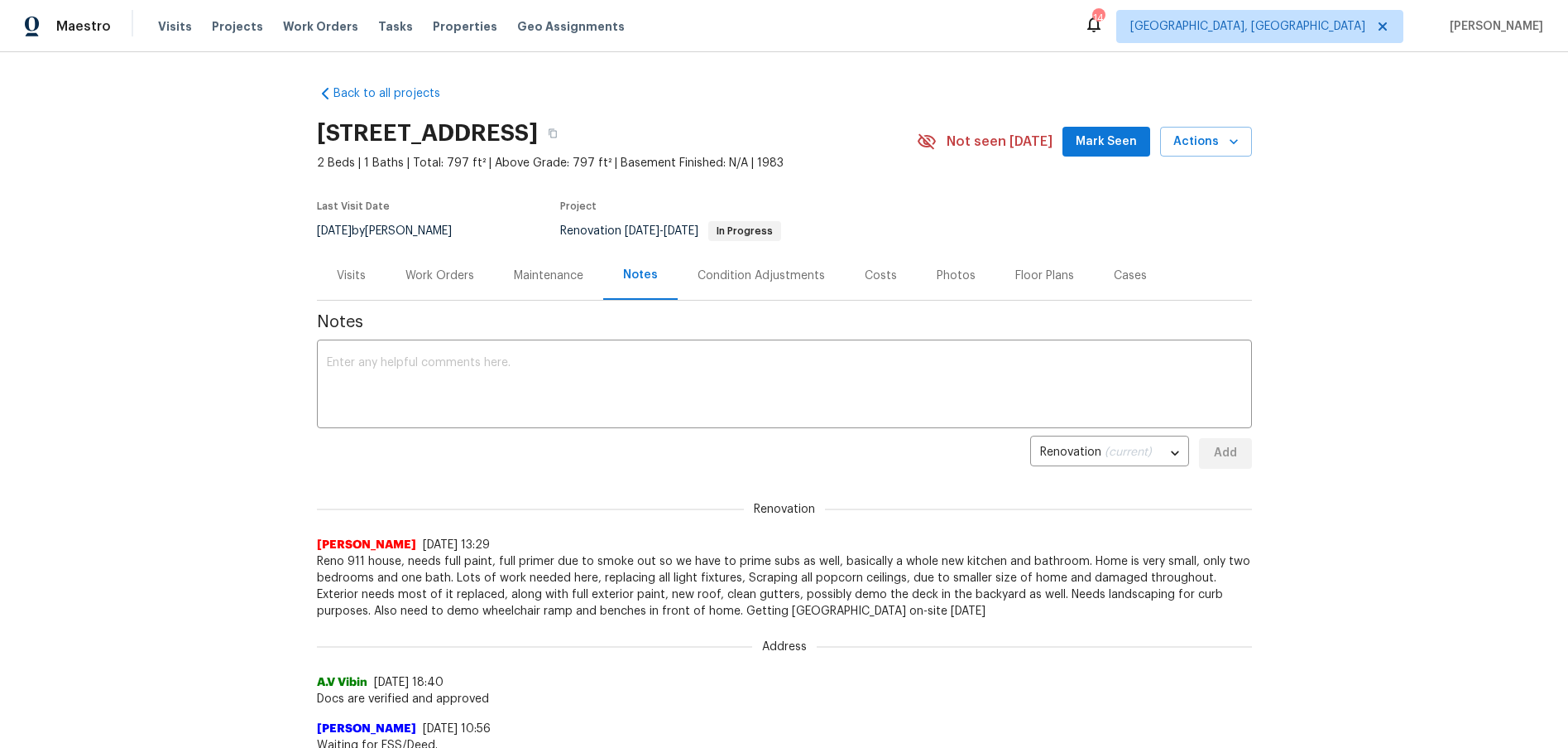
click at [1432, 107] on div "Back to all projects 5312 Great Wagon Rd, Charlotte, NC 28215 2 Beds | 1 Baths …" at bounding box center [784, 400] width 1568 height 696
click at [741, 280] on div "Condition Adjustments" at bounding box center [761, 275] width 128 height 16
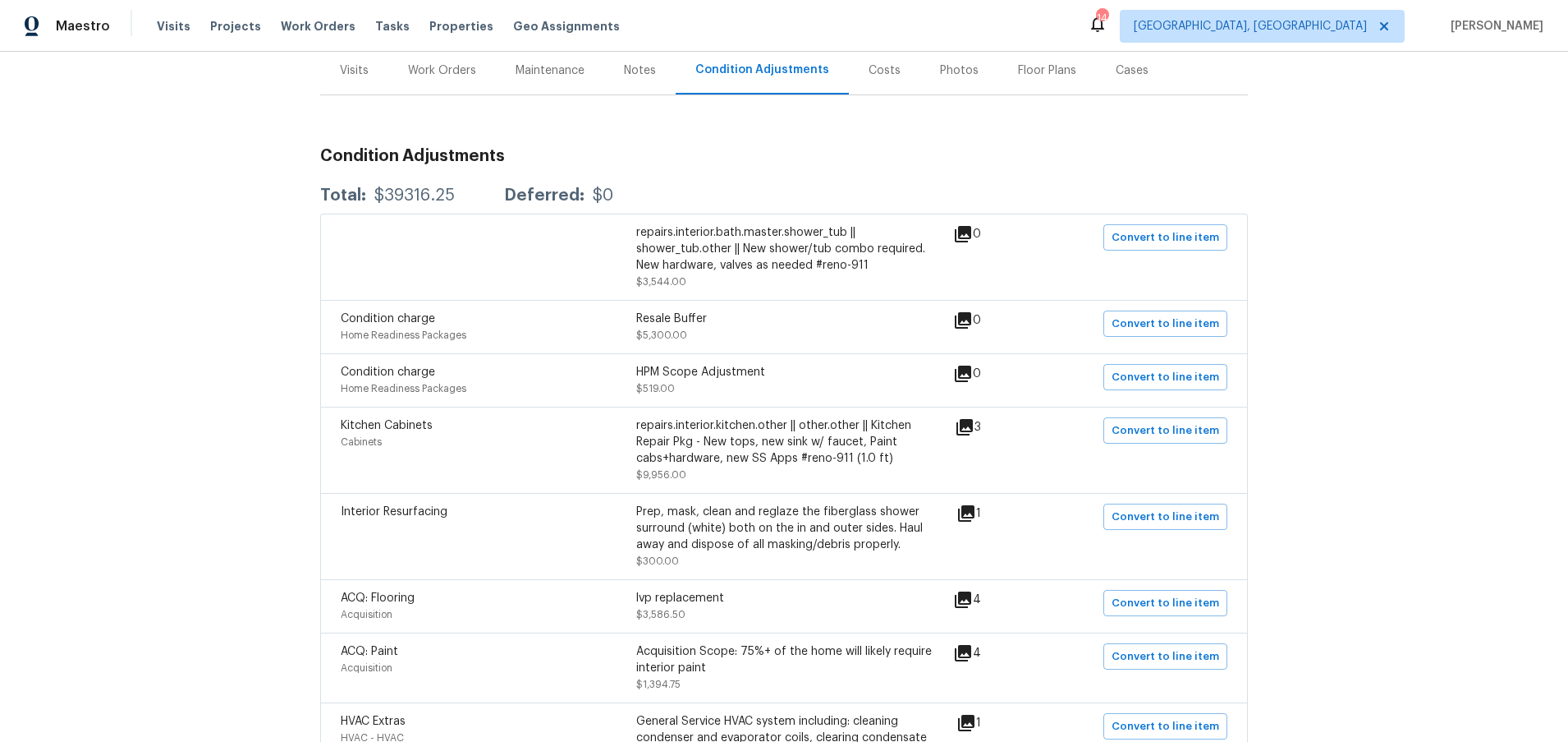
scroll to position [205, 0]
click at [969, 427] on icon at bounding box center [964, 425] width 16 height 16
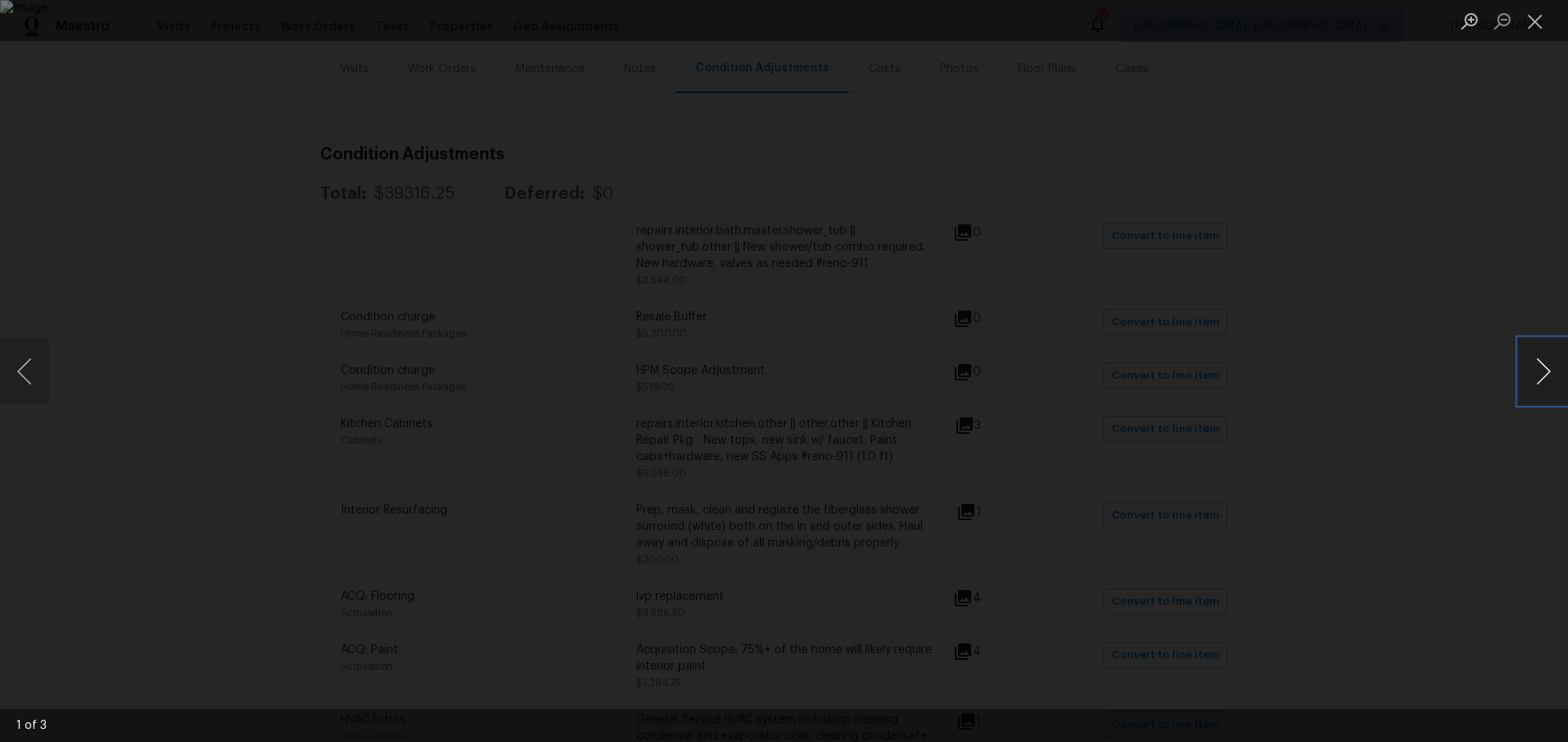
click at [1537, 359] on button "Next image" at bounding box center [1543, 371] width 49 height 65
click at [1522, 354] on button "Next image" at bounding box center [1543, 371] width 49 height 65
click at [1345, 289] on div "Lightbox" at bounding box center [784, 371] width 1568 height 742
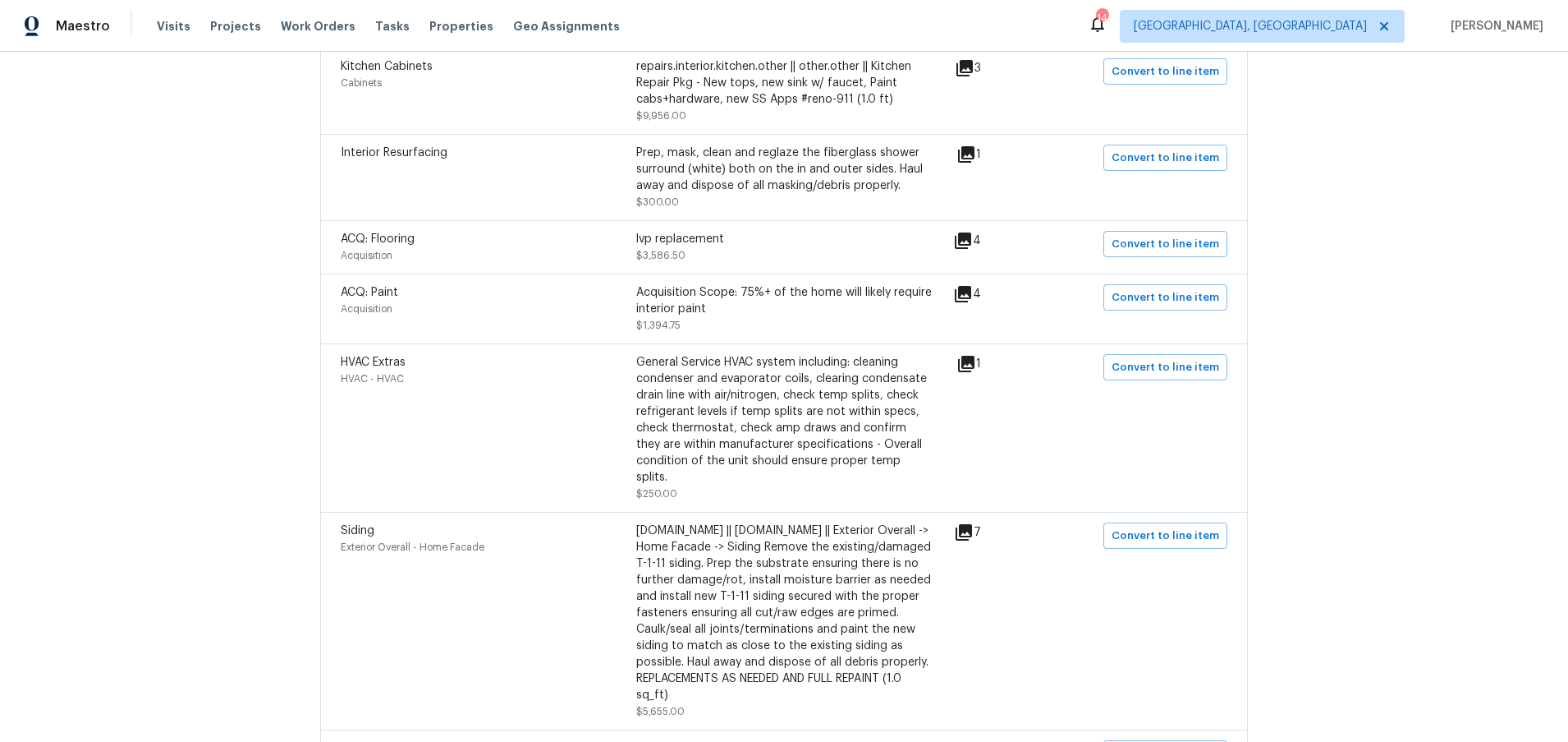
scroll to position [558, 0]
click at [962, 247] on icon at bounding box center [962, 243] width 16 height 16
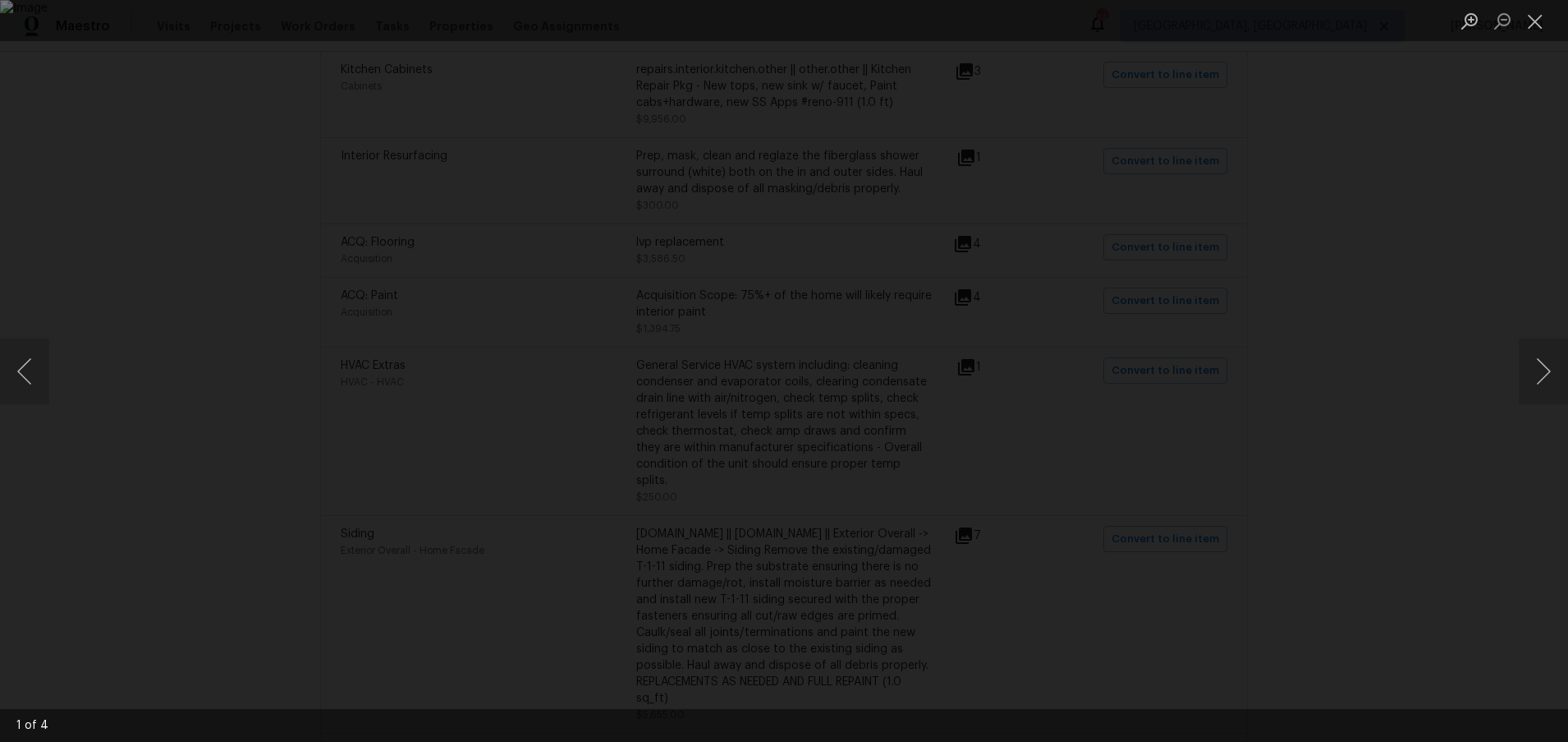
click at [1388, 240] on div "Lightbox" at bounding box center [784, 371] width 1568 height 742
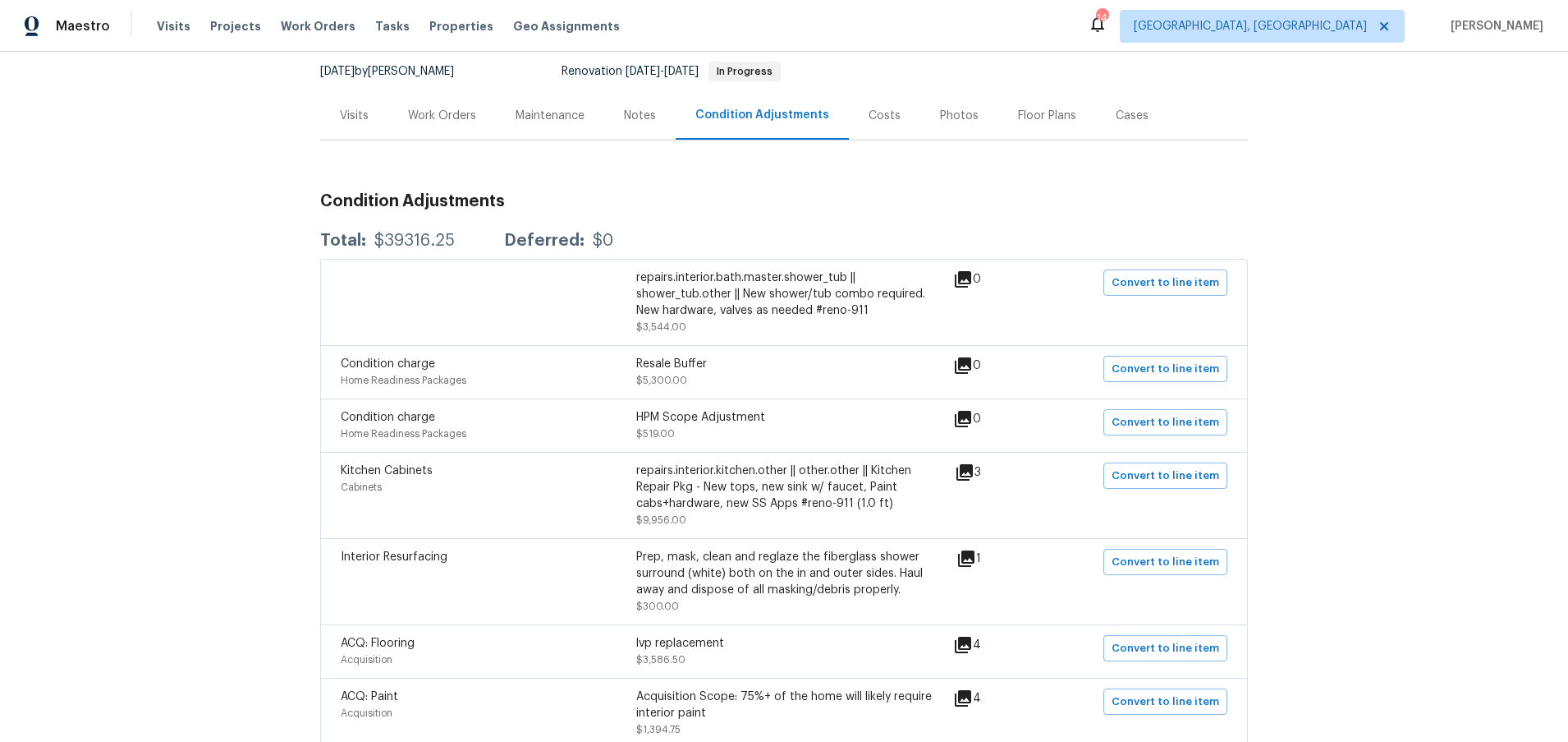
scroll to position [0, 0]
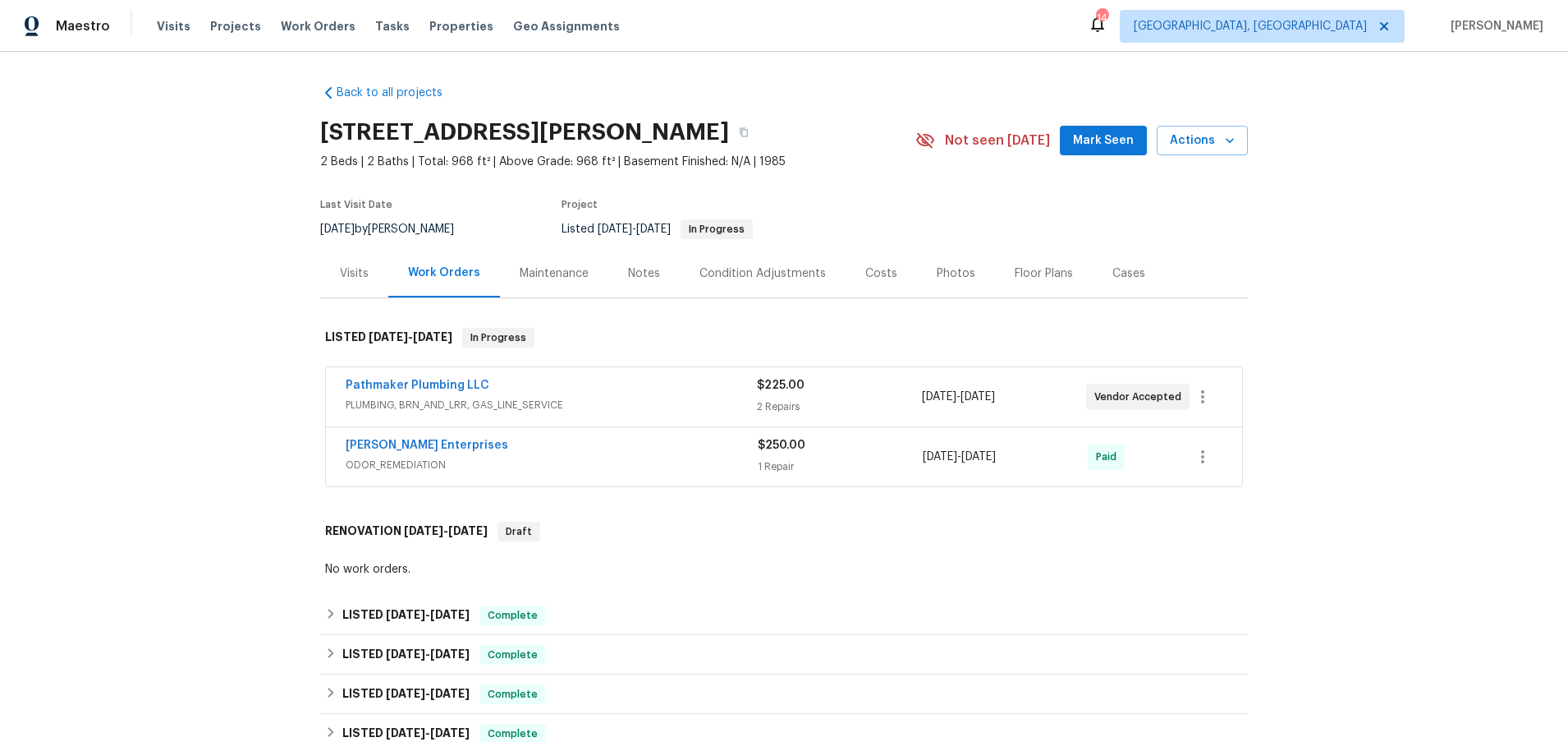
click at [874, 273] on div "Costs" at bounding box center [882, 273] width 32 height 16
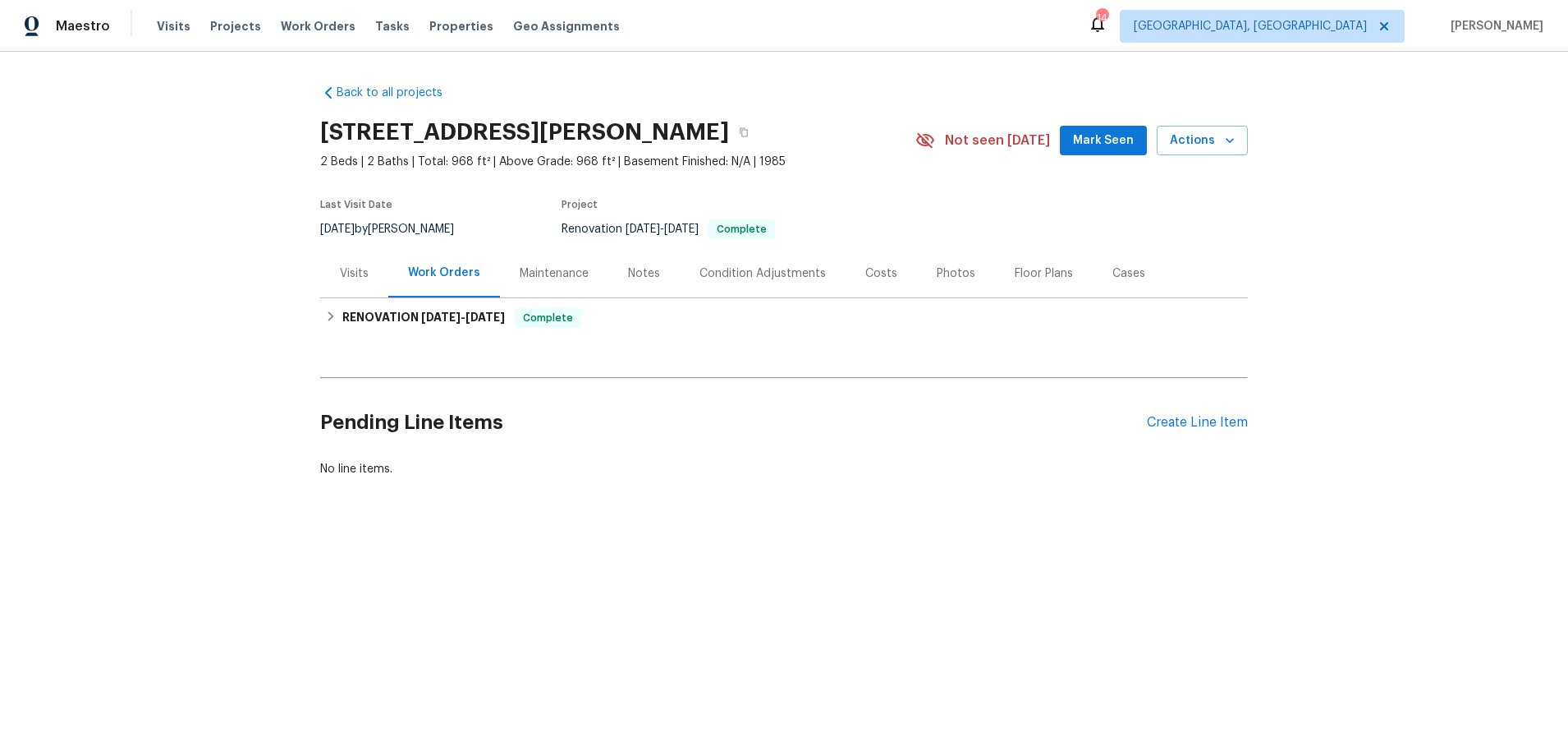
click at [350, 286] on div "Visits" at bounding box center [354, 273] width 68 height 48
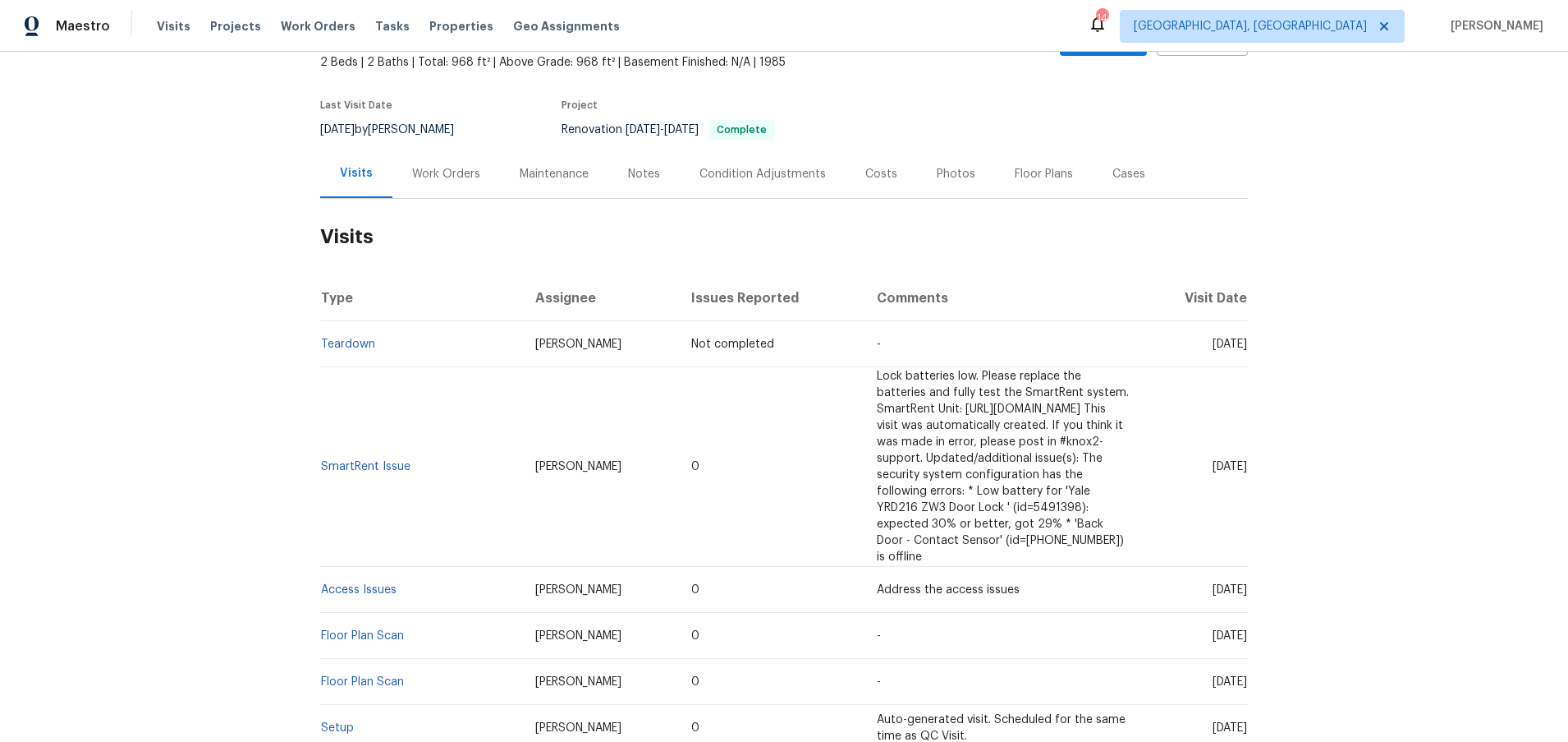
scroll to position [71, 0]
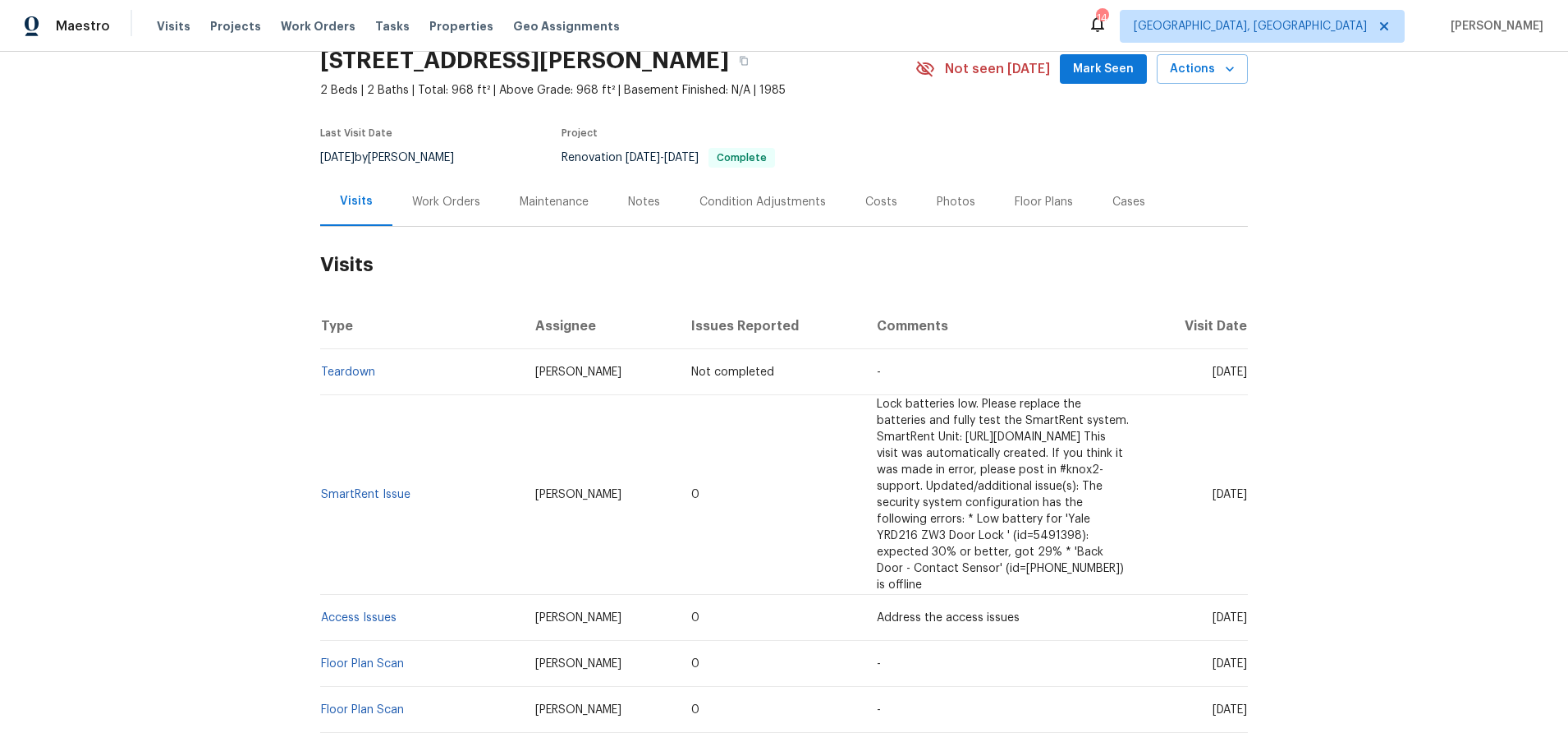
click at [866, 208] on div "Costs" at bounding box center [882, 201] width 32 height 16
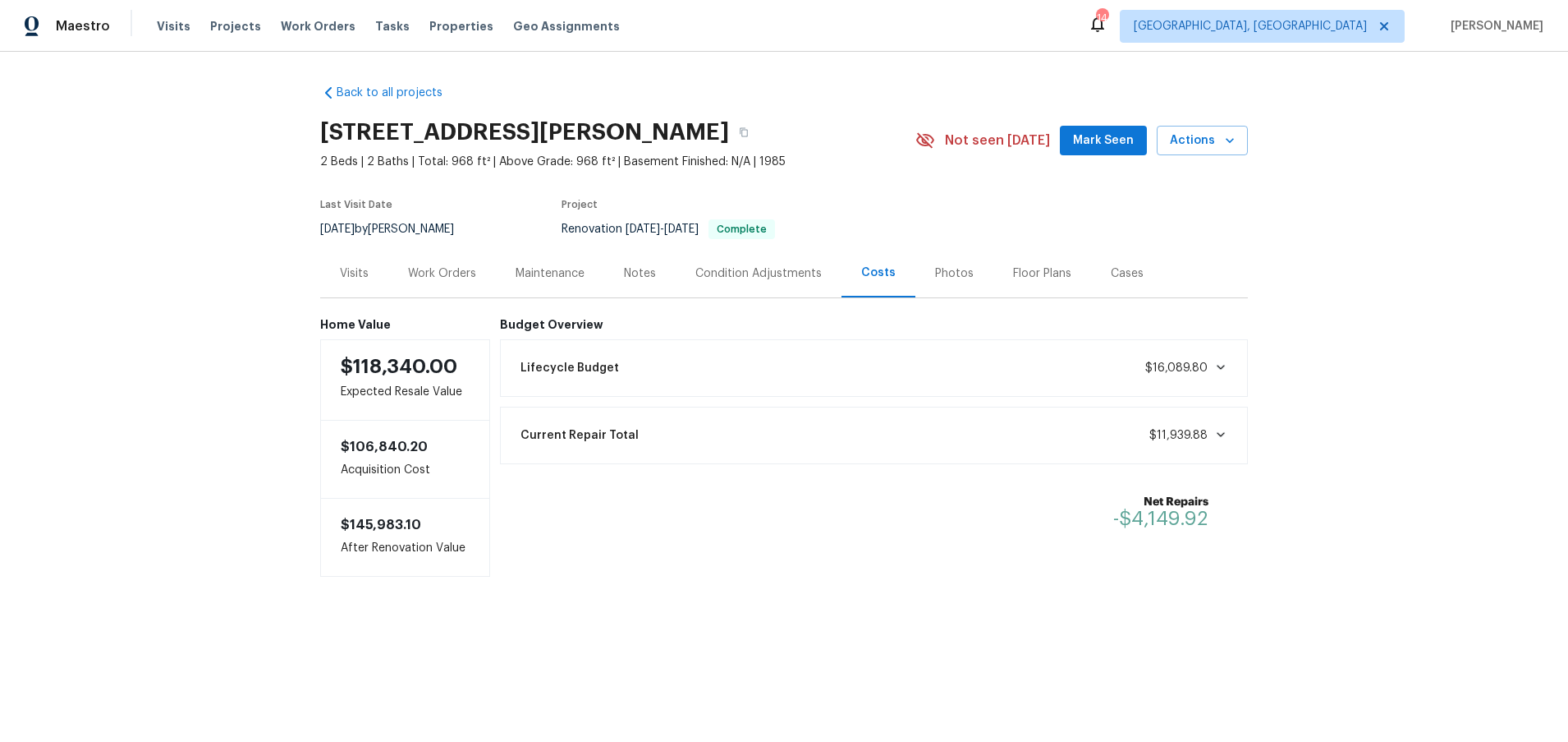
click at [1435, 187] on div "Back to all projects [STREET_ADDRESS][PERSON_NAME] 2 Beds | 2 Baths | Total: 96…" at bounding box center [784, 364] width 1568 height 624
click at [448, 289] on div "Work Orders" at bounding box center [442, 273] width 108 height 48
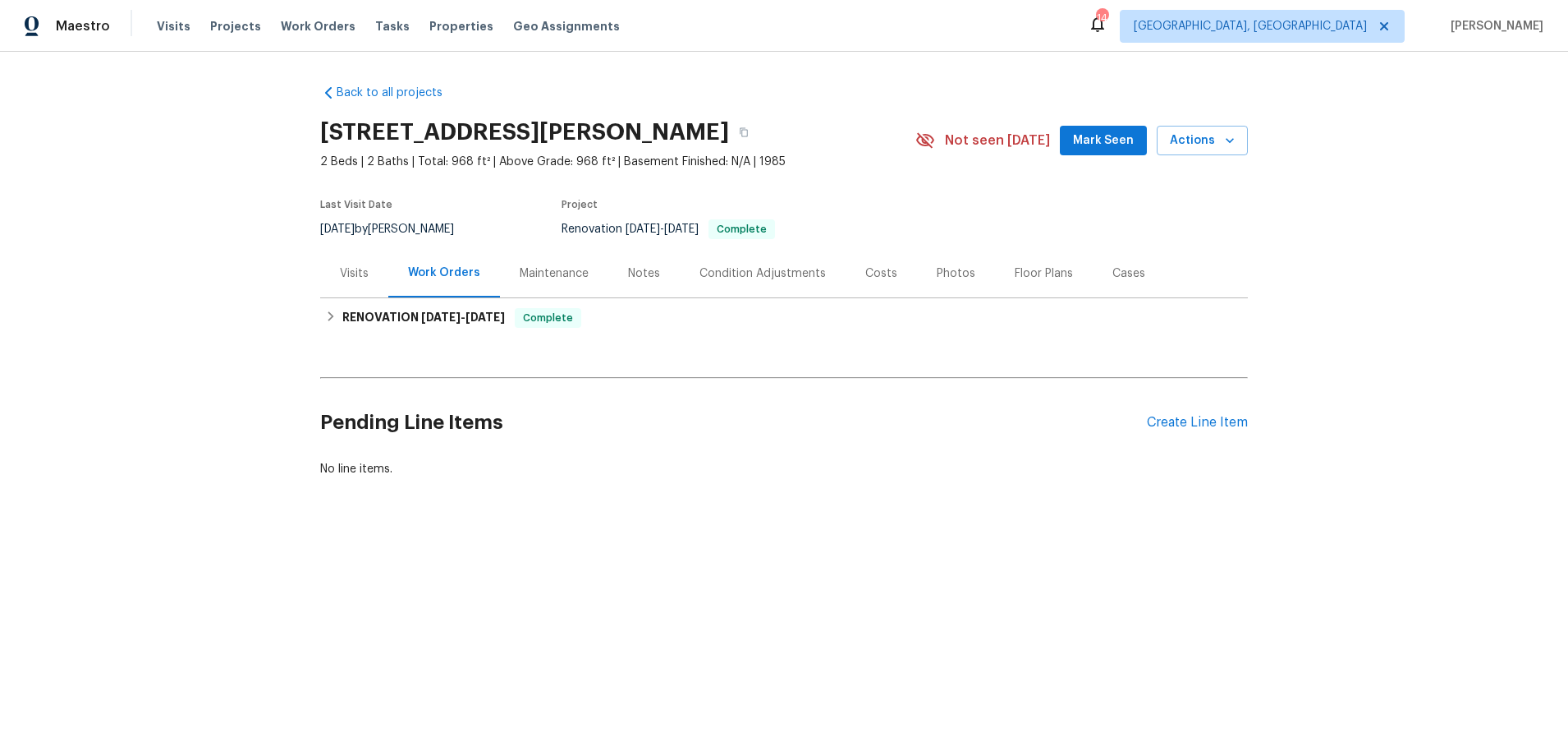
click at [1410, 150] on div "Back to all projects [STREET_ADDRESS][PERSON_NAME] 2 Beds | 2 Baths | Total: 96…" at bounding box center [784, 320] width 1568 height 537
